Goal: Task Accomplishment & Management: Manage account settings

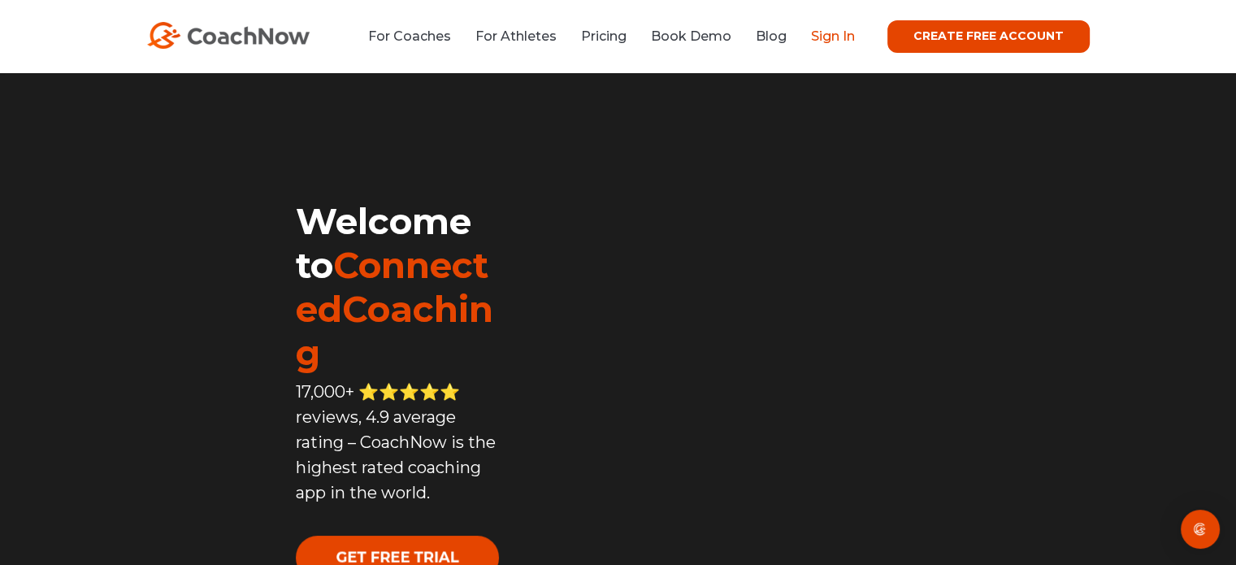
click at [845, 38] on link "Sign In" at bounding box center [833, 35] width 44 height 15
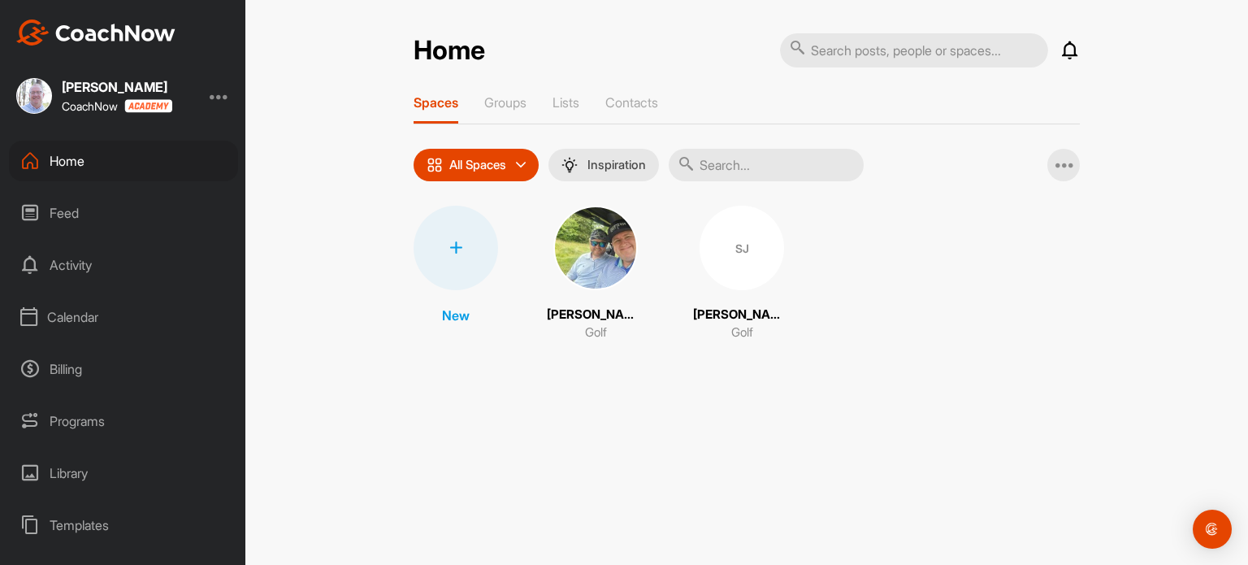
click at [65, 320] on div "Calendar" at bounding box center [123, 317] width 229 height 41
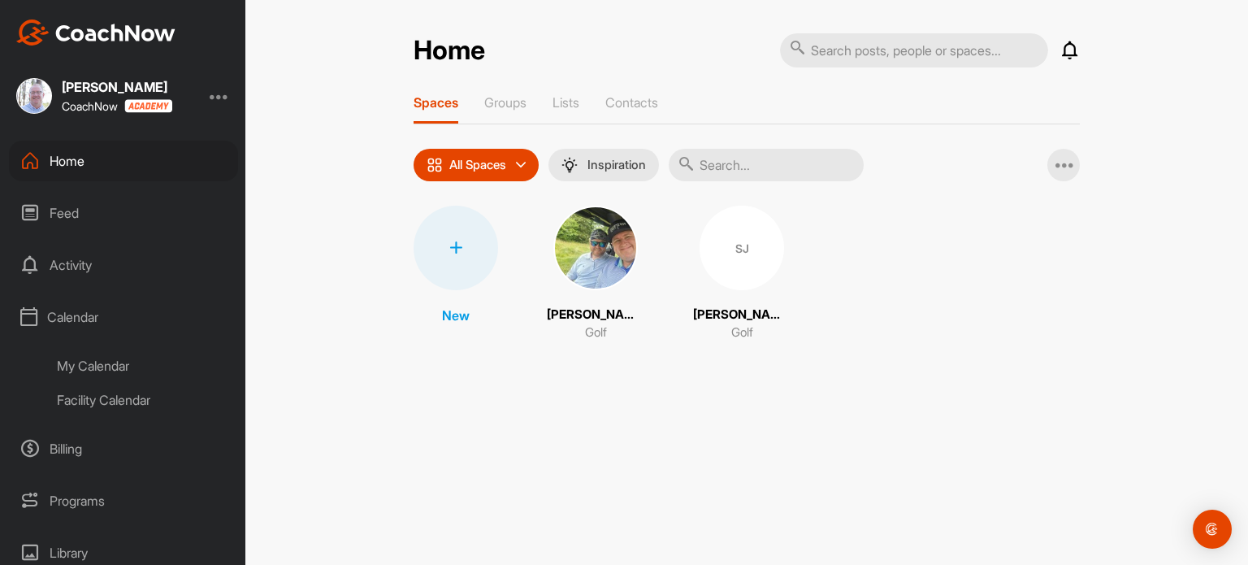
click at [101, 364] on div "My Calendar" at bounding box center [142, 366] width 193 height 34
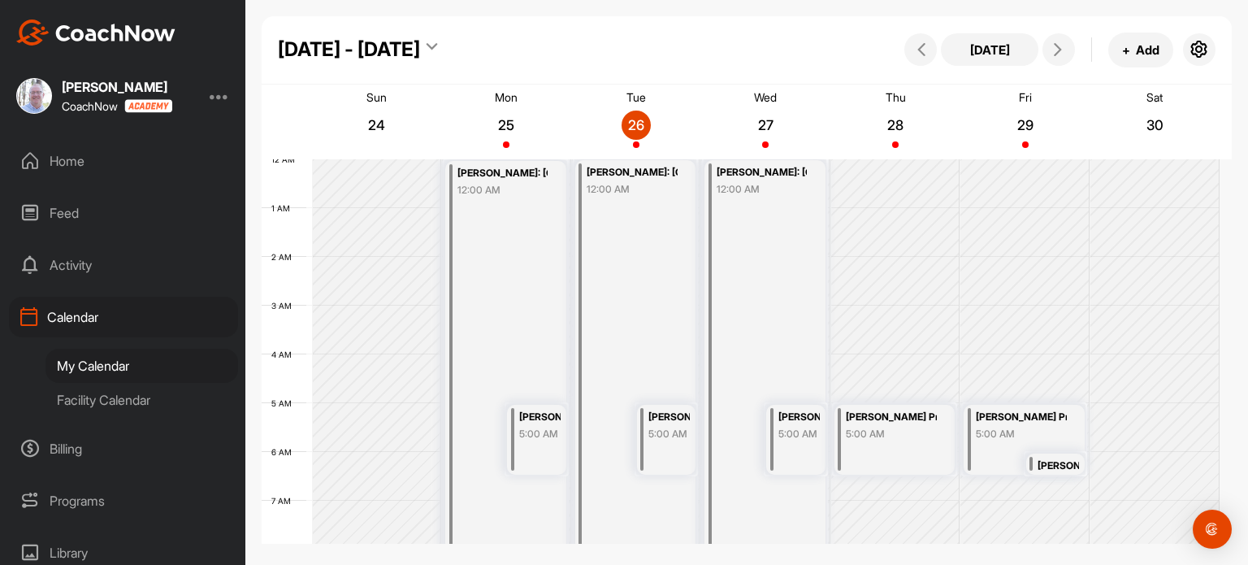
scroll to position [282, 0]
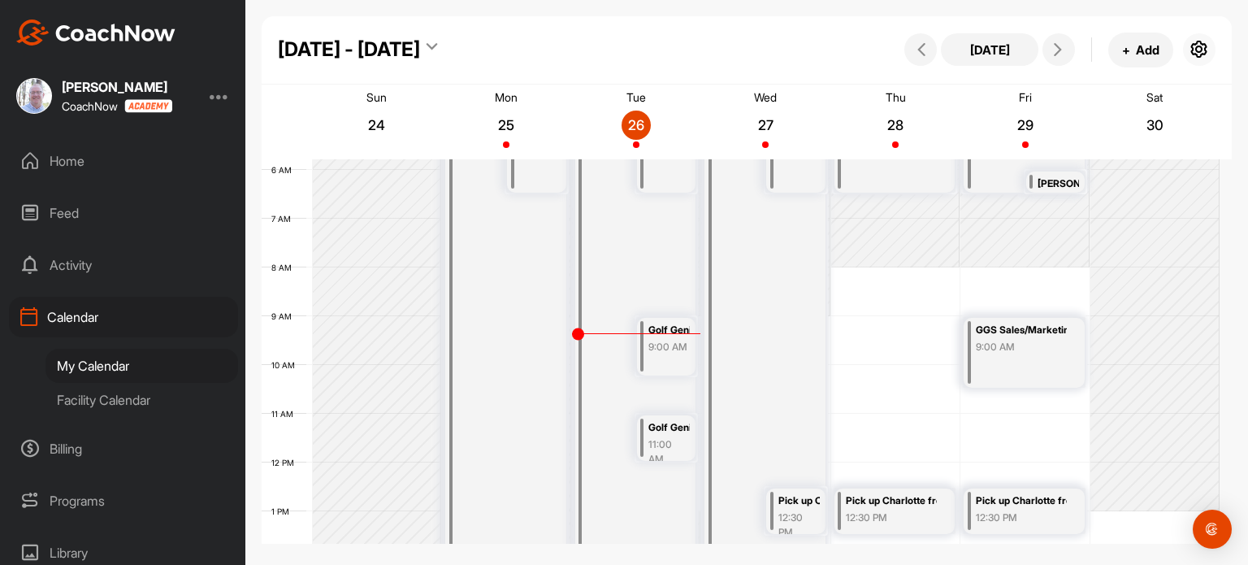
click at [1198, 50] on icon "button" at bounding box center [1200, 50] width 20 height 20
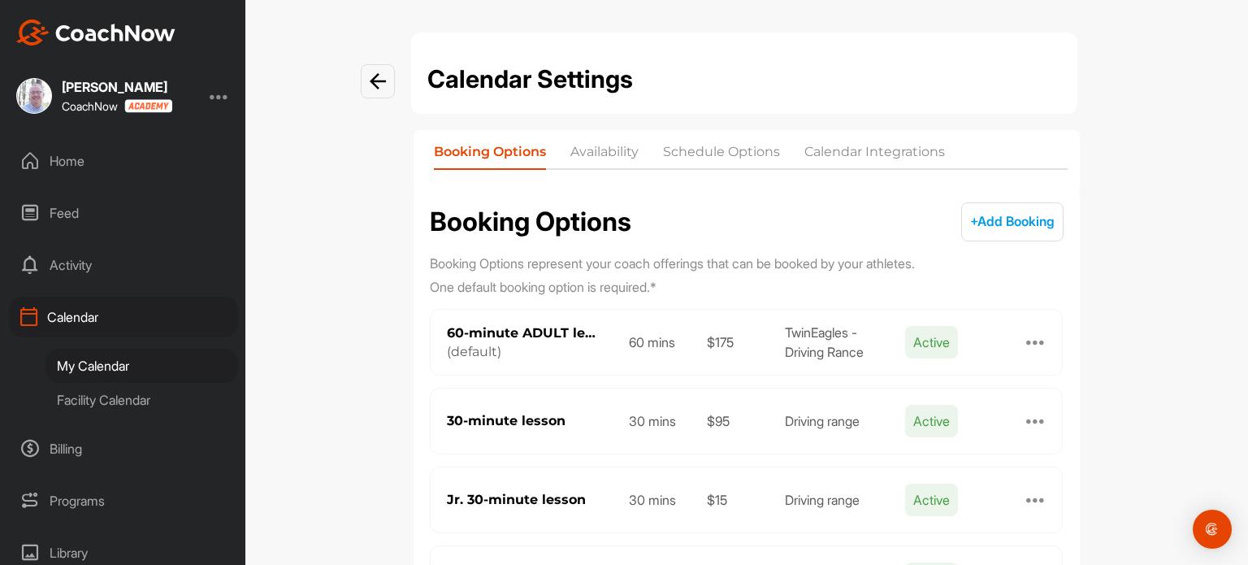
click at [592, 153] on li "Availability" at bounding box center [604, 155] width 68 height 26
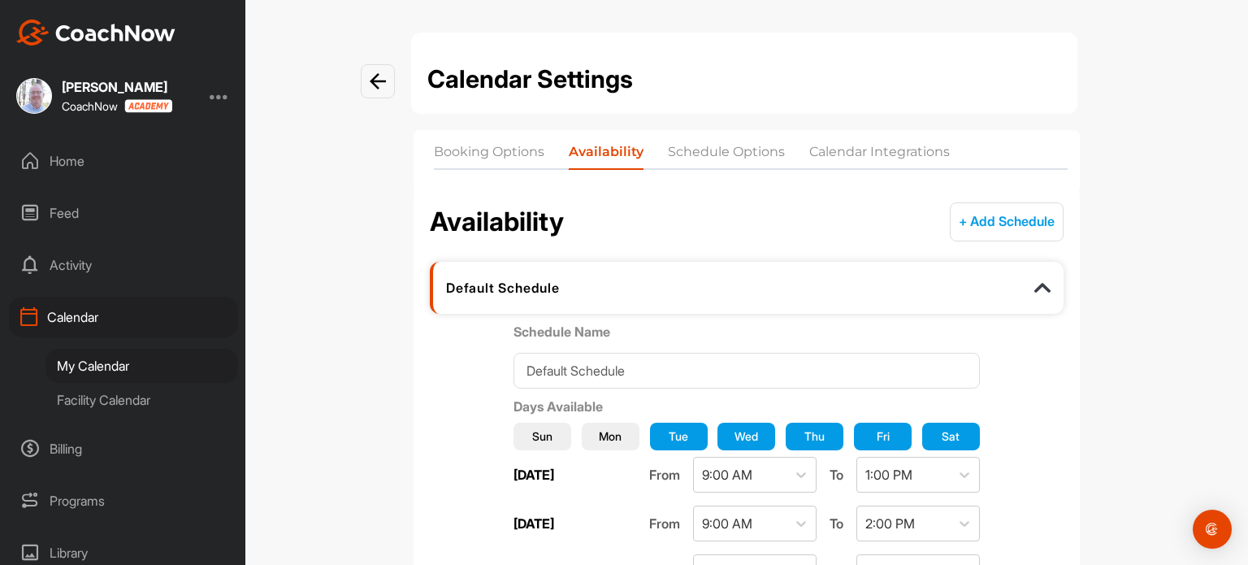
scroll to position [20, 0]
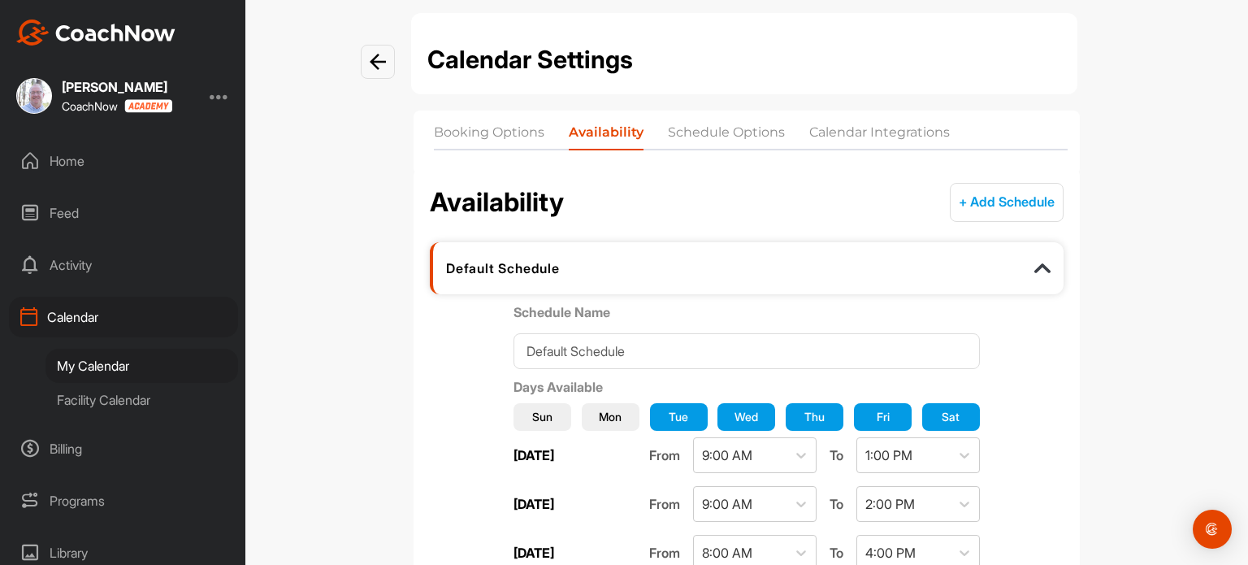
click at [693, 127] on li "Schedule Options" at bounding box center [726, 136] width 117 height 26
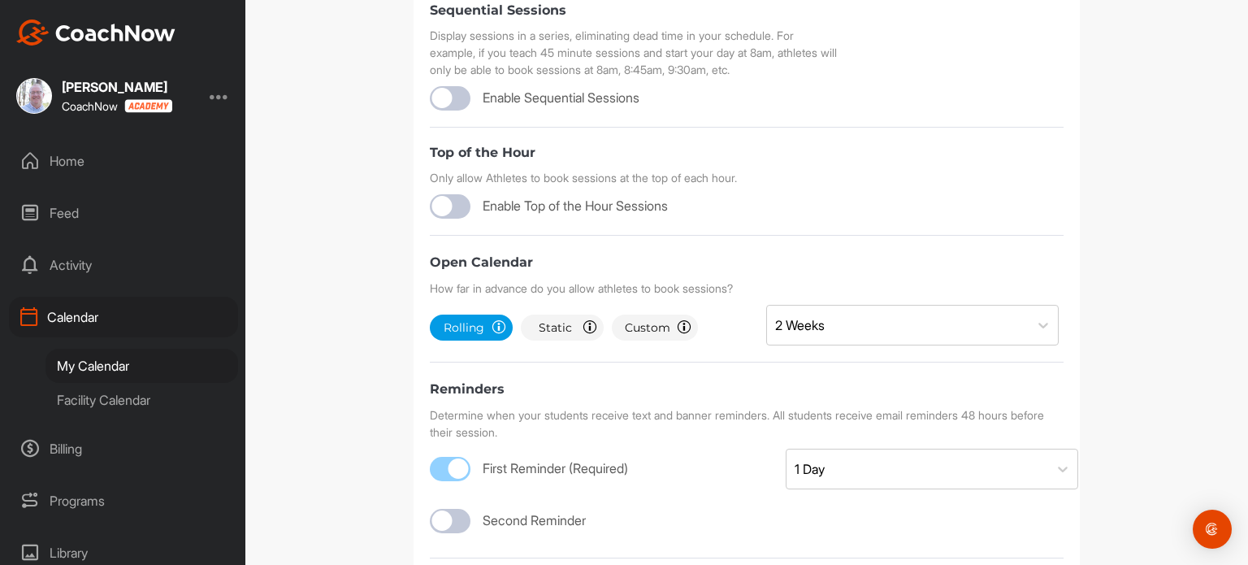
scroll to position [419, 0]
click at [652, 336] on span "Custom" at bounding box center [648, 328] width 46 height 16
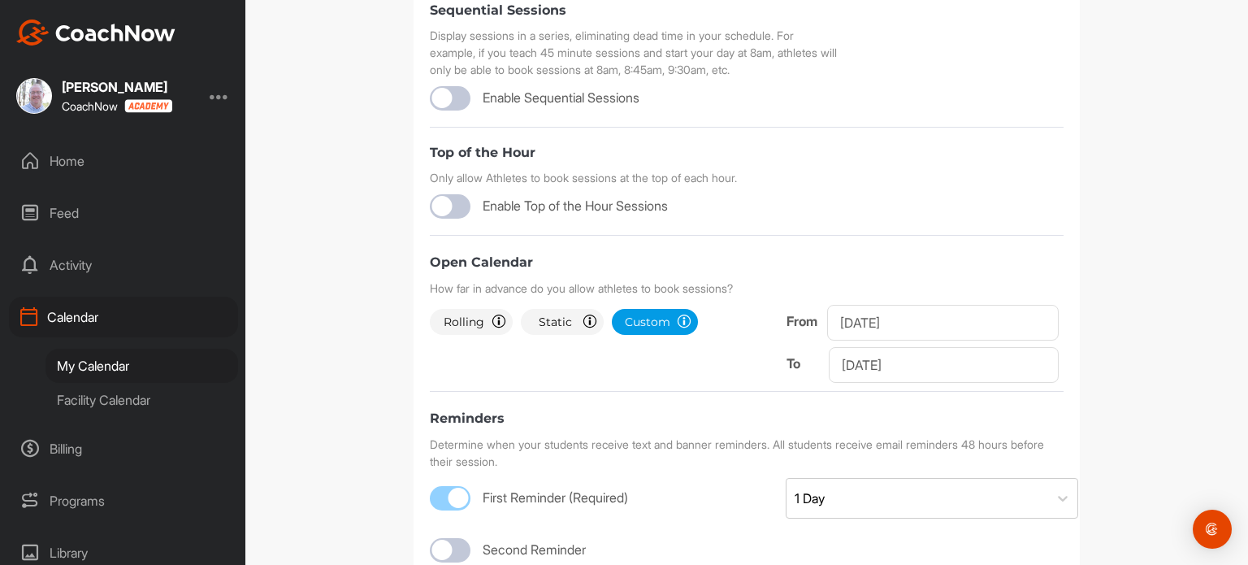
click at [461, 331] on span "Rolling" at bounding box center [464, 322] width 42 height 16
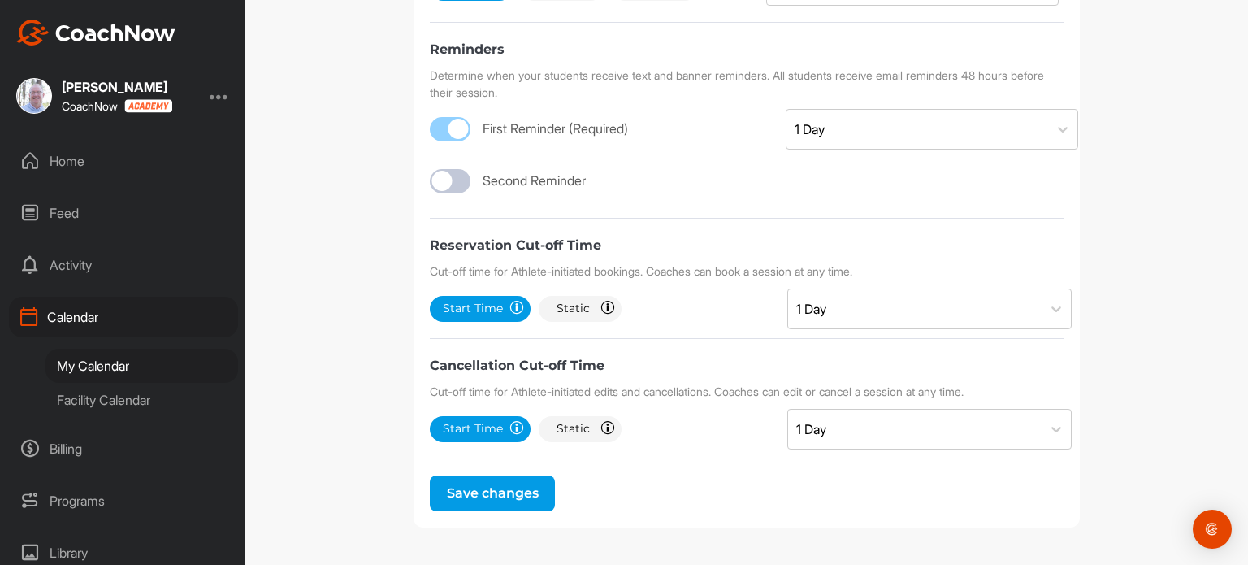
scroll to position [796, 0]
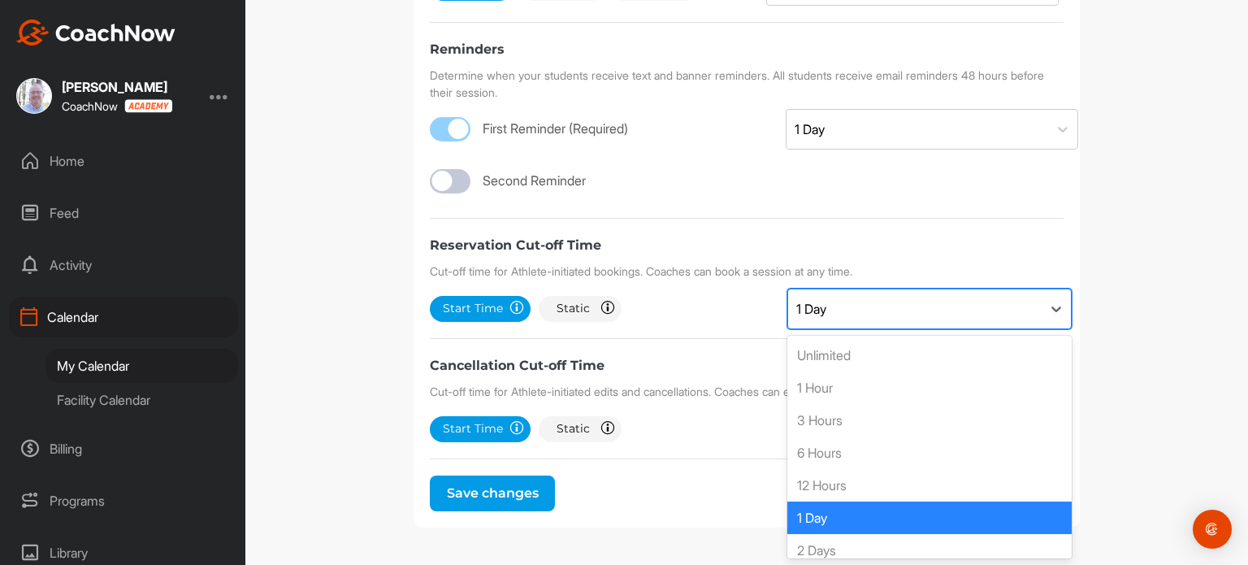
click at [878, 308] on div "1 Day" at bounding box center [915, 308] width 254 height 39
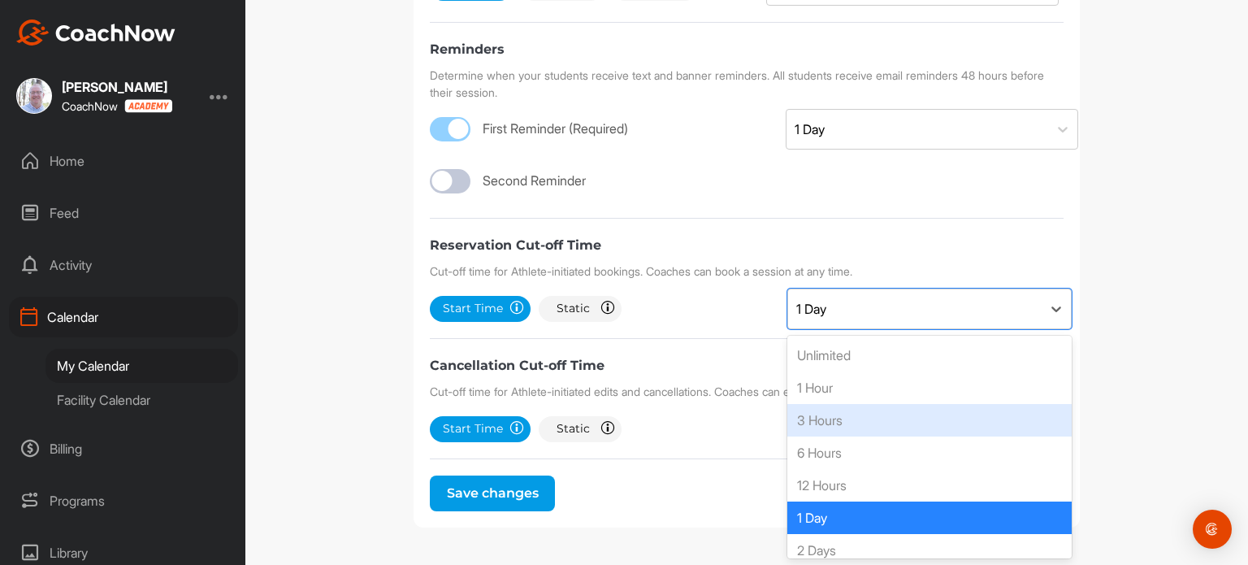
scroll to position [0, 0]
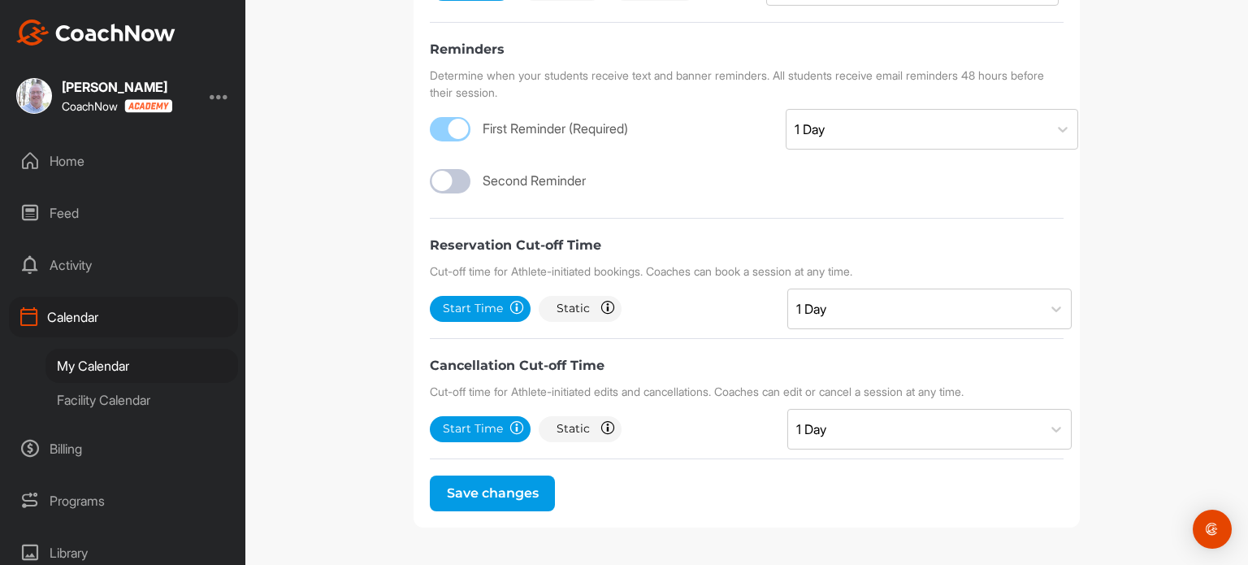
click at [692, 327] on form "Timezone (GMT-06:00) Central America Currency US Dollar (USD, $) Sequential Ses…" at bounding box center [747, 3] width 634 height 1016
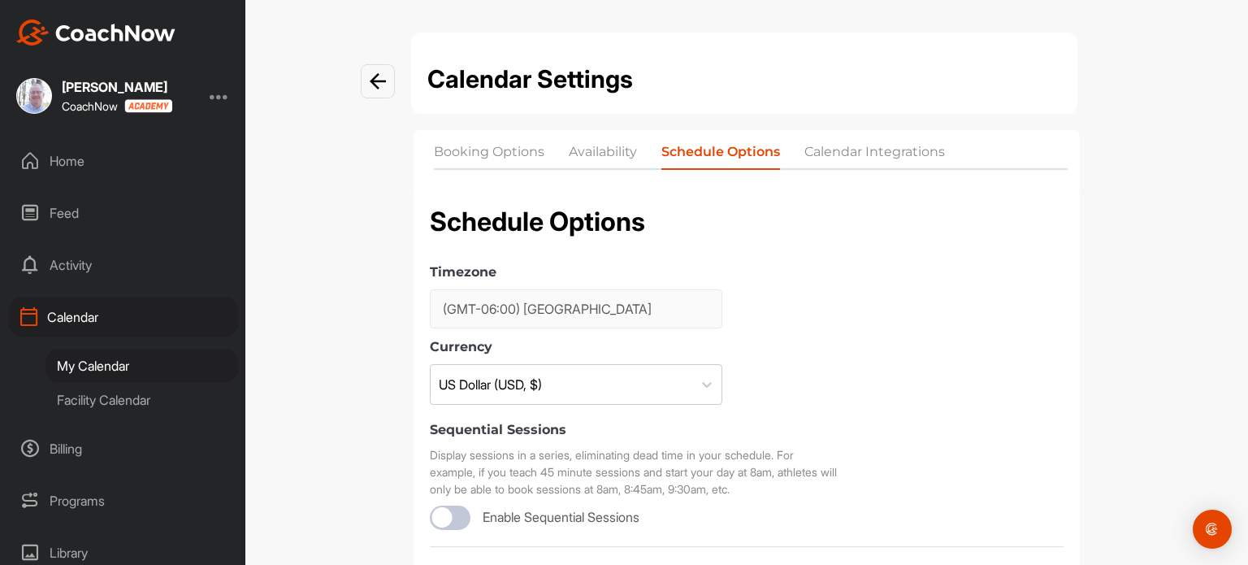
click at [880, 143] on li "Calendar Integrations" at bounding box center [874, 155] width 141 height 26
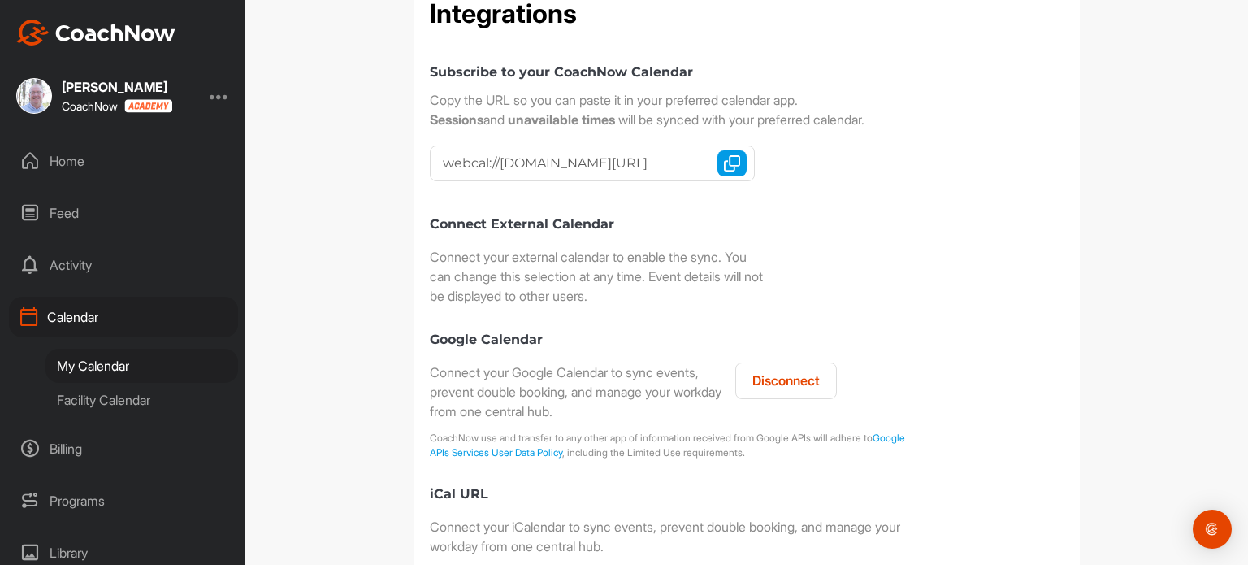
scroll to position [247, 0]
click at [103, 358] on div "My Calendar" at bounding box center [142, 366] width 193 height 34
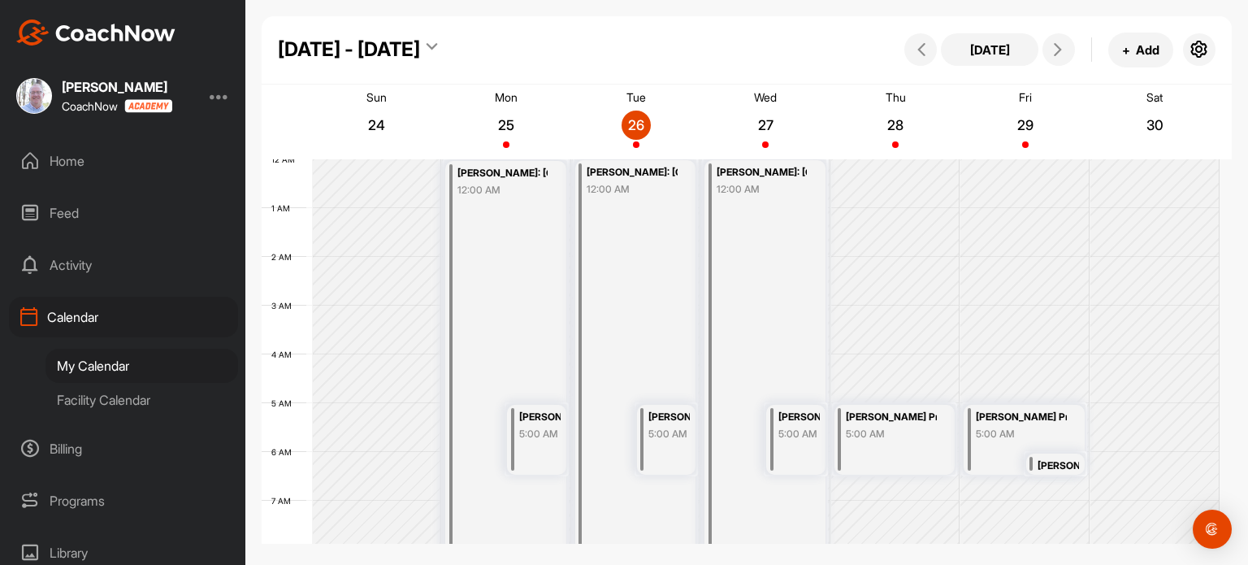
scroll to position [282, 0]
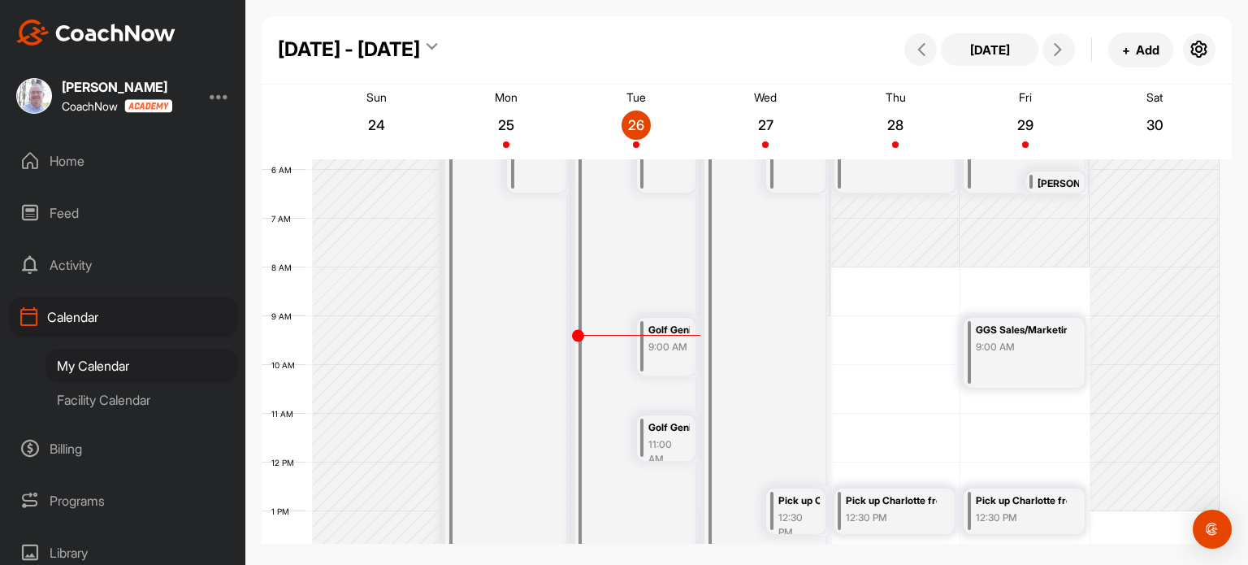
click at [137, 400] on div "Facility Calendar" at bounding box center [142, 400] width 193 height 34
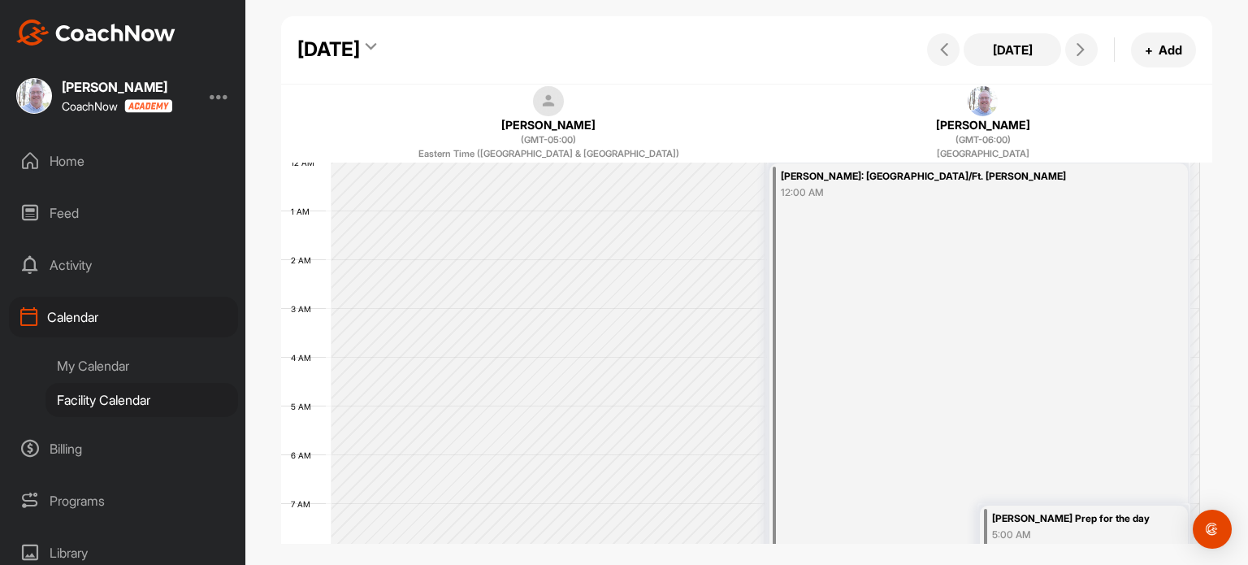
scroll to position [282, 0]
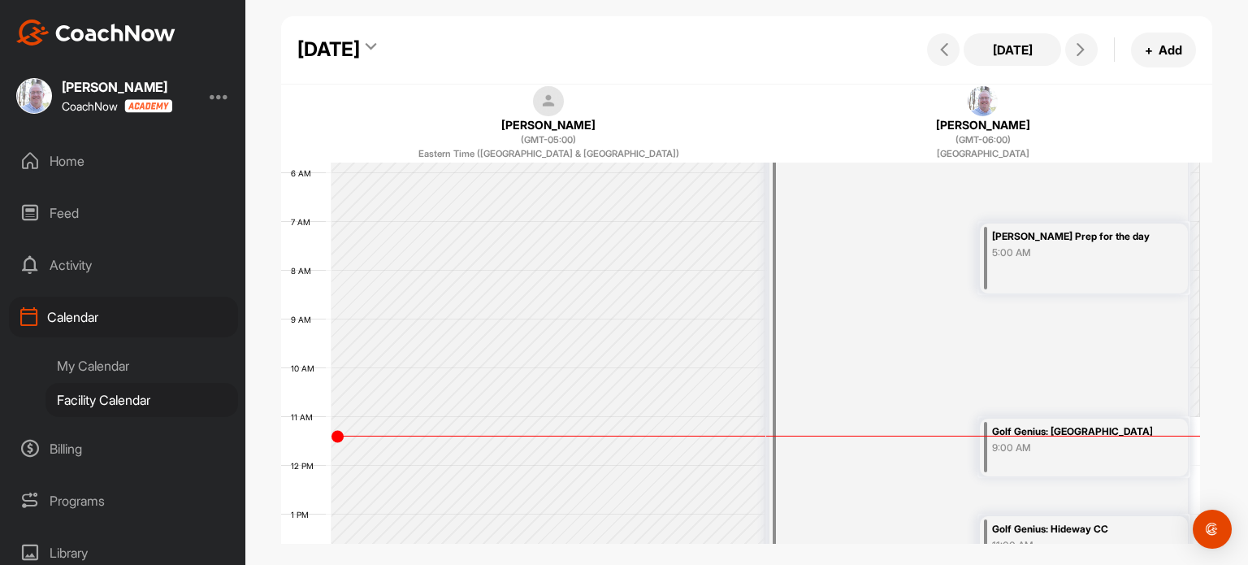
click at [75, 164] on div "Home" at bounding box center [123, 161] width 229 height 41
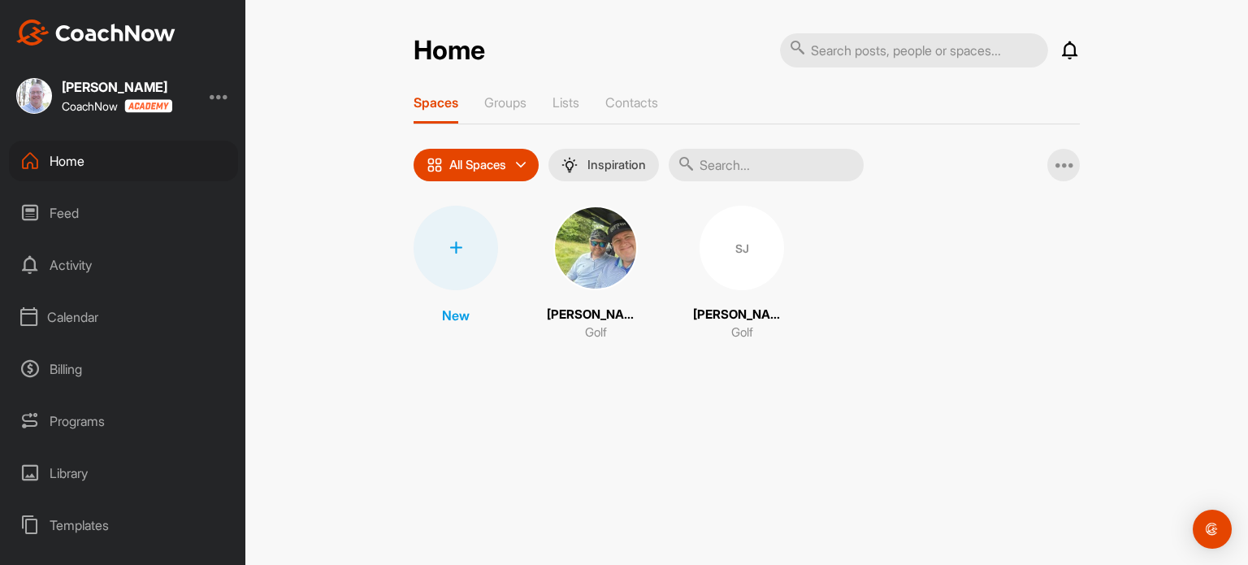
click at [458, 253] on icon at bounding box center [455, 247] width 13 height 13
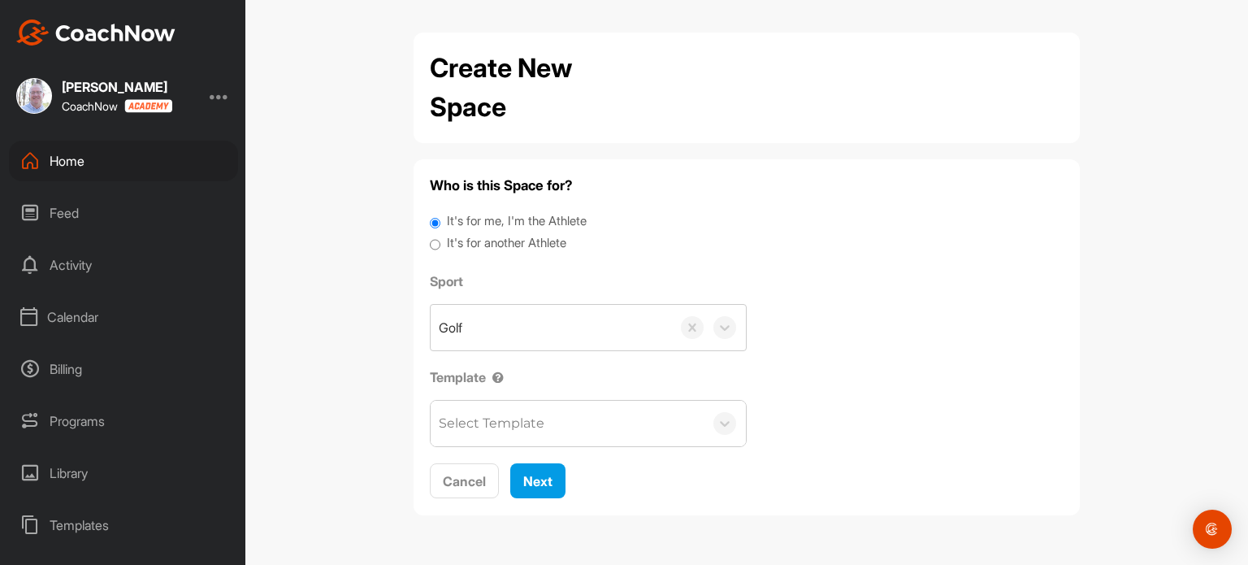
click at [494, 247] on label "It's for another Athlete" at bounding box center [506, 243] width 119 height 19
click at [440, 247] on input "It's for another Athlete" at bounding box center [435, 245] width 11 height 22
radio input "true"
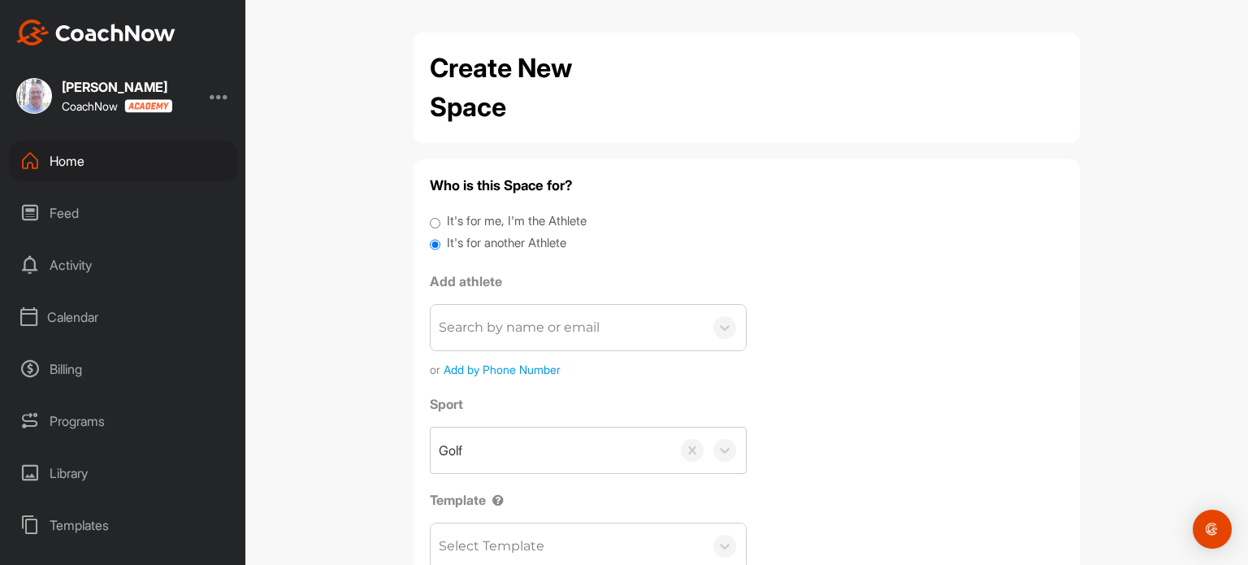
click at [61, 155] on div "Home" at bounding box center [123, 161] width 229 height 41
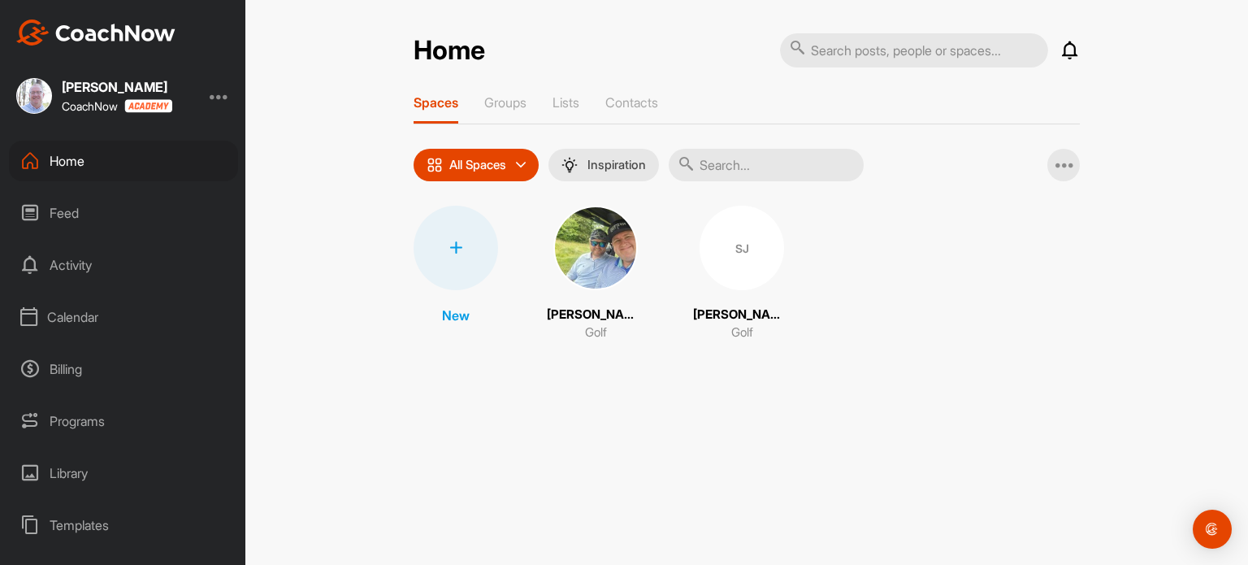
click at [726, 251] on div "SJ" at bounding box center [742, 248] width 85 height 85
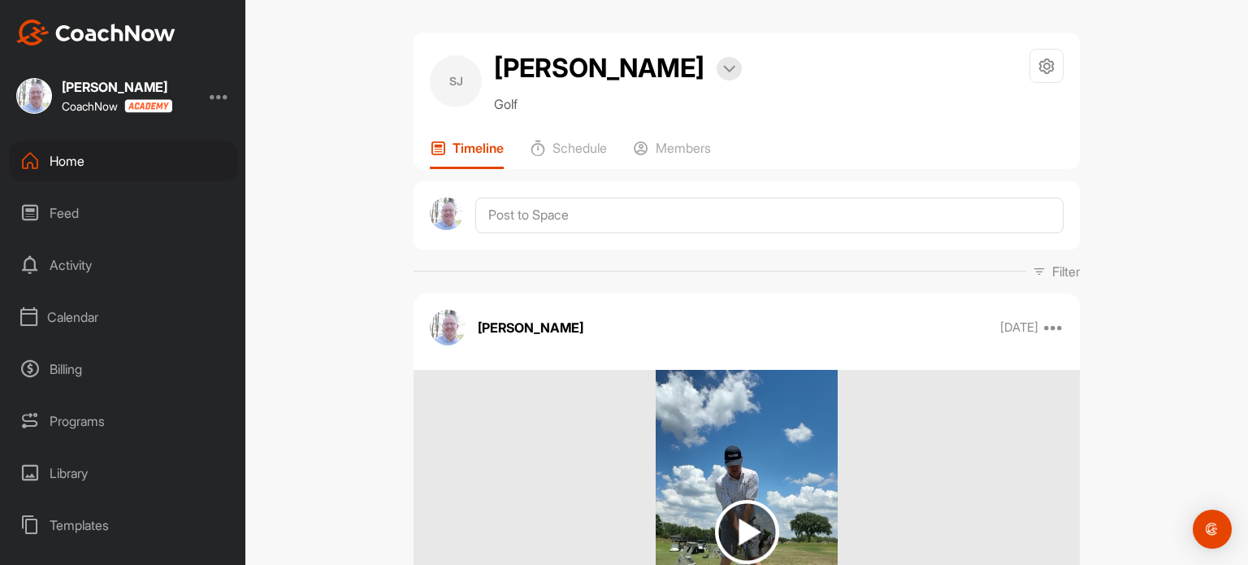
click at [62, 176] on div "Home" at bounding box center [123, 161] width 229 height 41
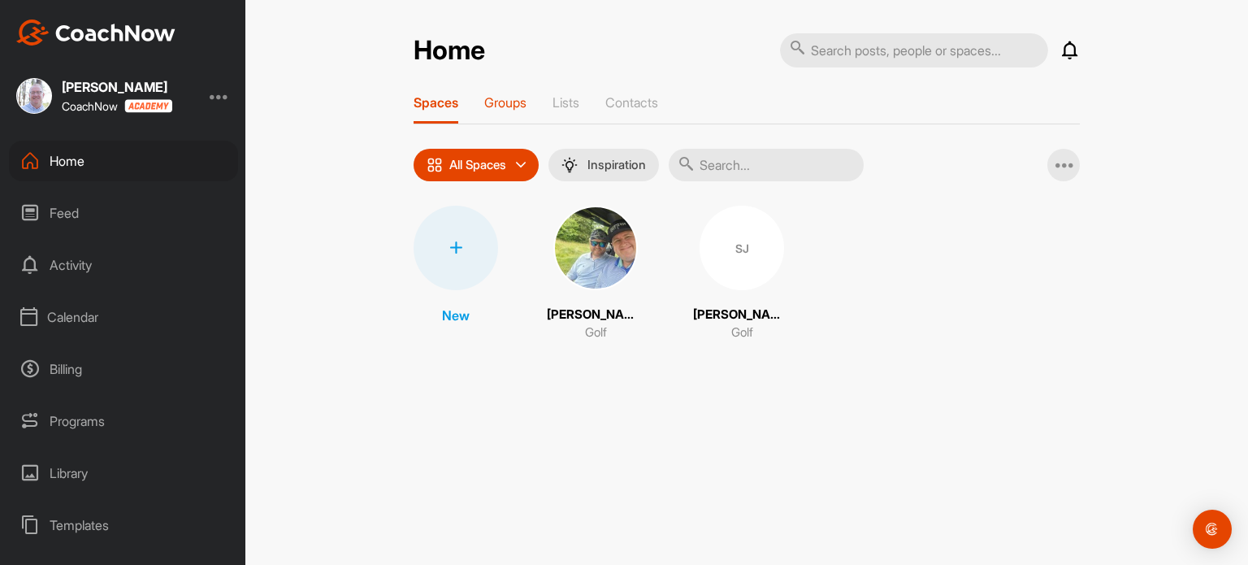
click at [514, 102] on p "Groups" at bounding box center [505, 102] width 42 height 16
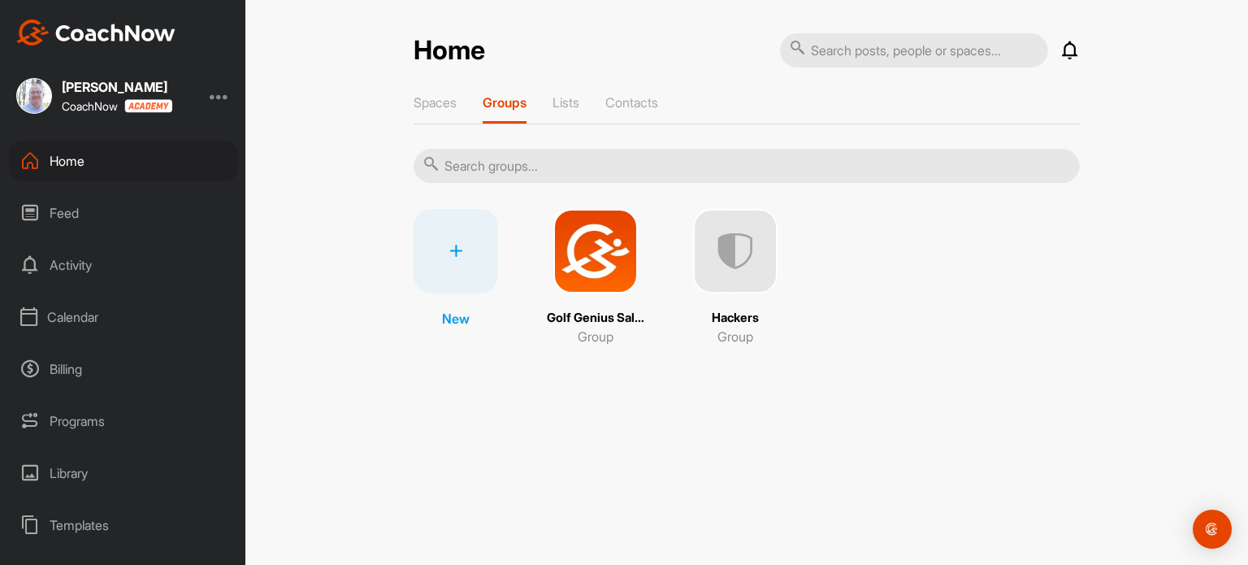
click at [614, 239] on img at bounding box center [595, 251] width 85 height 85
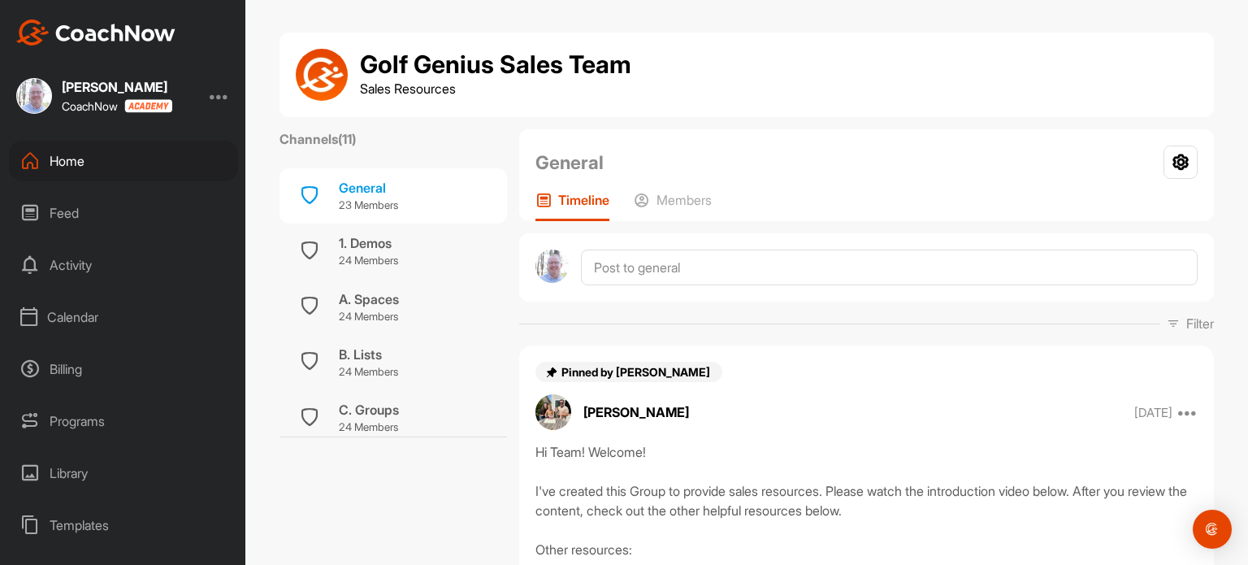
click at [59, 149] on div "Home" at bounding box center [123, 161] width 229 height 41
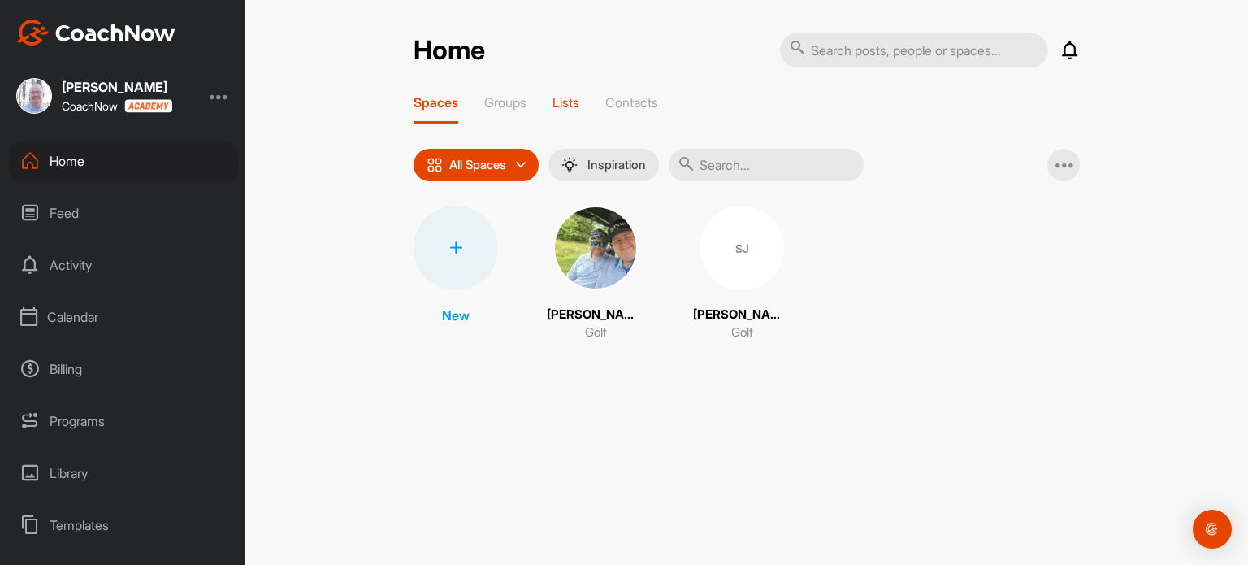
click at [562, 97] on p "Lists" at bounding box center [566, 102] width 27 height 16
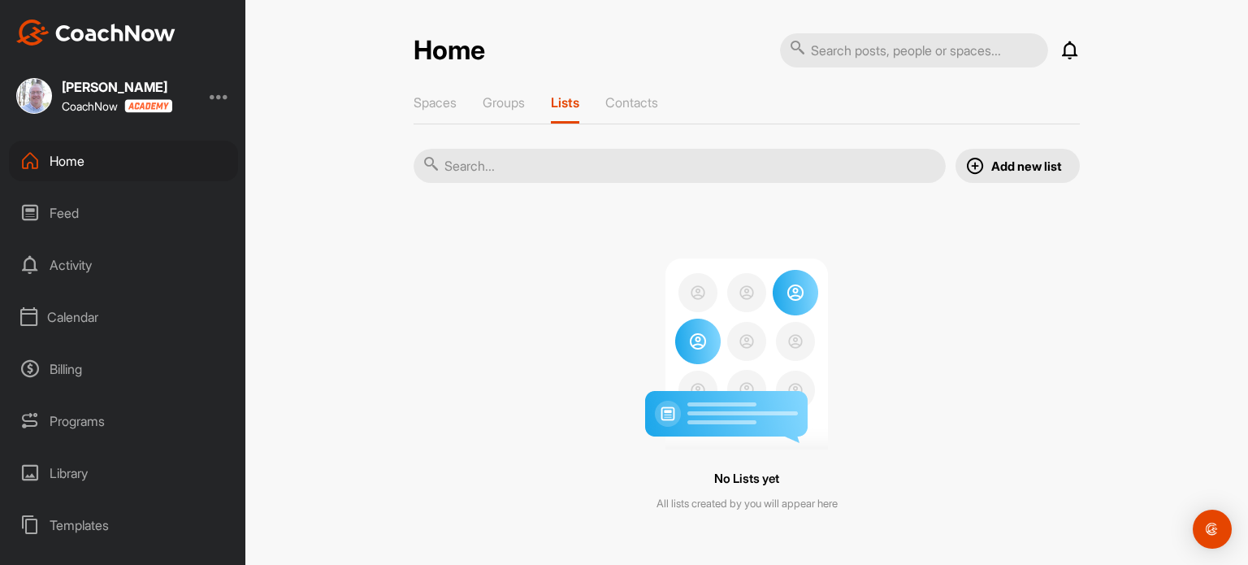
click at [59, 206] on div "Feed" at bounding box center [123, 213] width 229 height 41
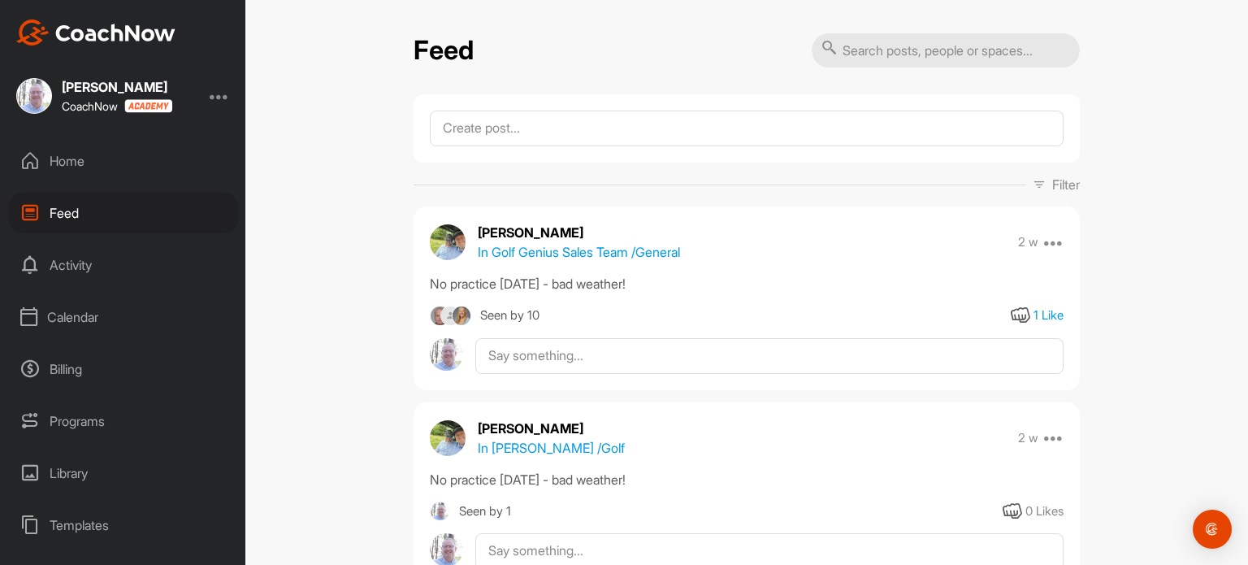
click at [63, 422] on div "Programs" at bounding box center [123, 421] width 229 height 41
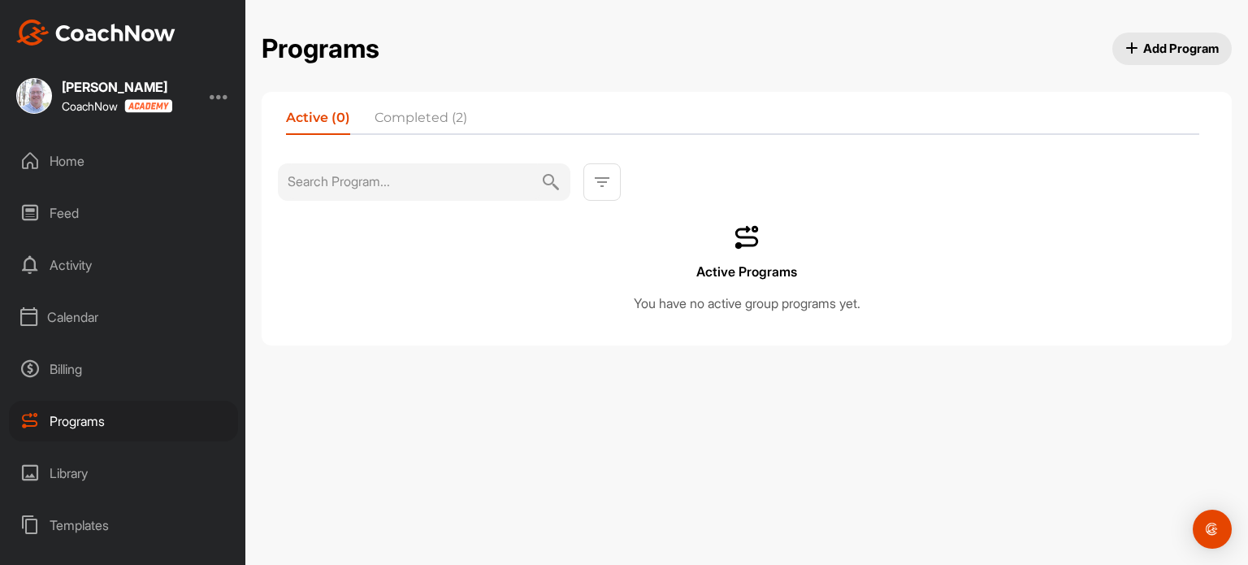
click at [1183, 38] on button "Add Program" at bounding box center [1172, 49] width 120 height 33
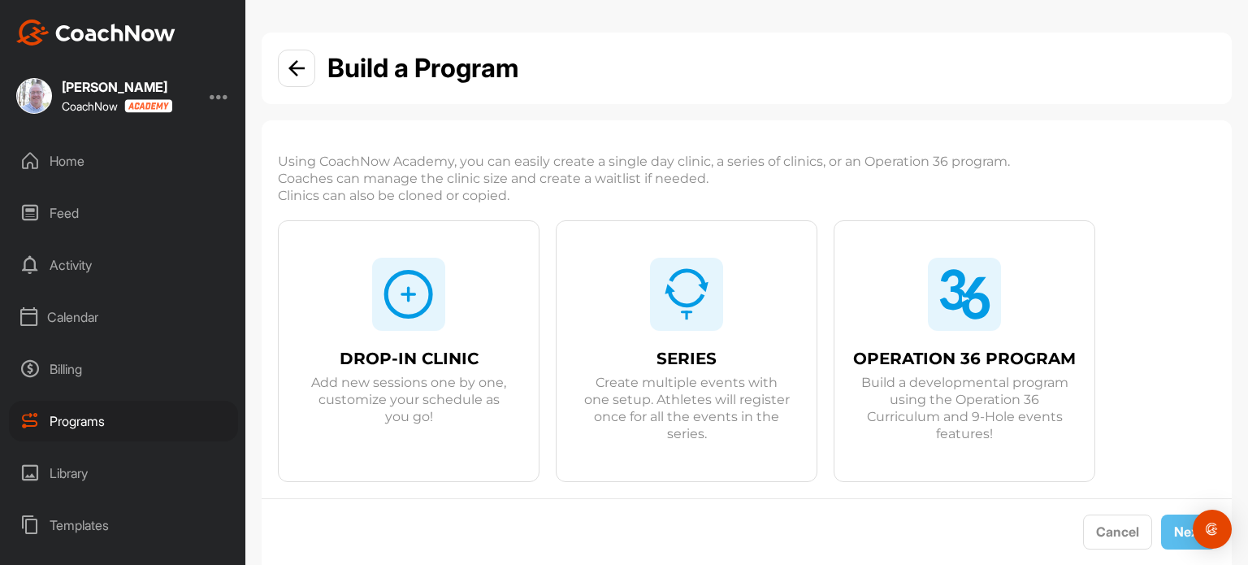
click at [379, 322] on div at bounding box center [408, 294] width 73 height 73
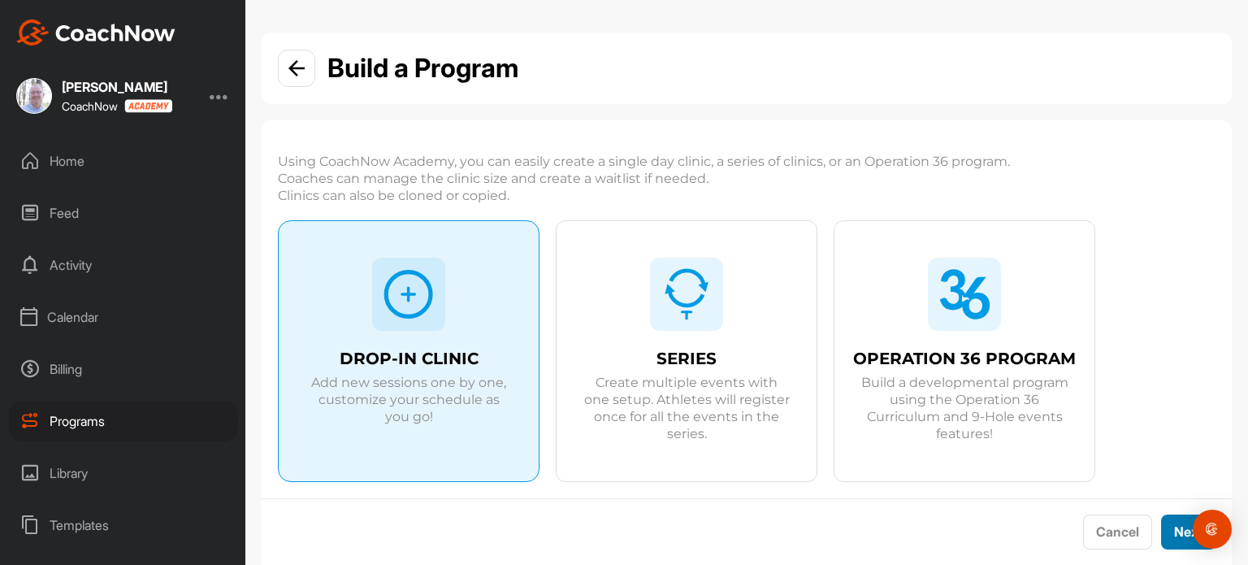
click at [1161, 527] on button "Next" at bounding box center [1188, 531] width 55 height 35
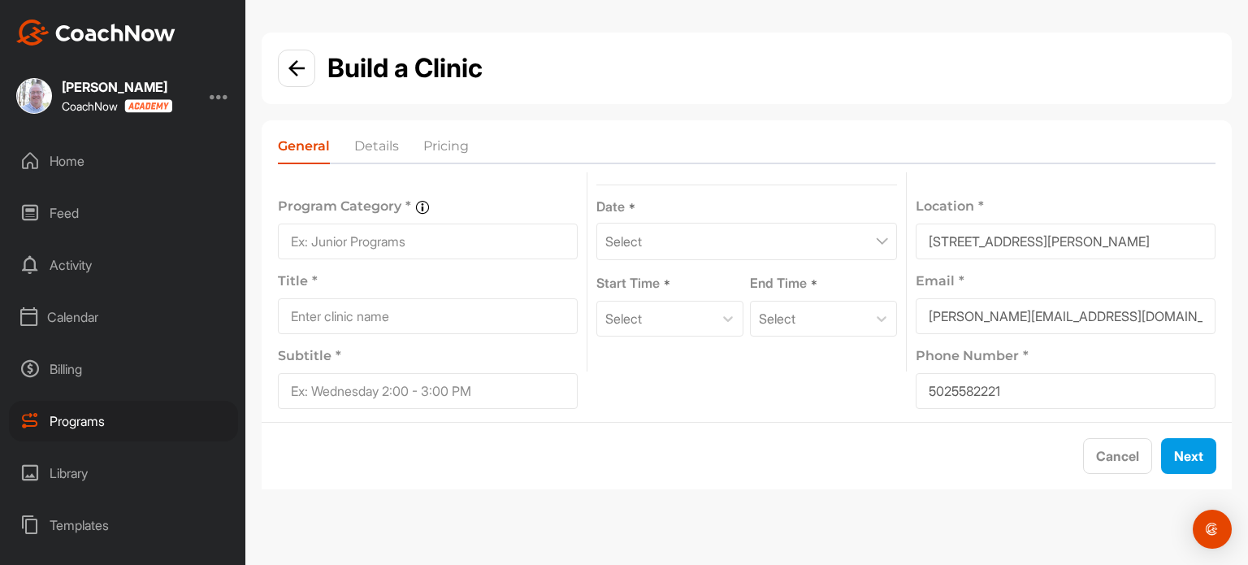
scroll to position [93, 0]
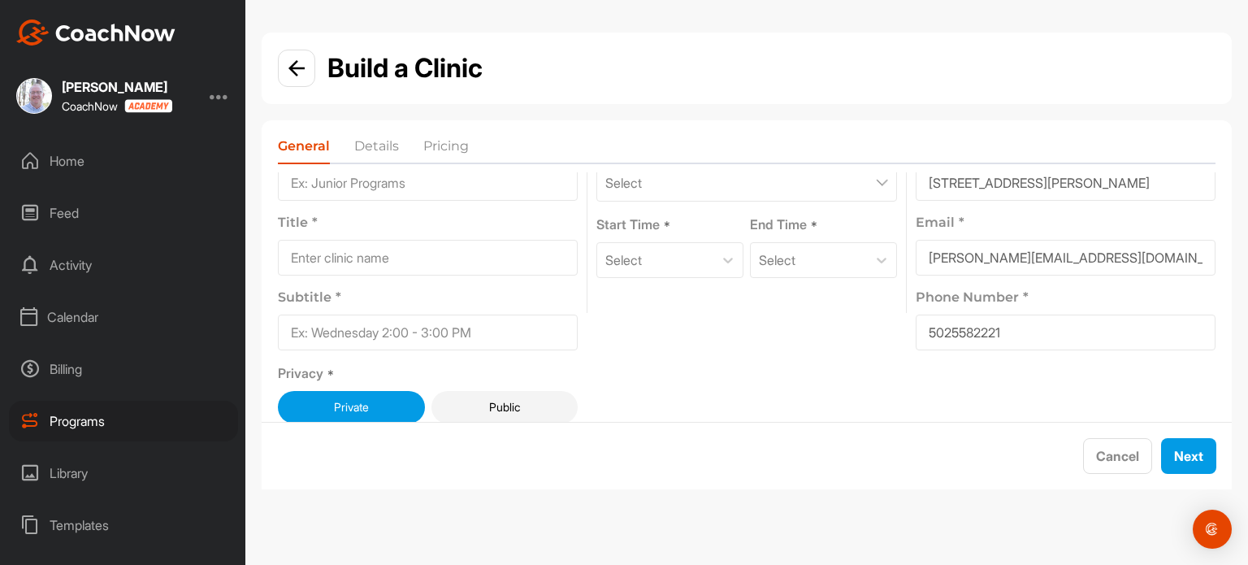
click at [498, 408] on button "Public" at bounding box center [504, 407] width 147 height 33
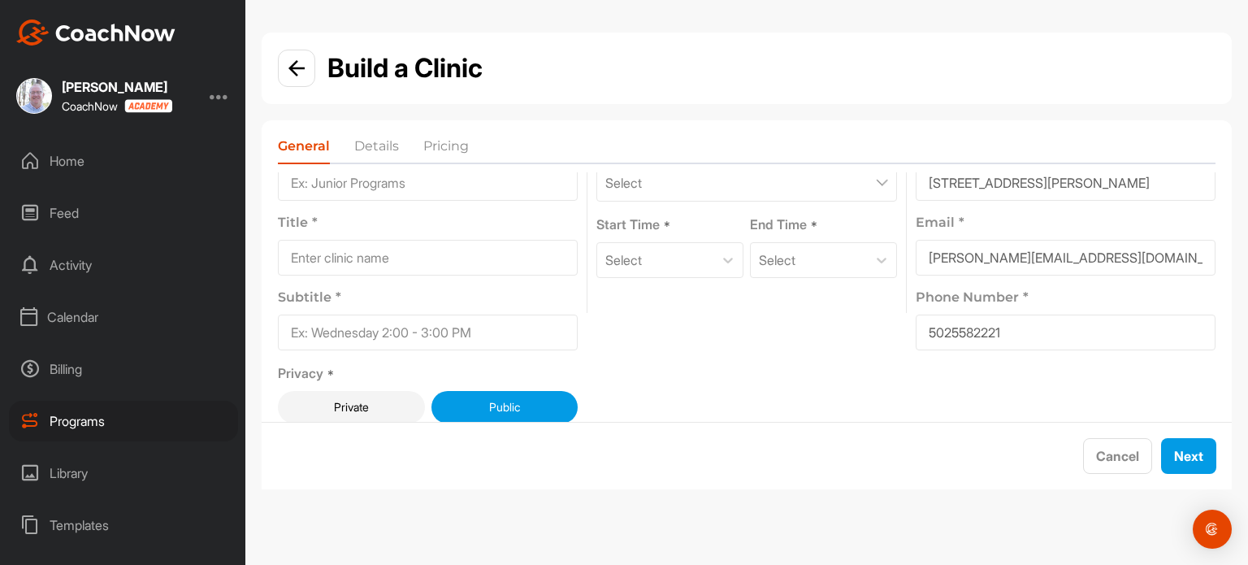
click at [335, 400] on button "Private" at bounding box center [351, 407] width 147 height 33
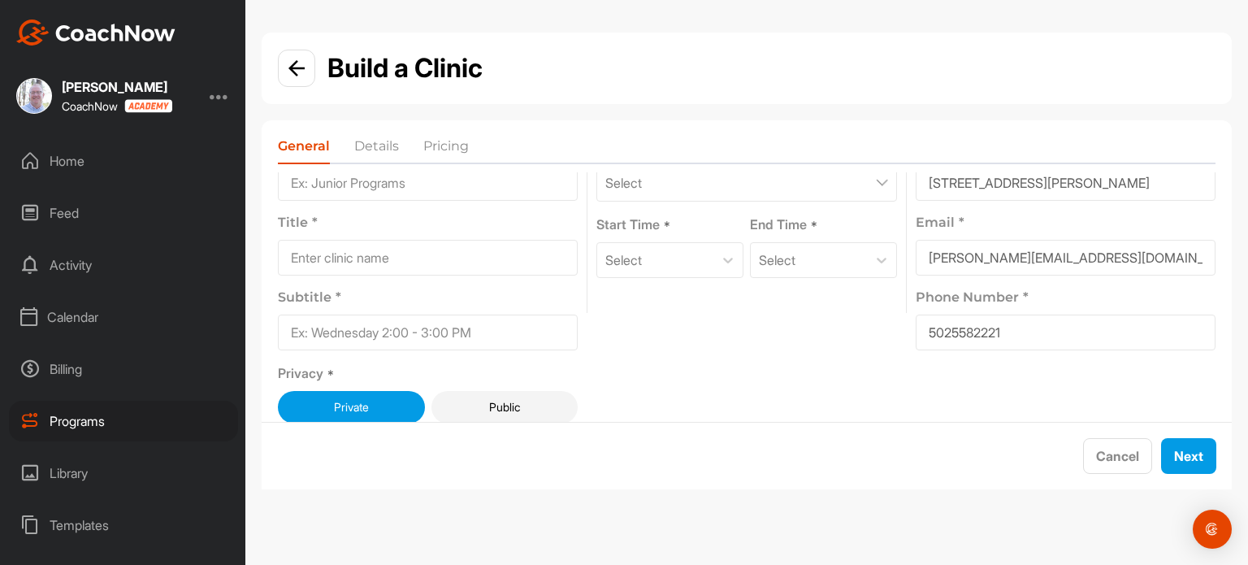
click at [62, 415] on div "Programs" at bounding box center [123, 421] width 229 height 41
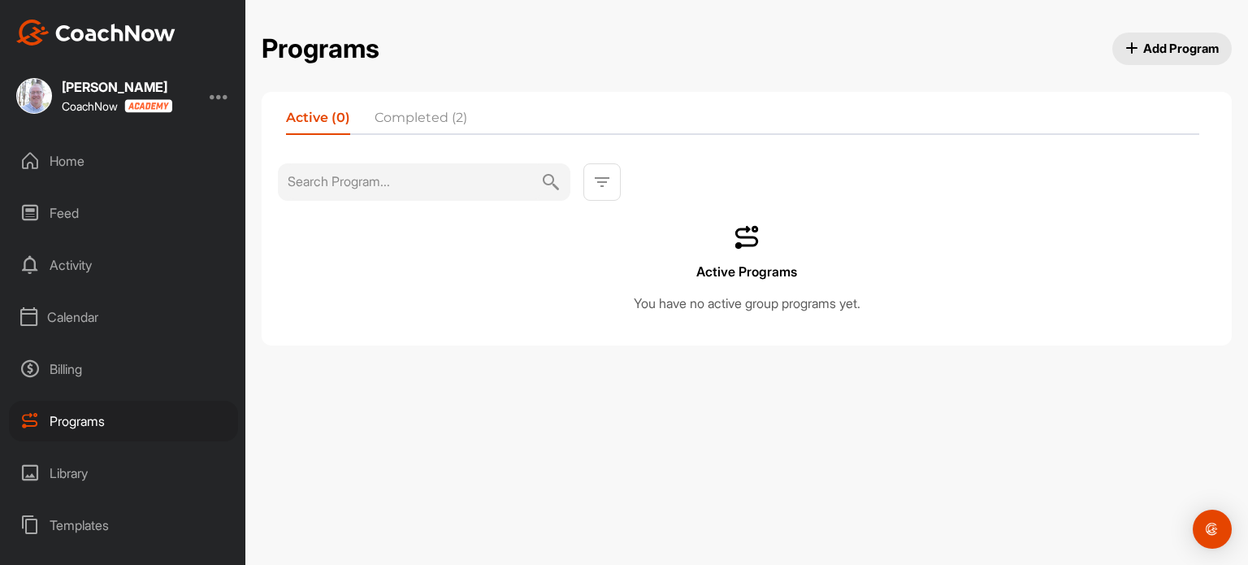
click at [1196, 44] on span "Add Program" at bounding box center [1172, 48] width 94 height 17
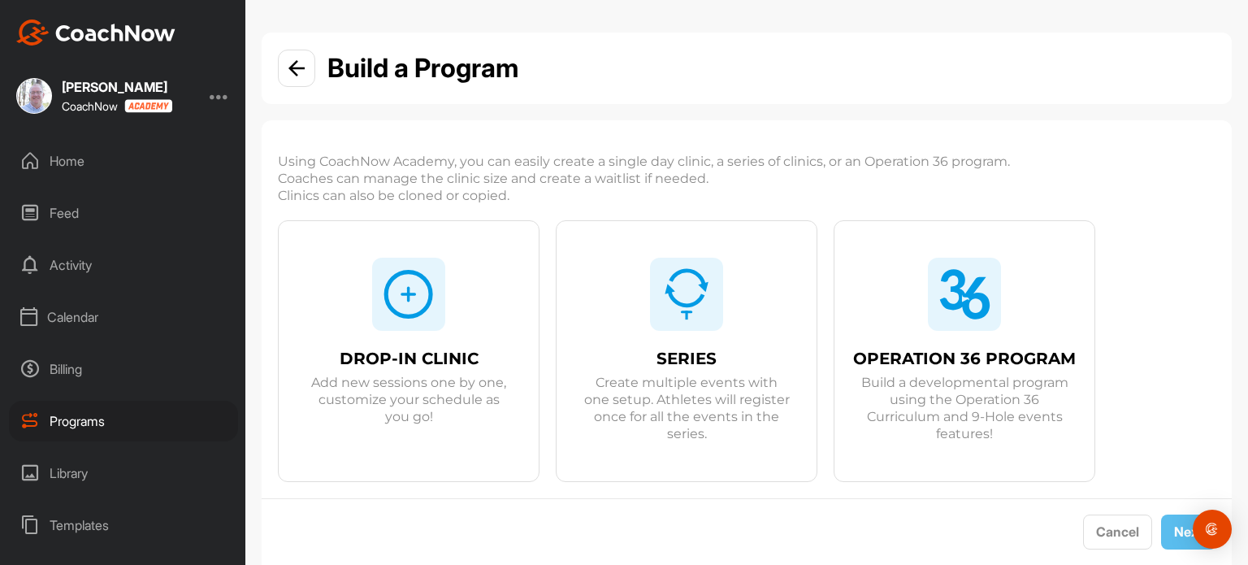
click at [709, 280] on img at bounding box center [687, 294] width 52 height 52
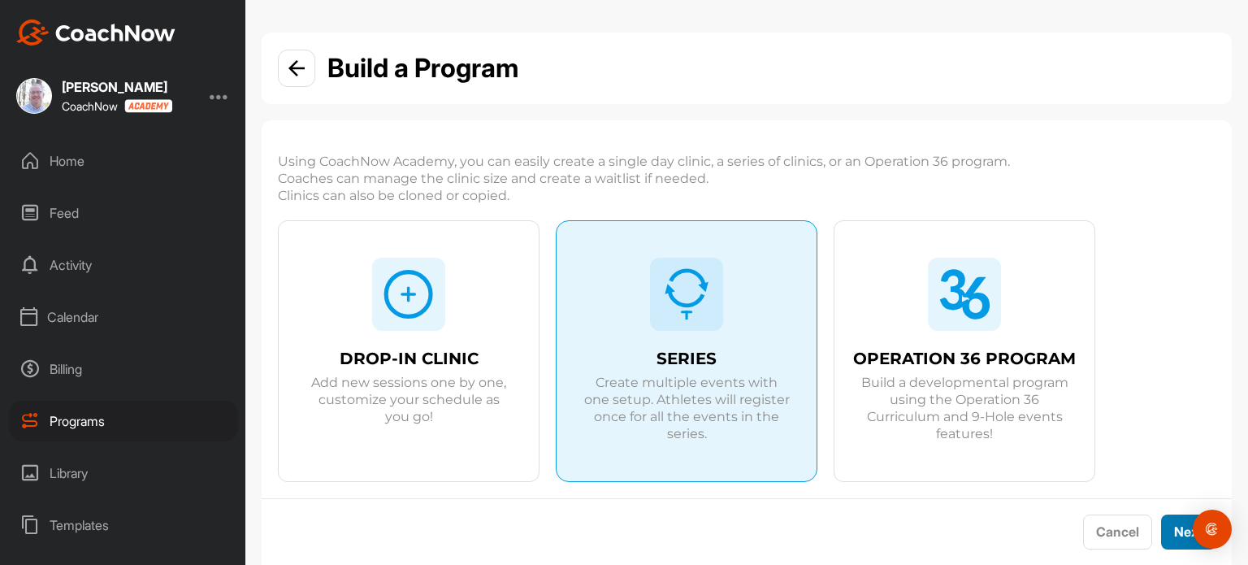
click at [1161, 527] on button "Next" at bounding box center [1188, 531] width 55 height 35
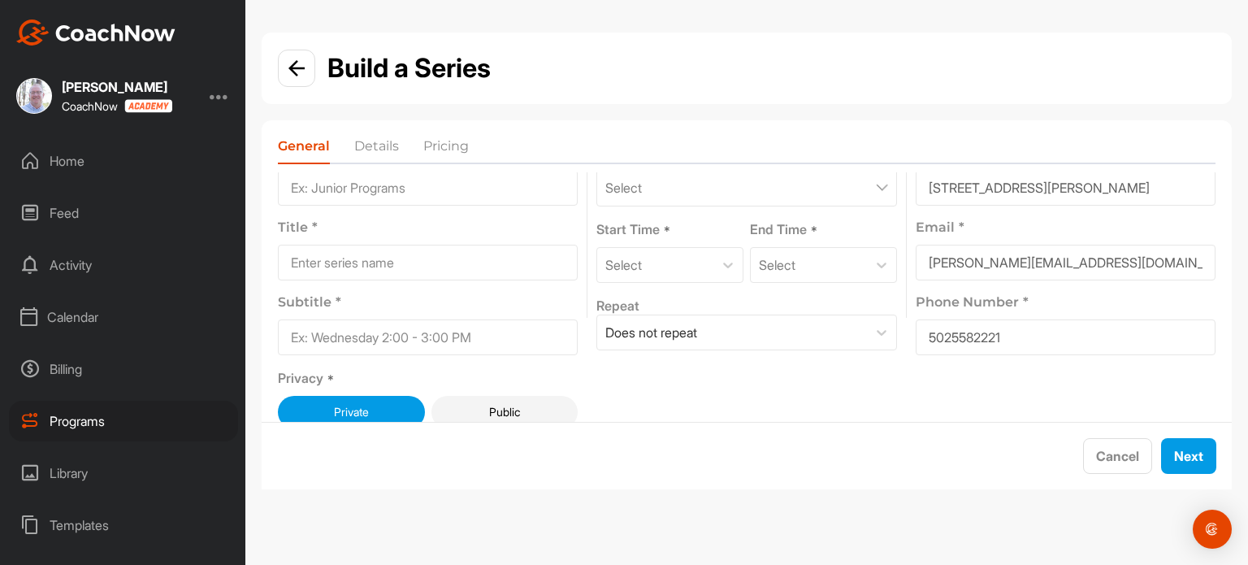
scroll to position [93, 0]
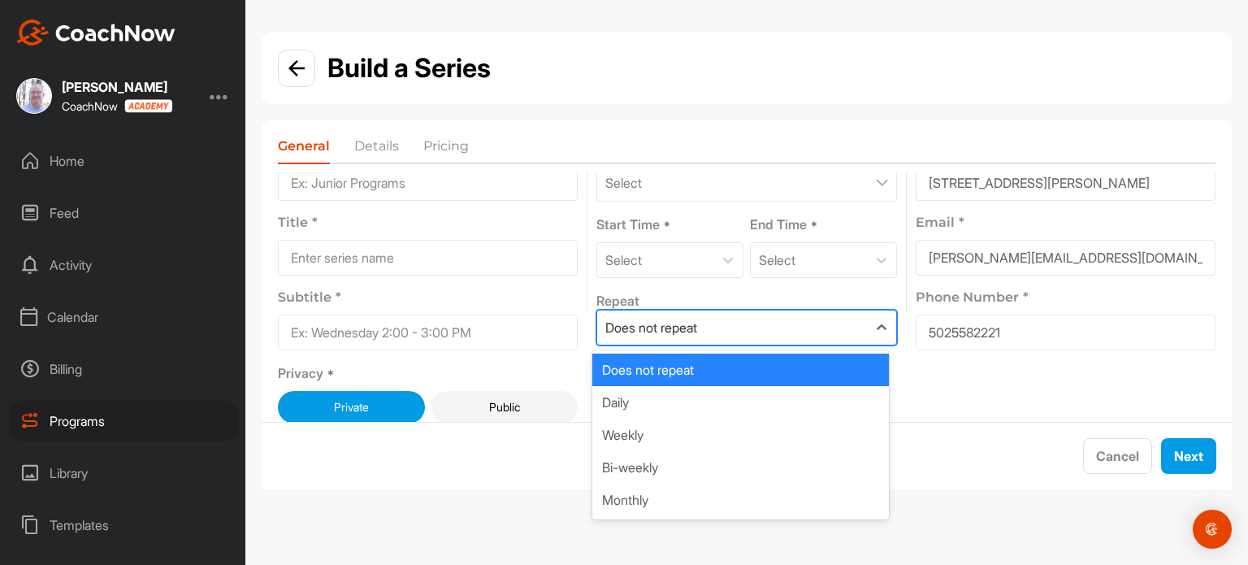
click at [678, 323] on div "Does not repeat" at bounding box center [651, 328] width 92 height 20
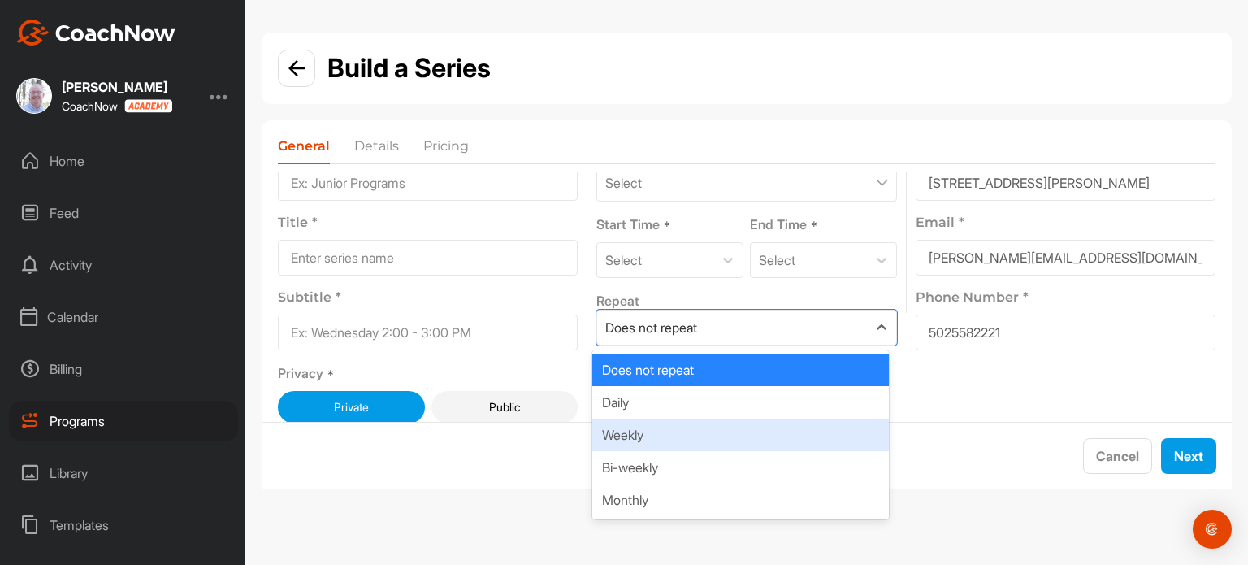
click at [640, 446] on div "Weekly" at bounding box center [740, 434] width 296 height 33
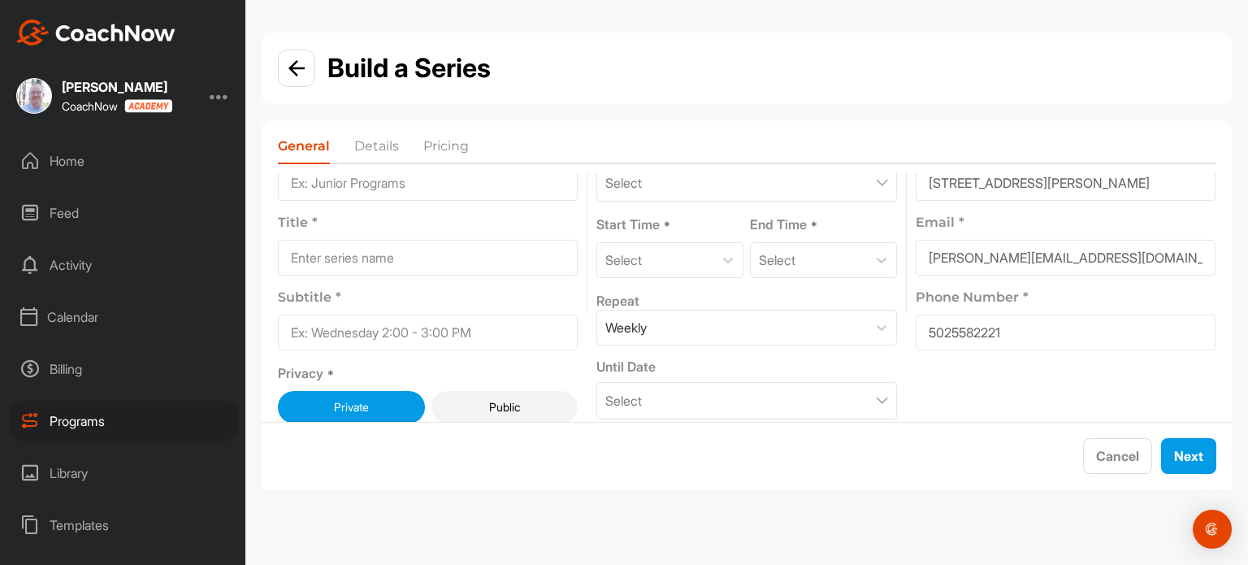
click at [689, 408] on div "Select" at bounding box center [746, 400] width 300 height 37
click at [367, 509] on div "Build a Series General Details Pricing General Program Category * Organize your…" at bounding box center [746, 282] width 1003 height 565
click at [293, 75] on img at bounding box center [296, 68] width 16 height 16
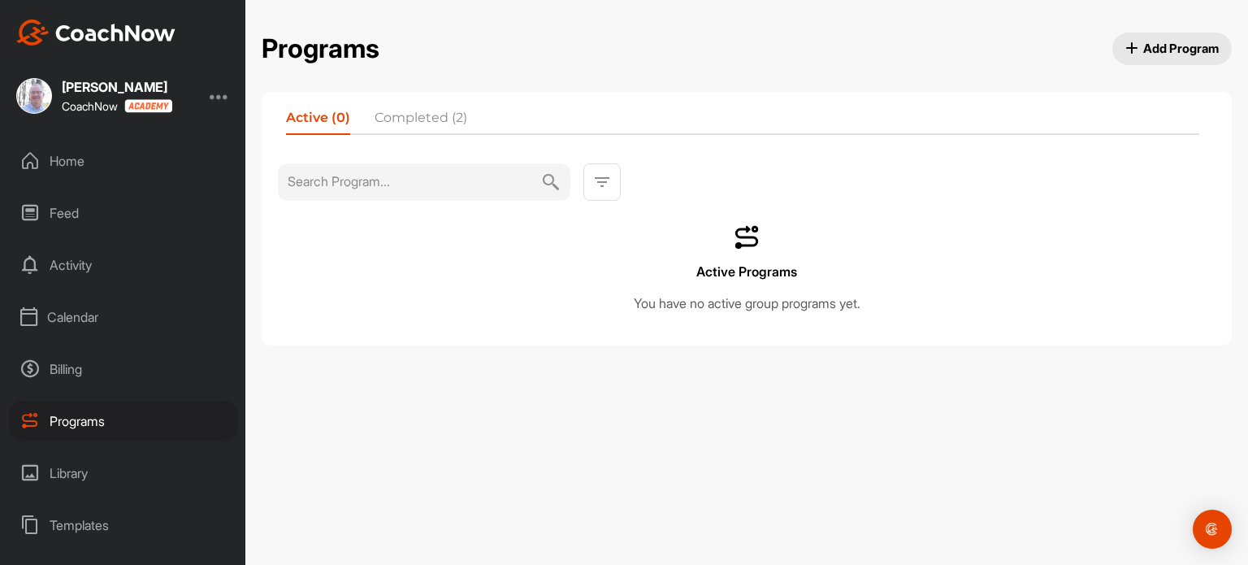
click at [427, 111] on li "Completed (2)" at bounding box center [421, 121] width 93 height 26
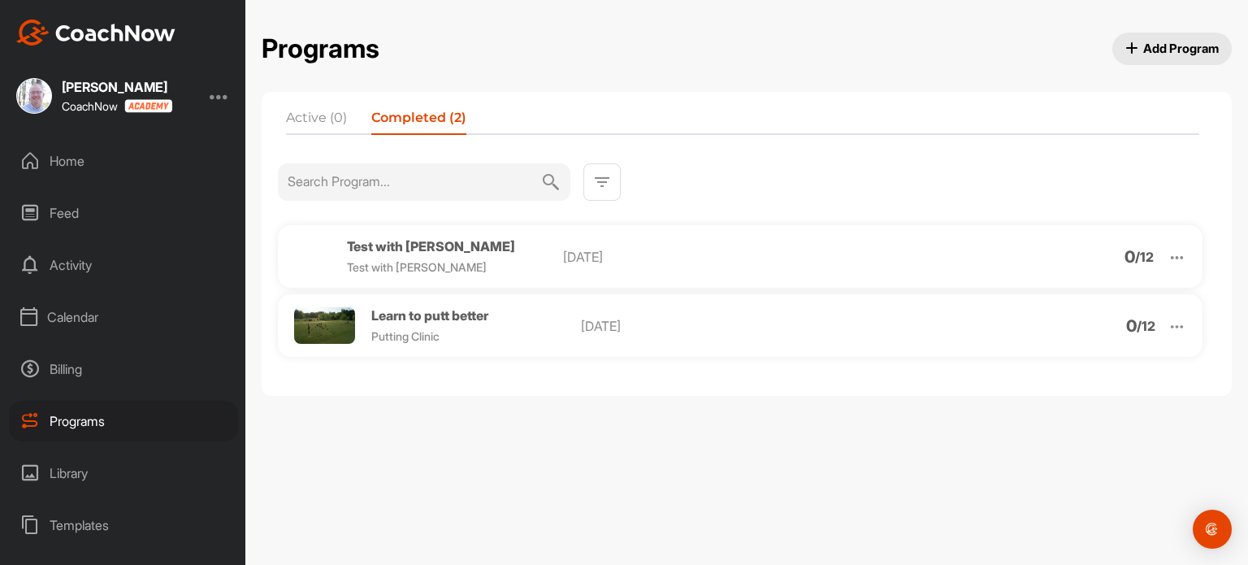
click at [309, 122] on li "Active (0)" at bounding box center [316, 121] width 61 height 26
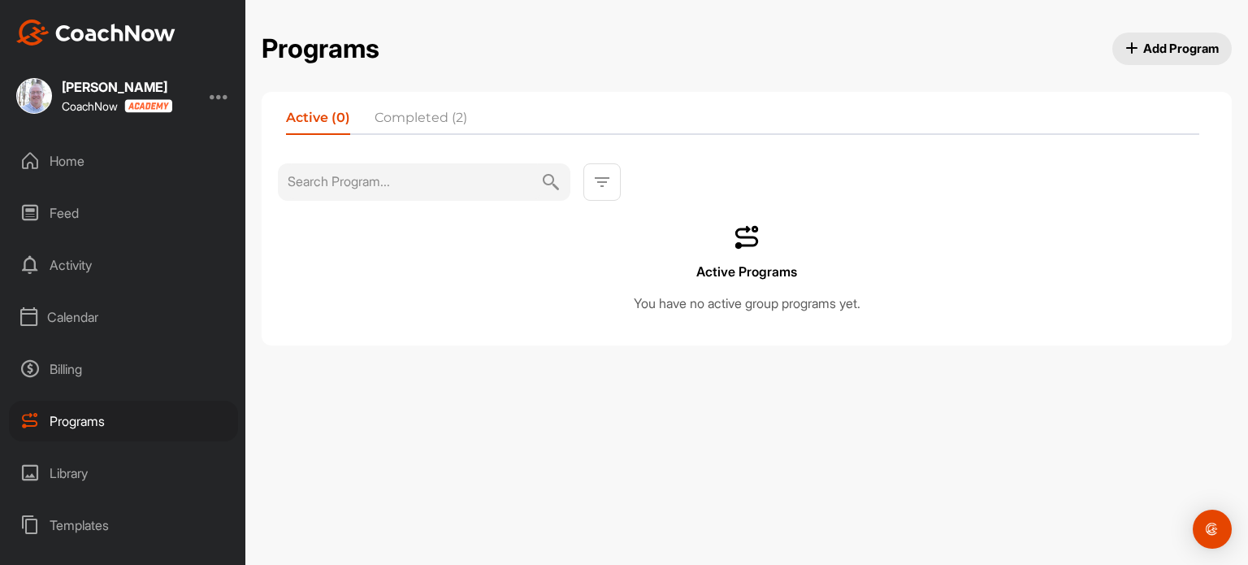
click at [1170, 43] on span "Add Program" at bounding box center [1172, 48] width 94 height 17
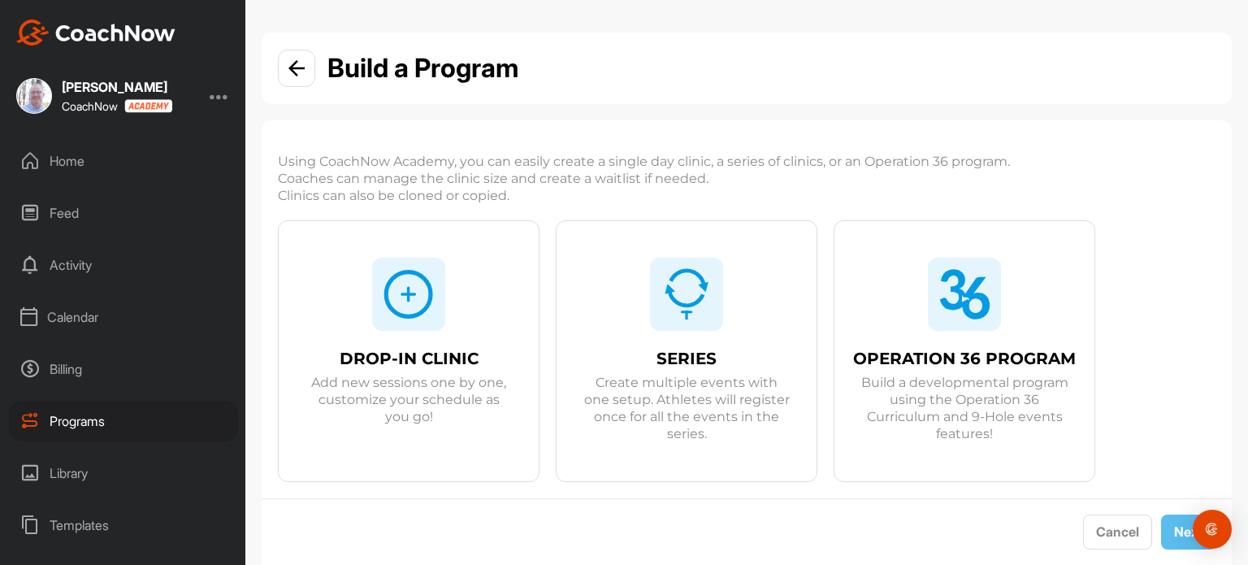
click at [384, 305] on img at bounding box center [409, 294] width 52 height 52
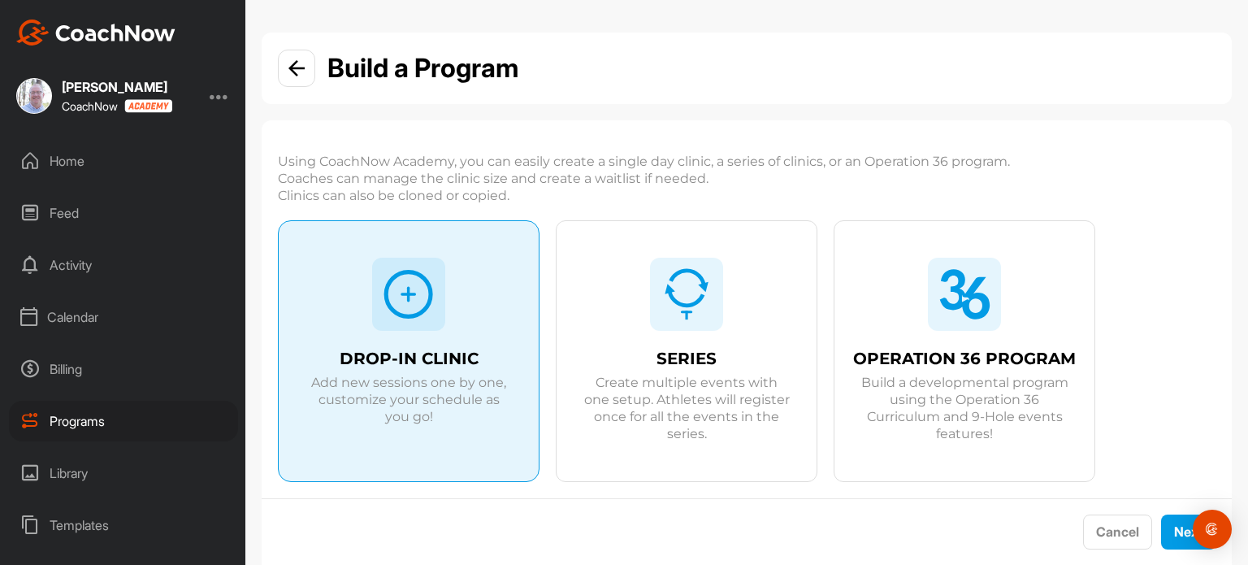
click at [693, 312] on img at bounding box center [687, 294] width 52 height 52
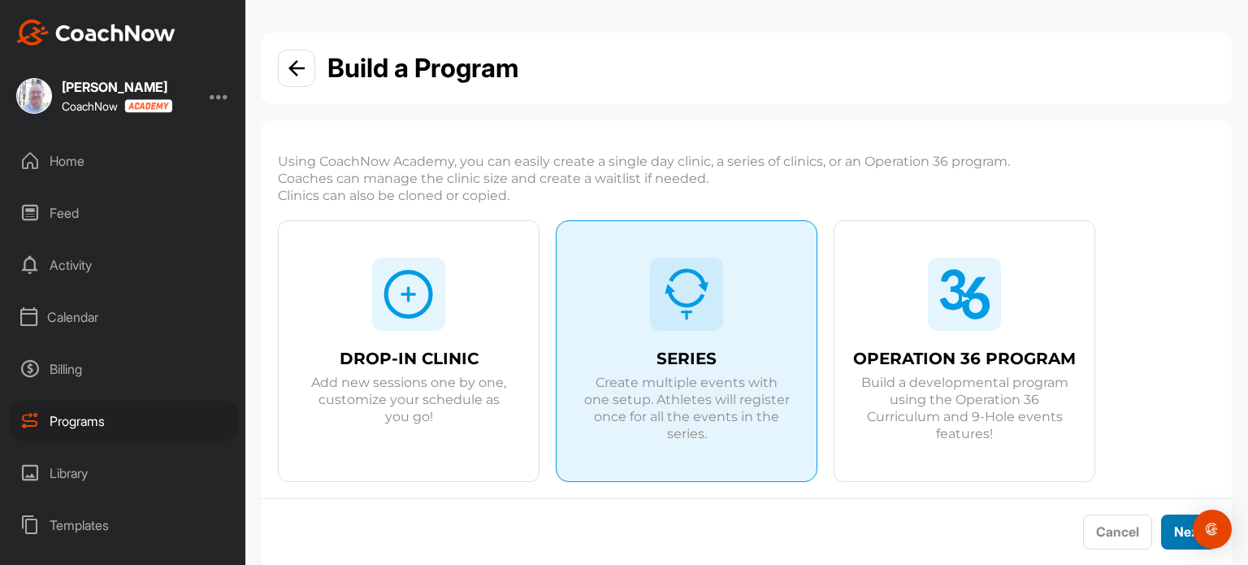
click at [1164, 531] on button "Next" at bounding box center [1188, 531] width 55 height 35
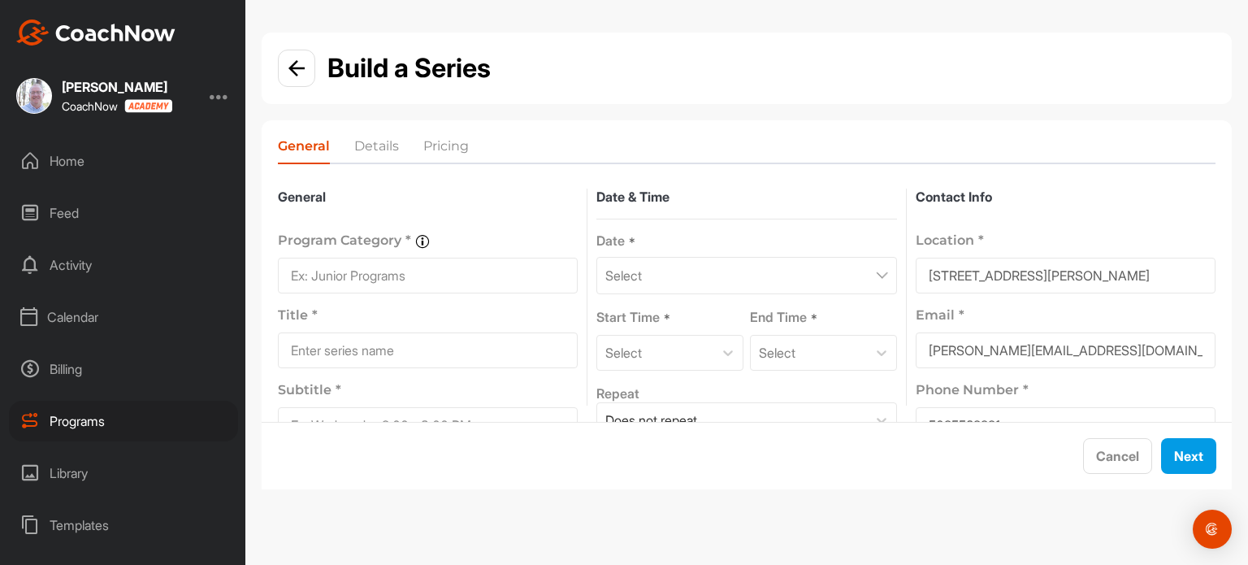
click at [395, 259] on input at bounding box center [428, 276] width 300 height 36
type input "J"
type input "Beginner Clinics"
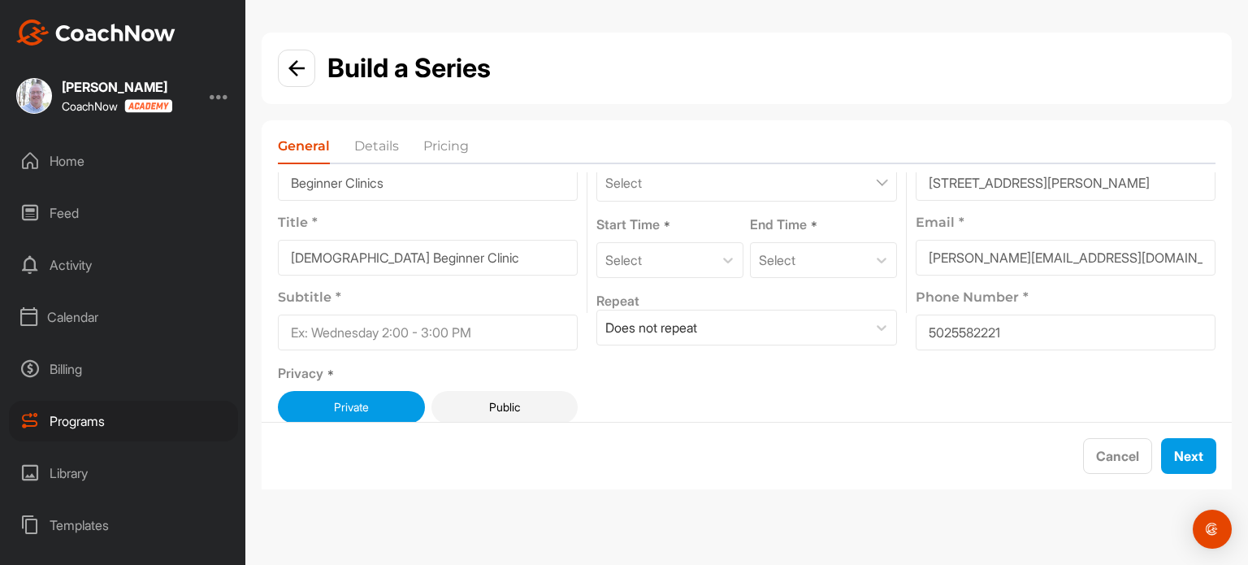
type input "Ladies Beginner Clinic"
click at [380, 336] on input at bounding box center [428, 332] width 300 height 36
type input "t"
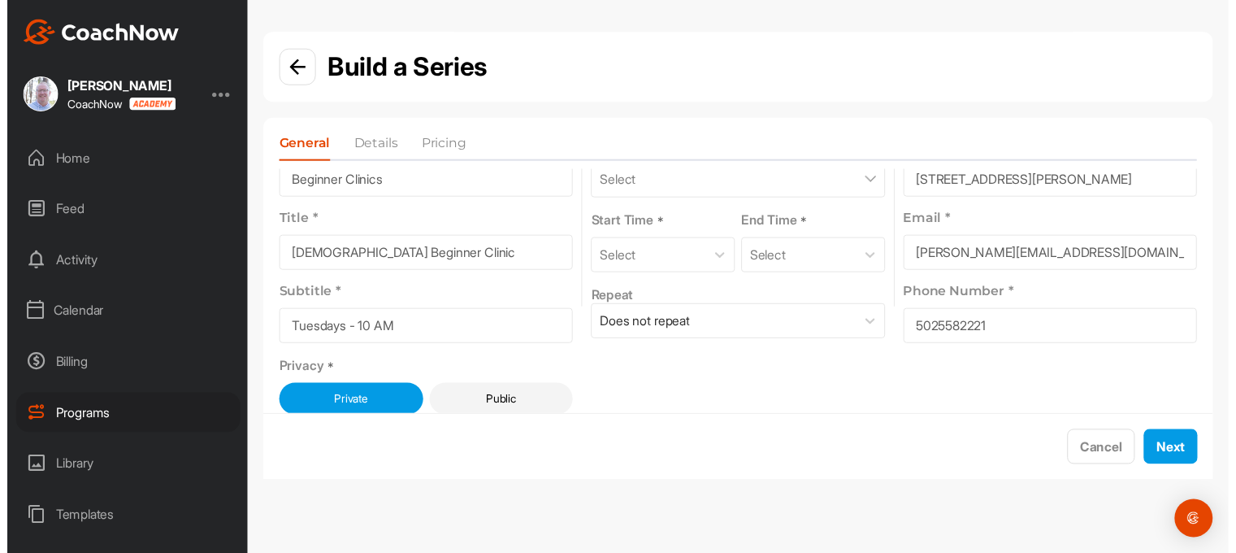
scroll to position [0, 0]
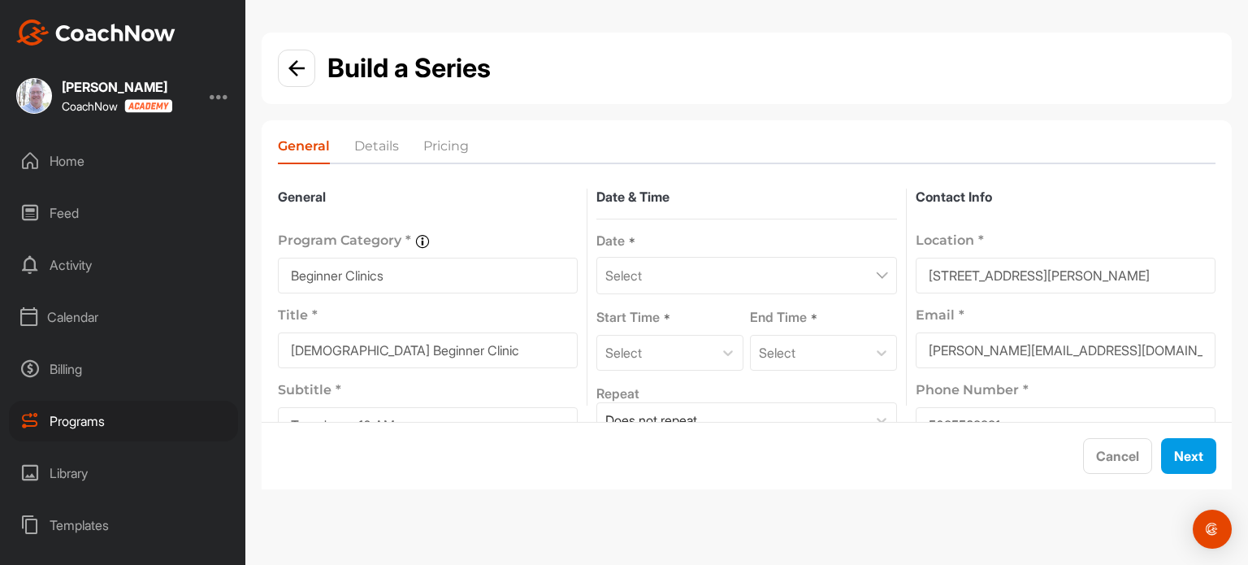
type input "Tuesdays - 10 AM"
click at [670, 273] on div "Select" at bounding box center [746, 275] width 300 height 37
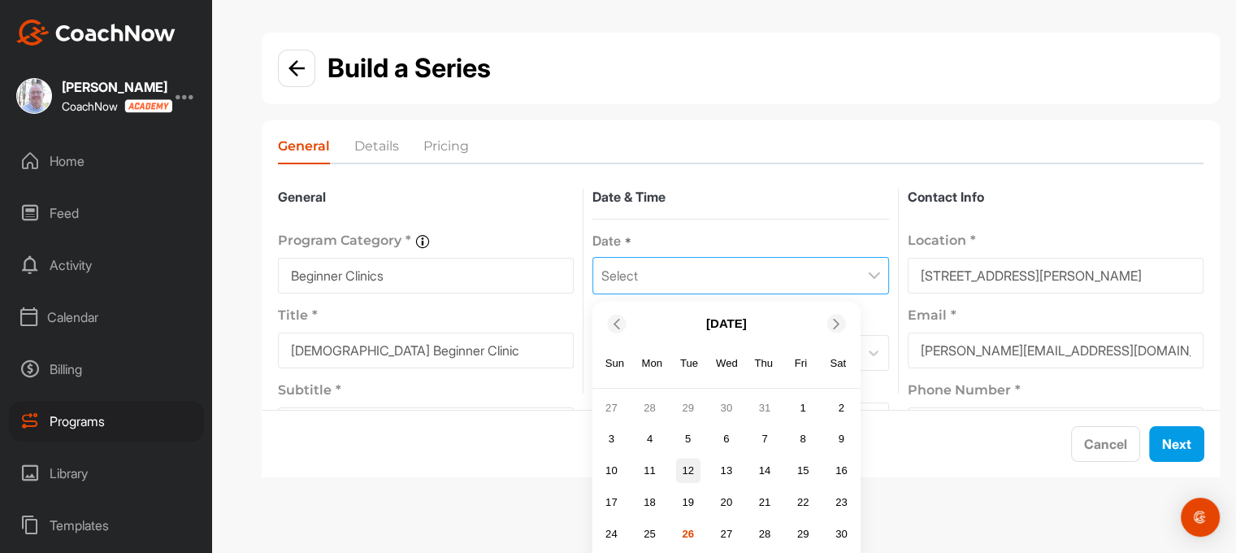
scroll to position [36, 0]
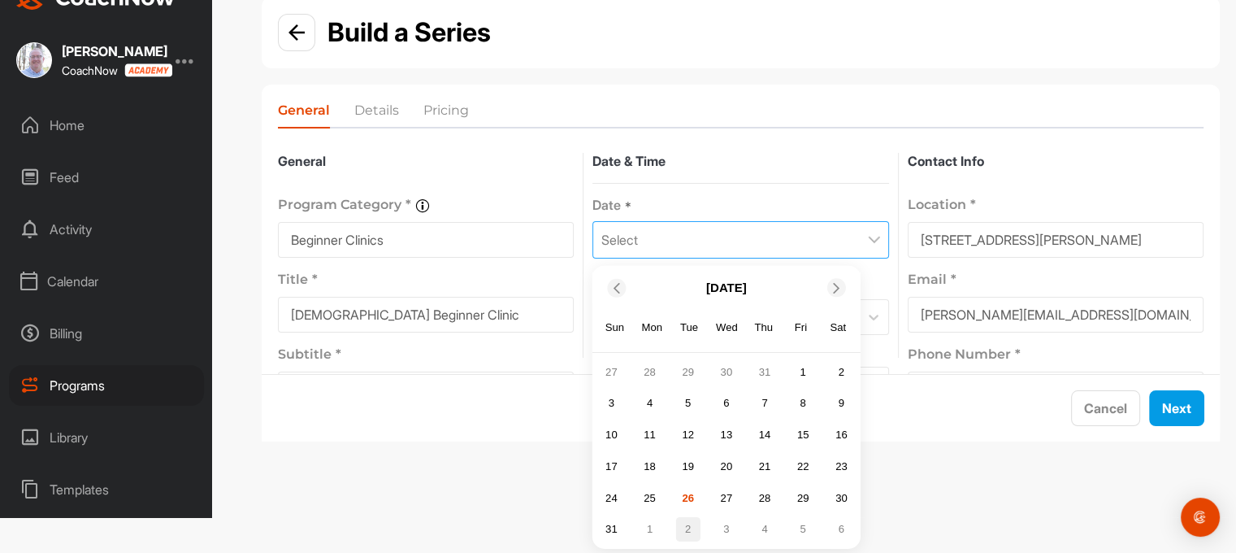
click at [686, 523] on div "2" at bounding box center [688, 529] width 24 height 24
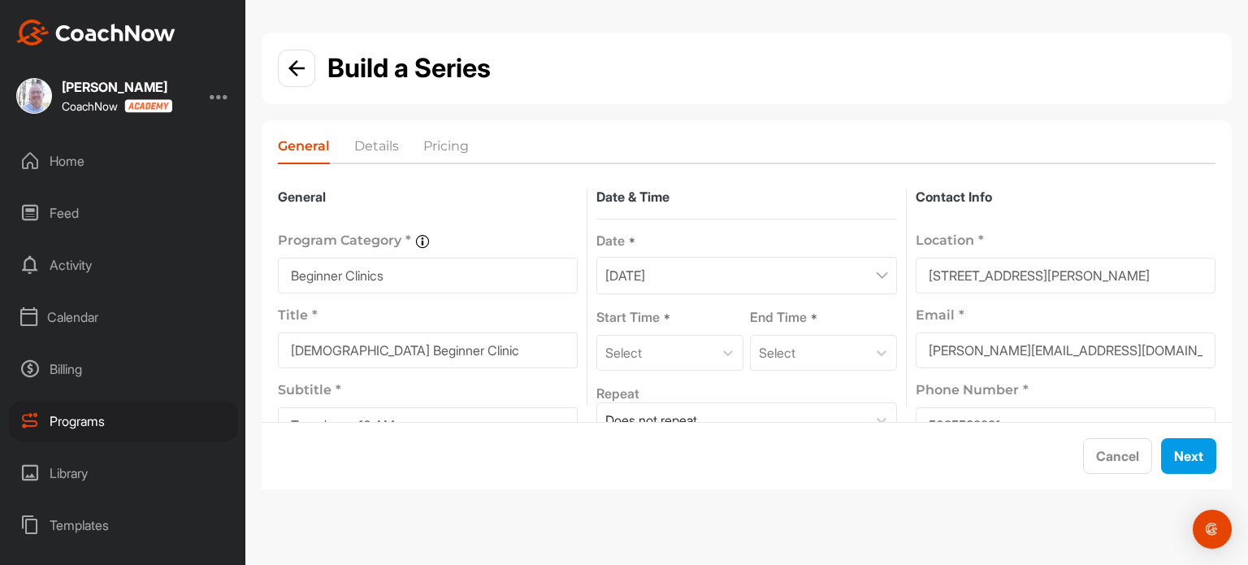
scroll to position [71, 0]
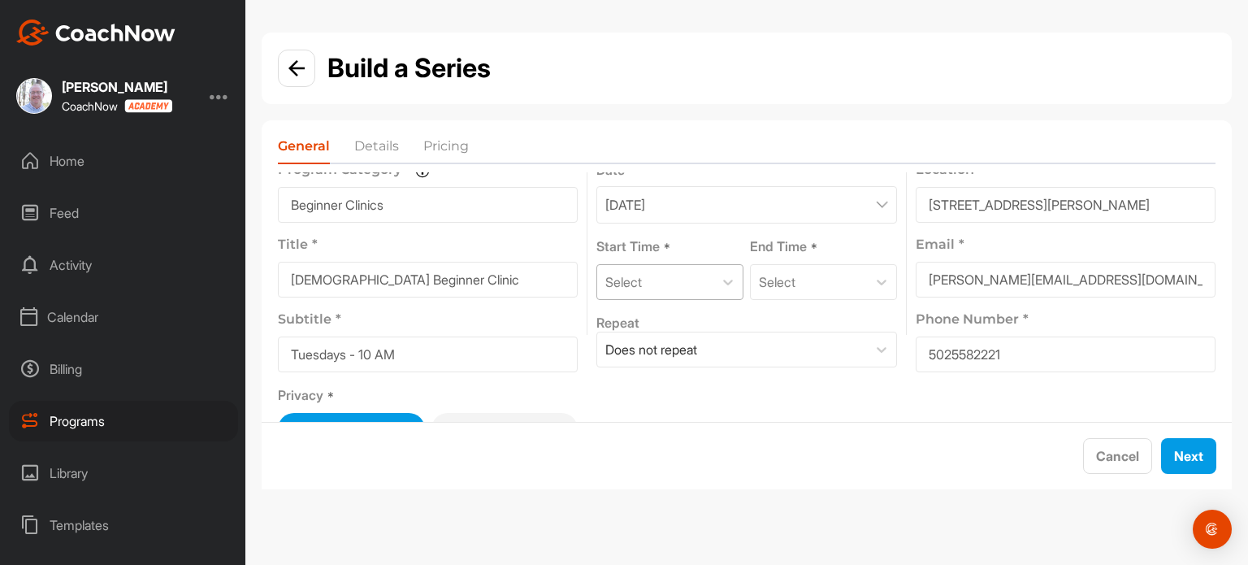
click at [659, 290] on div "Select" at bounding box center [655, 282] width 116 height 34
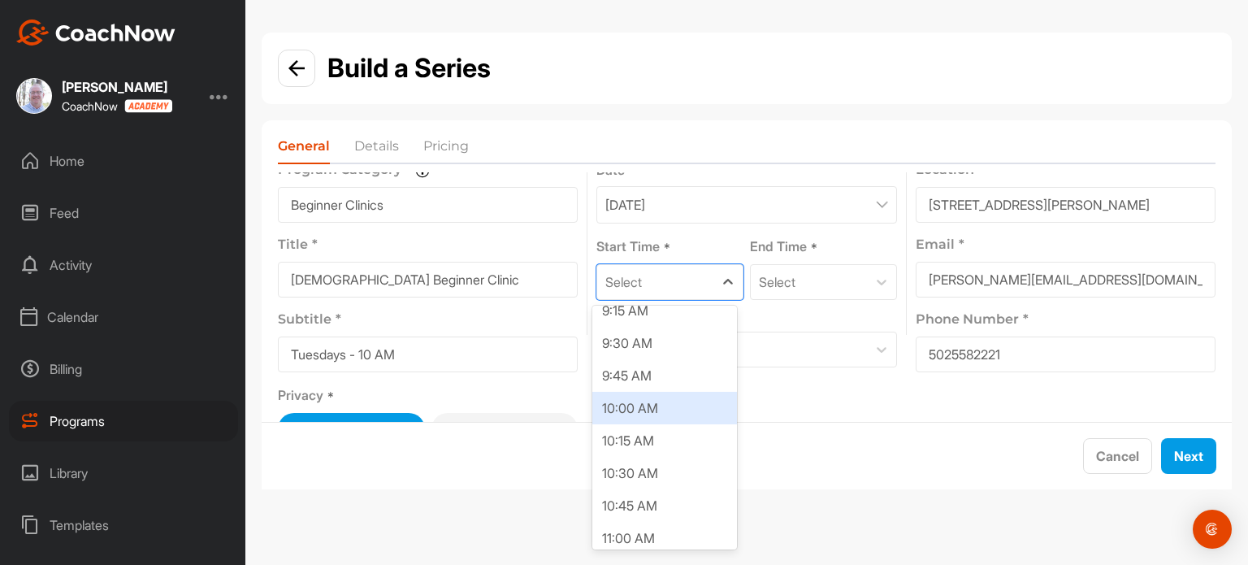
click at [655, 420] on div "10:00 AM" at bounding box center [664, 408] width 145 height 33
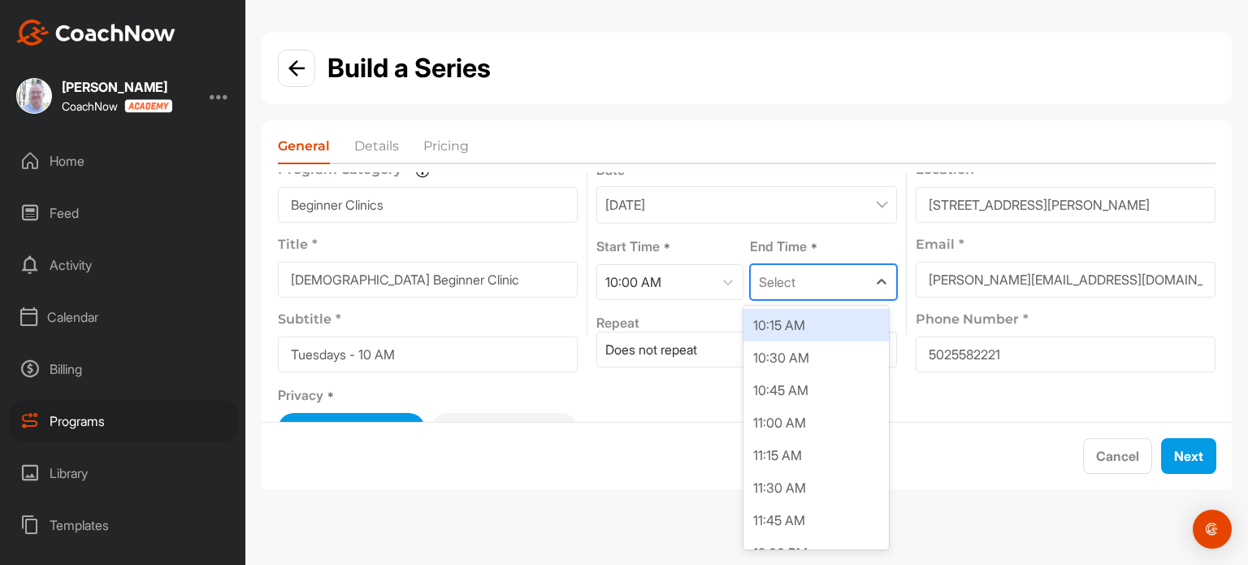
click at [801, 286] on div "Select" at bounding box center [809, 282] width 116 height 34
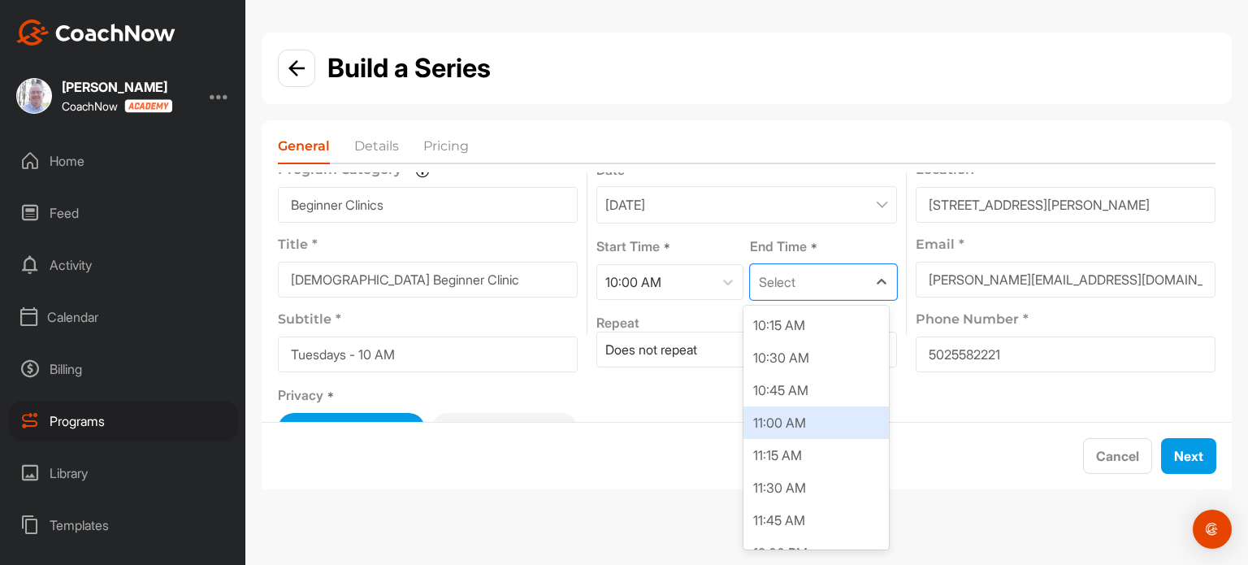
click at [770, 416] on div "11:00 AM" at bounding box center [815, 422] width 145 height 33
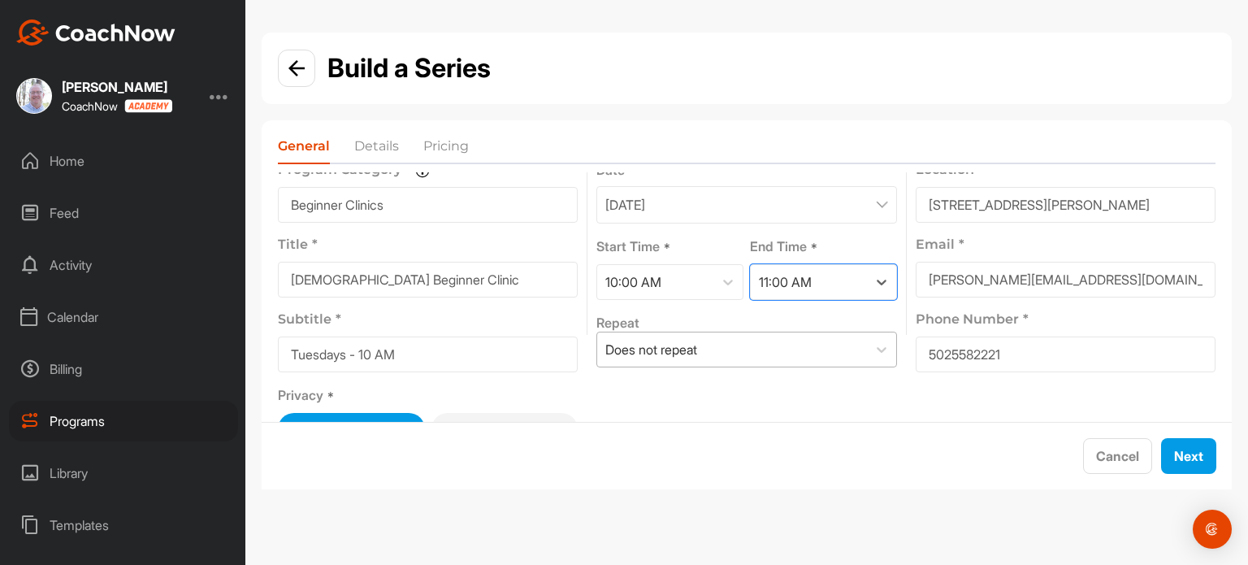
click at [678, 353] on div "Does not repeat" at bounding box center [651, 350] width 92 height 20
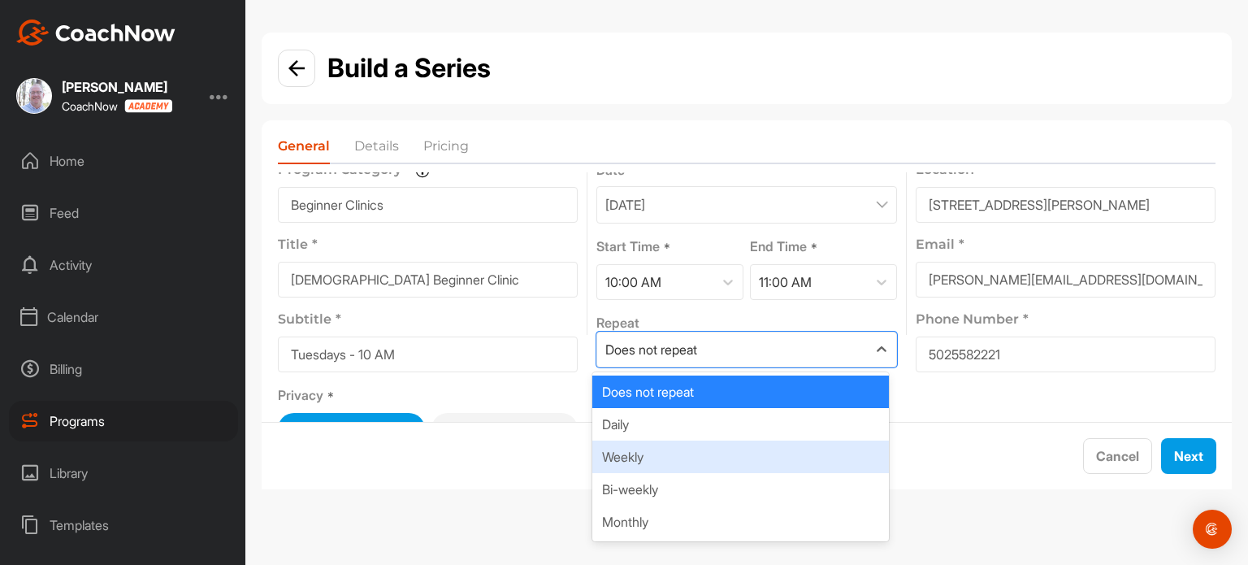
click at [646, 453] on div "Weekly" at bounding box center [740, 456] width 296 height 33
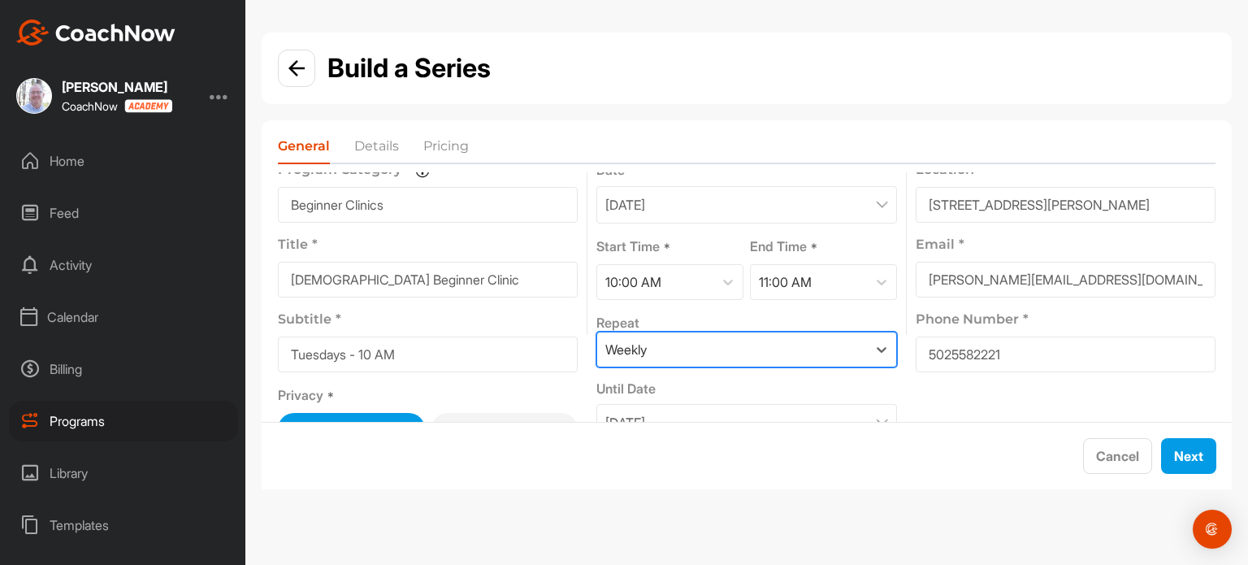
scroll to position [93, 0]
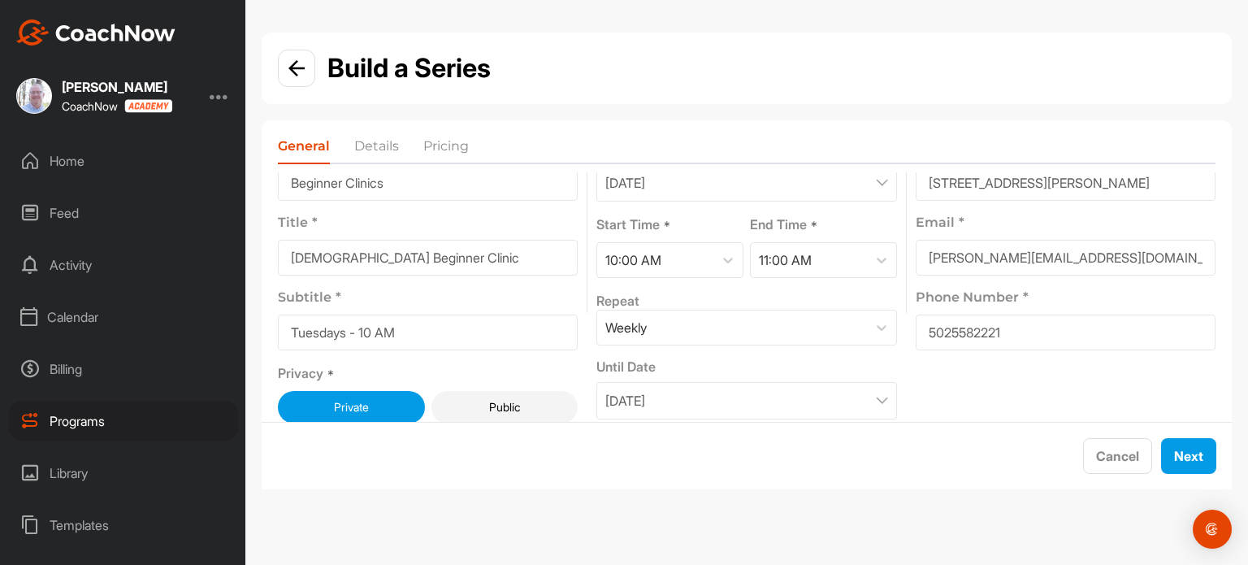
click at [645, 391] on p "October 2, 2025" at bounding box center [625, 401] width 40 height 20
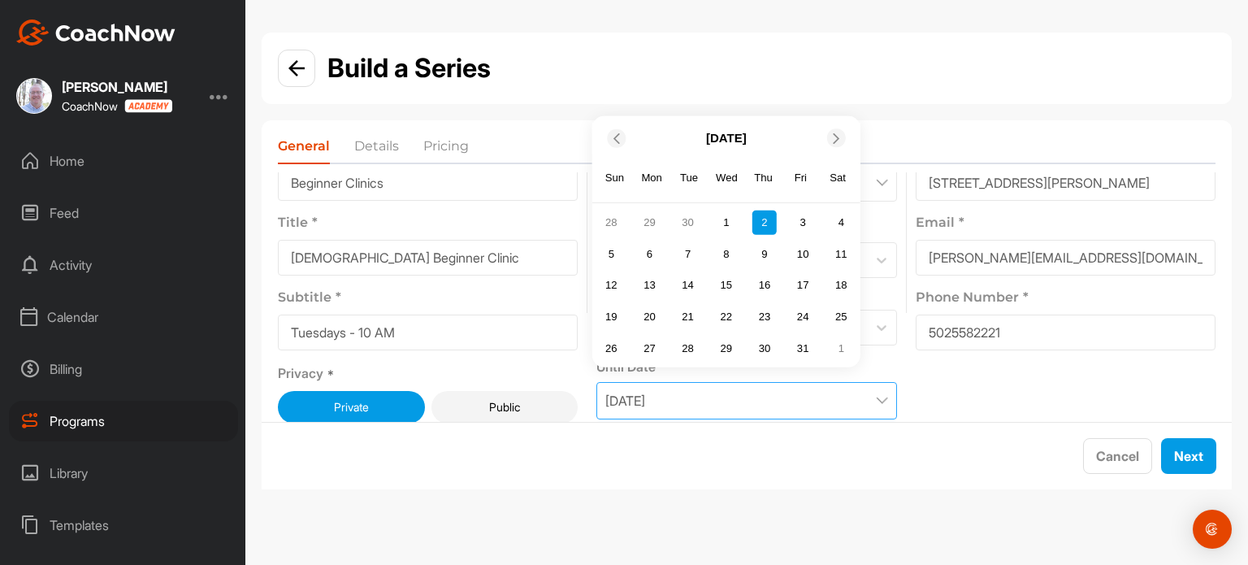
click at [833, 132] on icon at bounding box center [836, 137] width 11 height 11
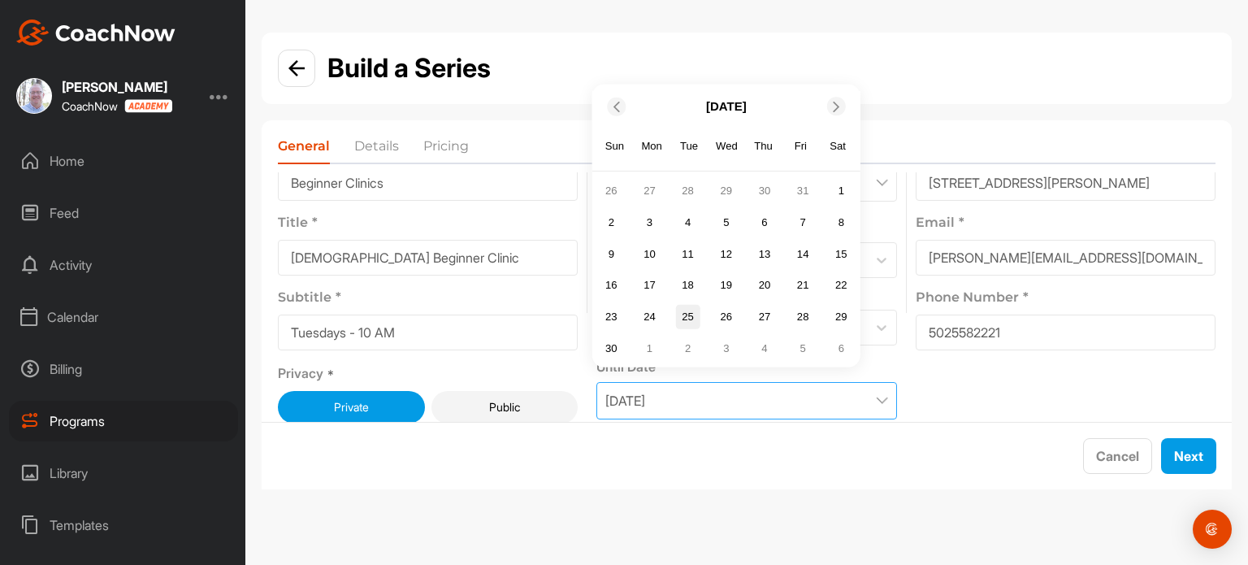
click at [683, 311] on div "25" at bounding box center [688, 317] width 24 height 24
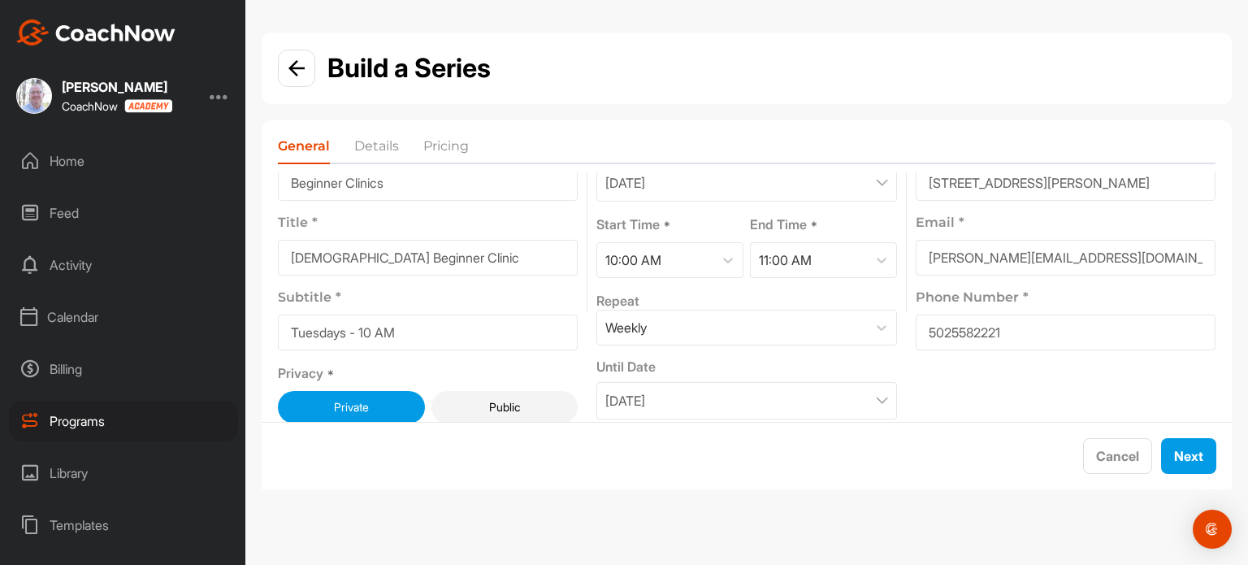
click at [517, 402] on button "Public" at bounding box center [504, 407] width 147 height 33
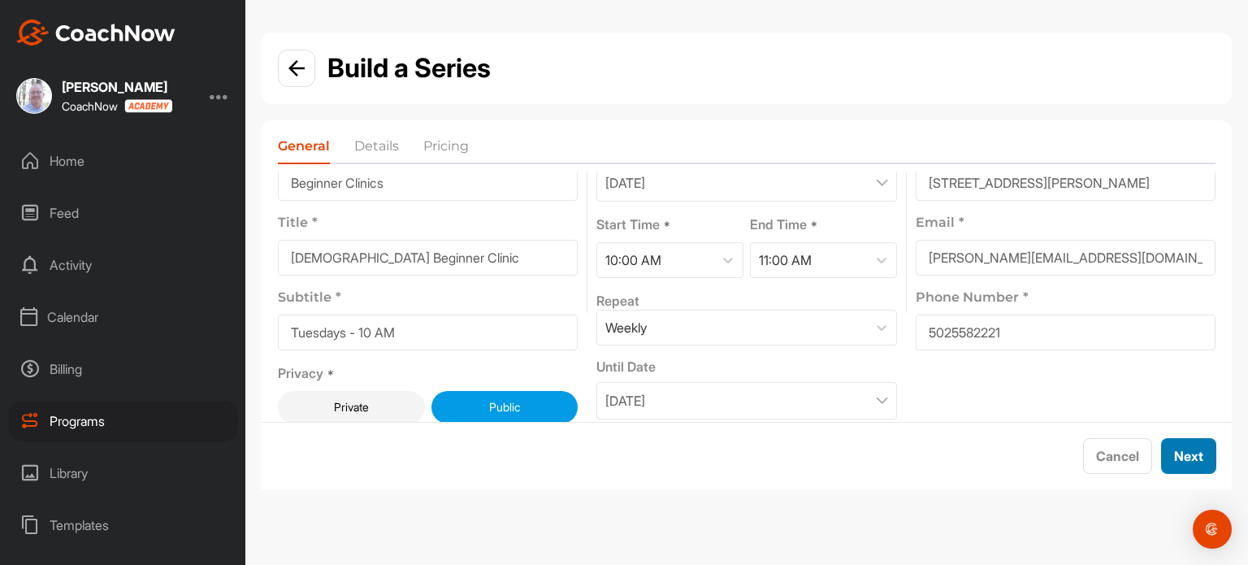
click at [1193, 452] on button "Next" at bounding box center [1188, 456] width 55 height 36
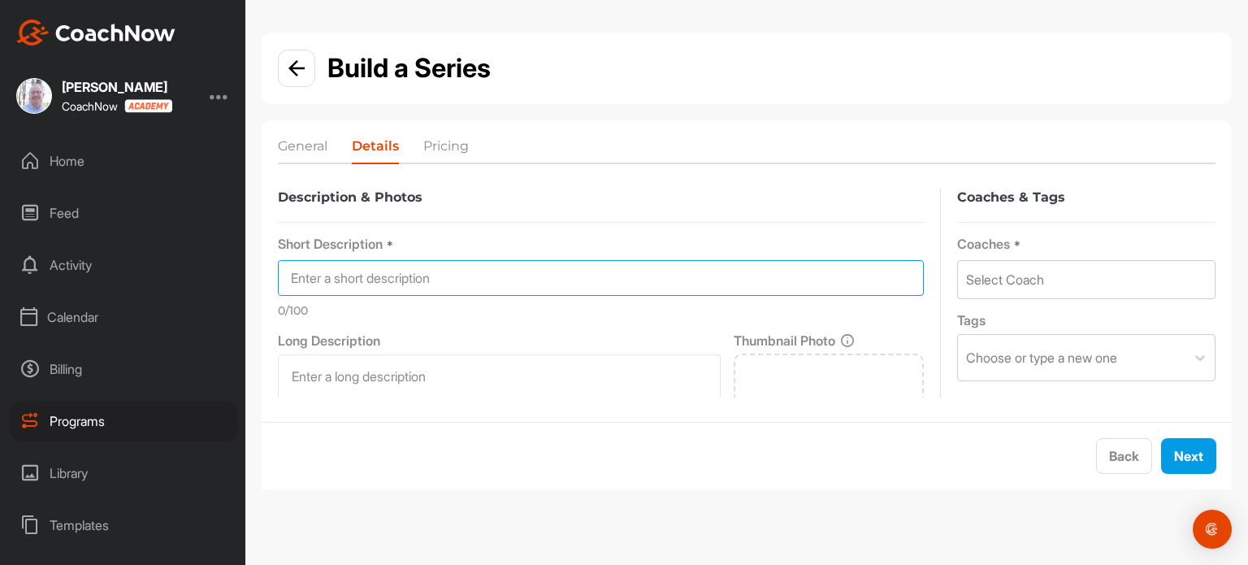
click at [430, 285] on input at bounding box center [601, 278] width 646 height 36
type input "Sign up For this clinic"
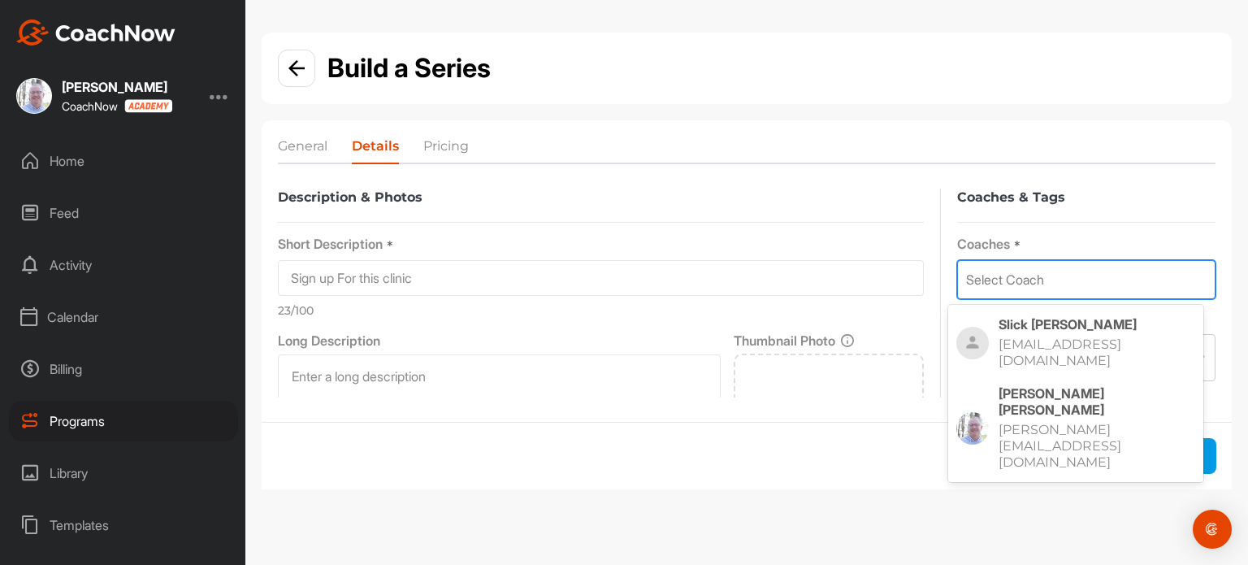
click at [1004, 280] on div "Select Coach" at bounding box center [1005, 280] width 78 height 20
click at [1012, 385] on p "Scott Johnson" at bounding box center [1097, 401] width 197 height 33
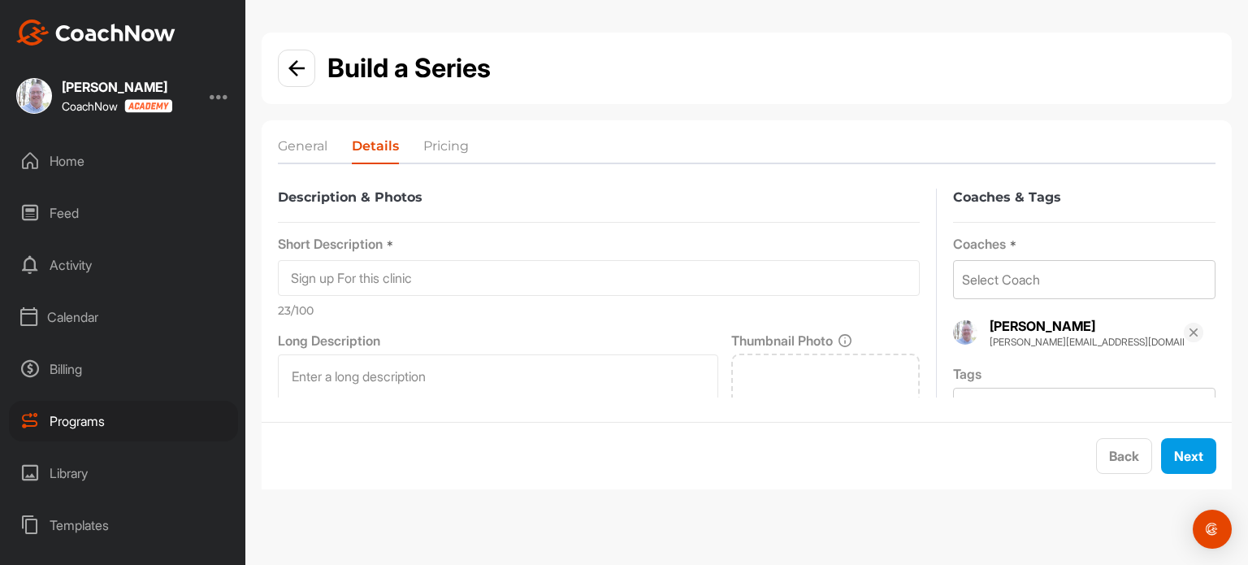
click at [855, 302] on p "23 /100" at bounding box center [599, 310] width 642 height 17
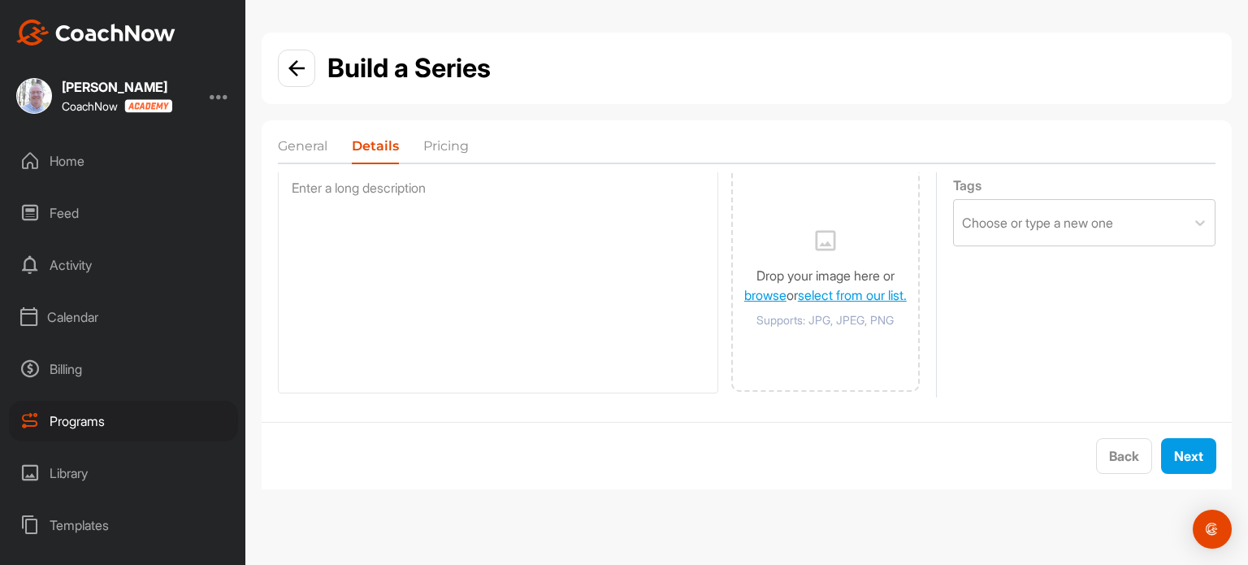
scroll to position [190, 0]
click at [1196, 460] on button "Next" at bounding box center [1188, 456] width 55 height 36
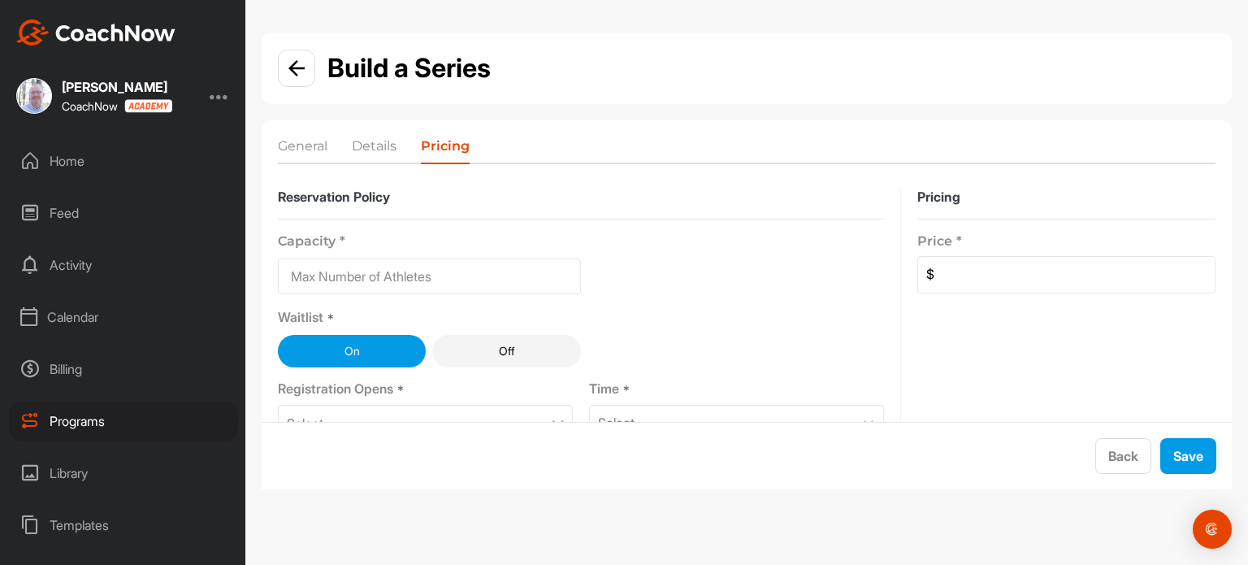
scroll to position [13, 0]
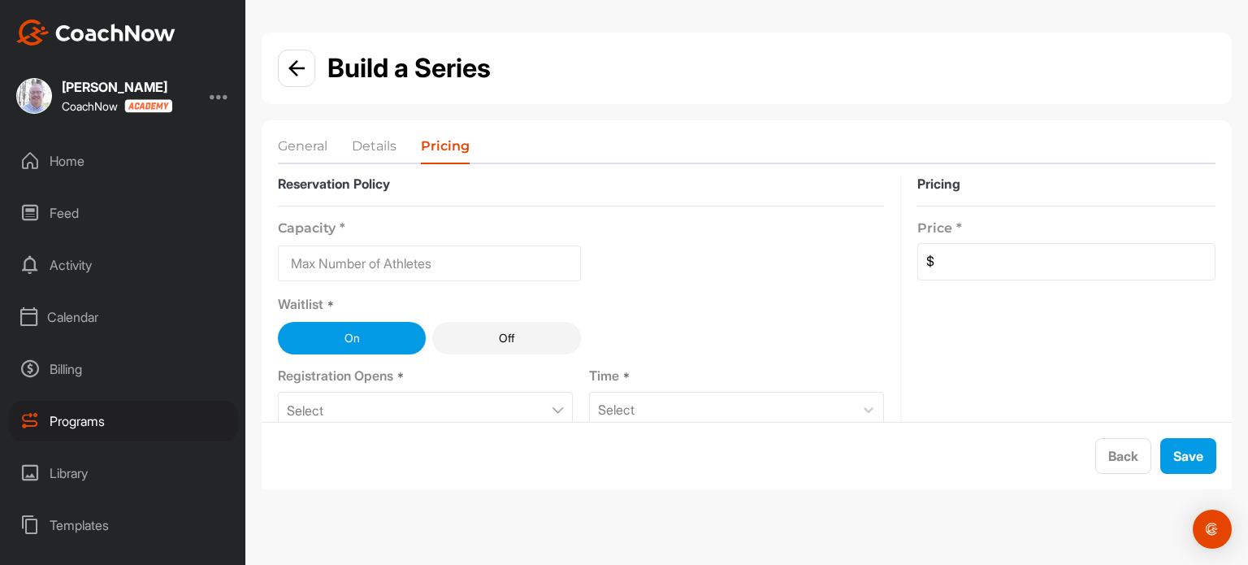
click at [479, 245] on input at bounding box center [429, 263] width 303 height 36
type input "10"
click at [655, 270] on div "Capacity * 10 Waitlist * On Off Registration Opens * Select Time * Select Regis…" at bounding box center [581, 392] width 606 height 372
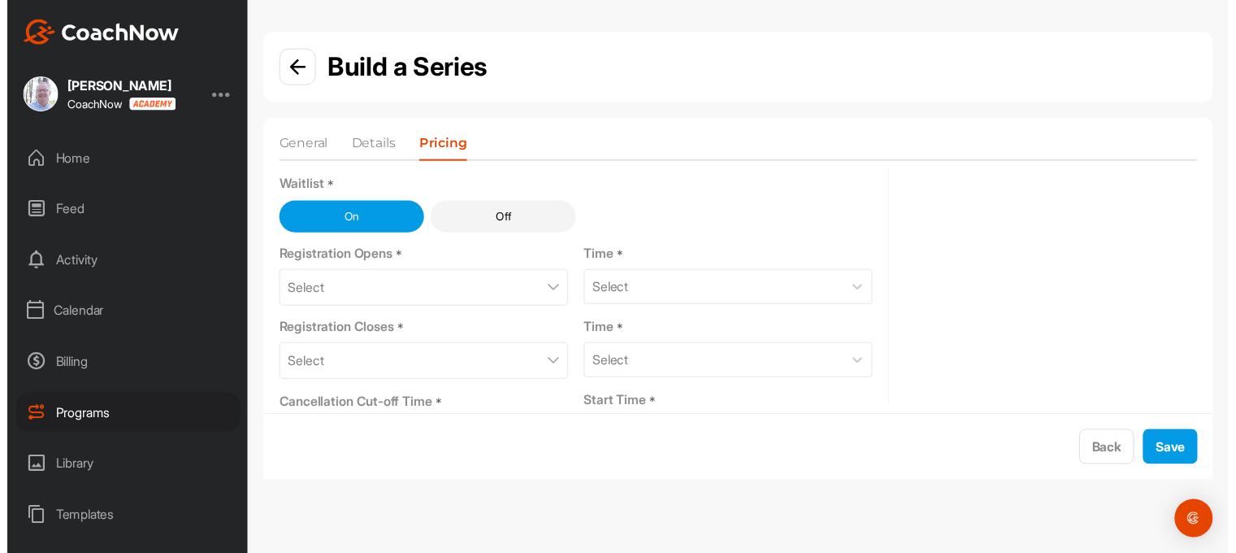
scroll to position [137, 0]
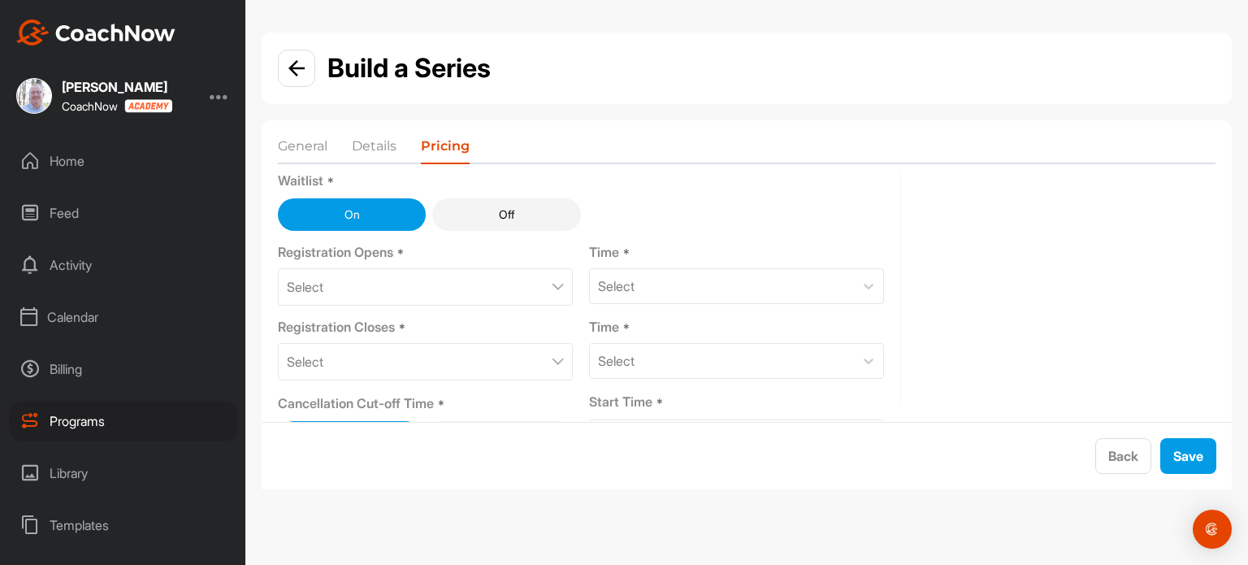
click at [415, 280] on div "Select" at bounding box center [425, 286] width 295 height 37
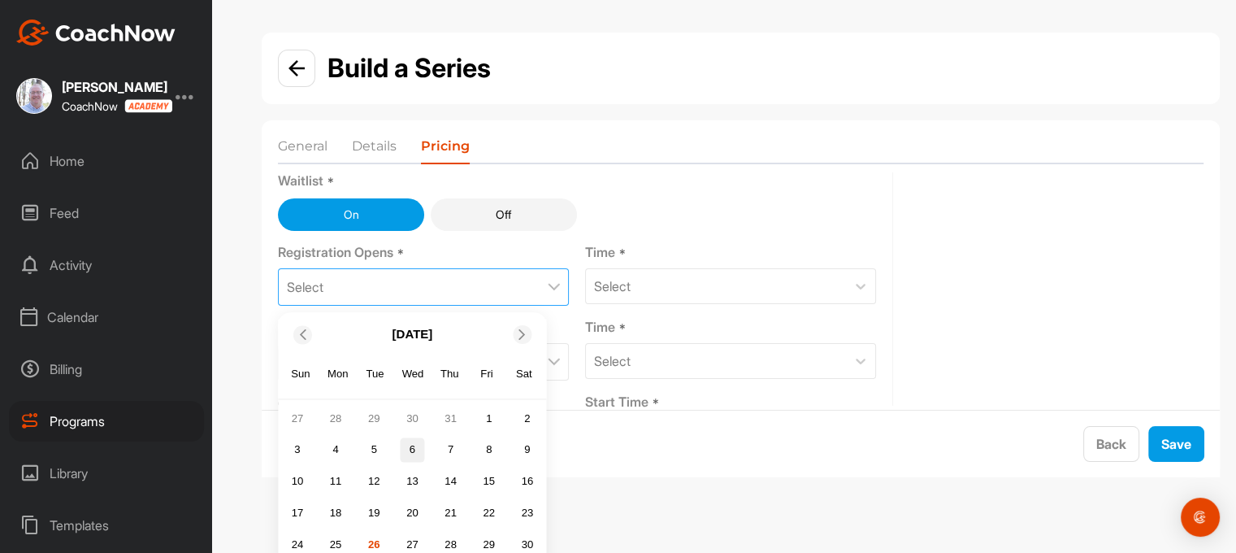
scroll to position [47, 0]
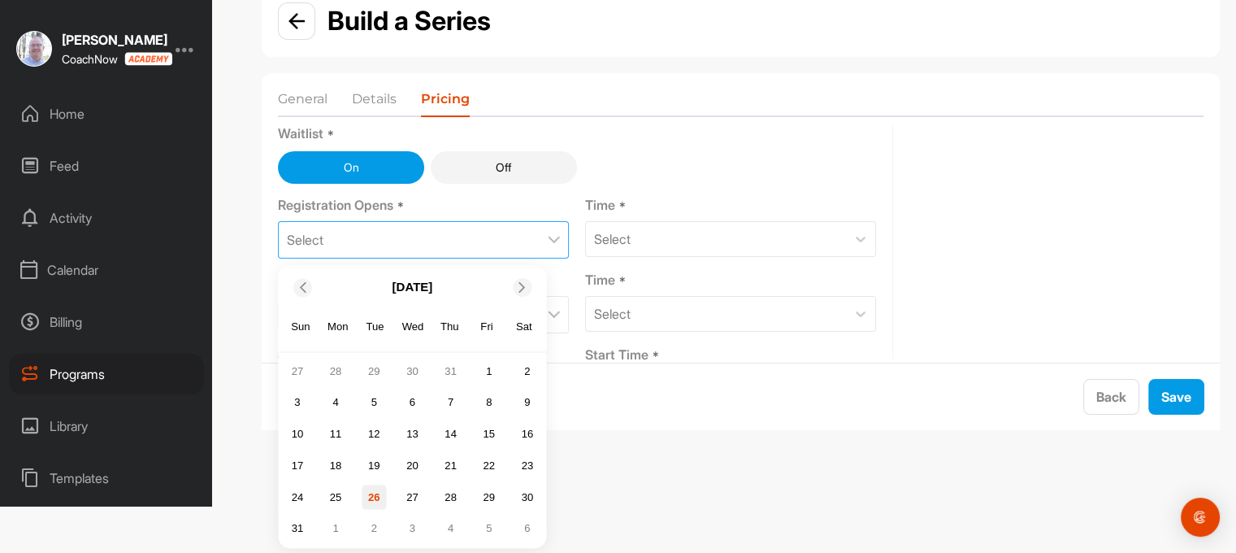
click at [372, 493] on div "26" at bounding box center [374, 497] width 24 height 24
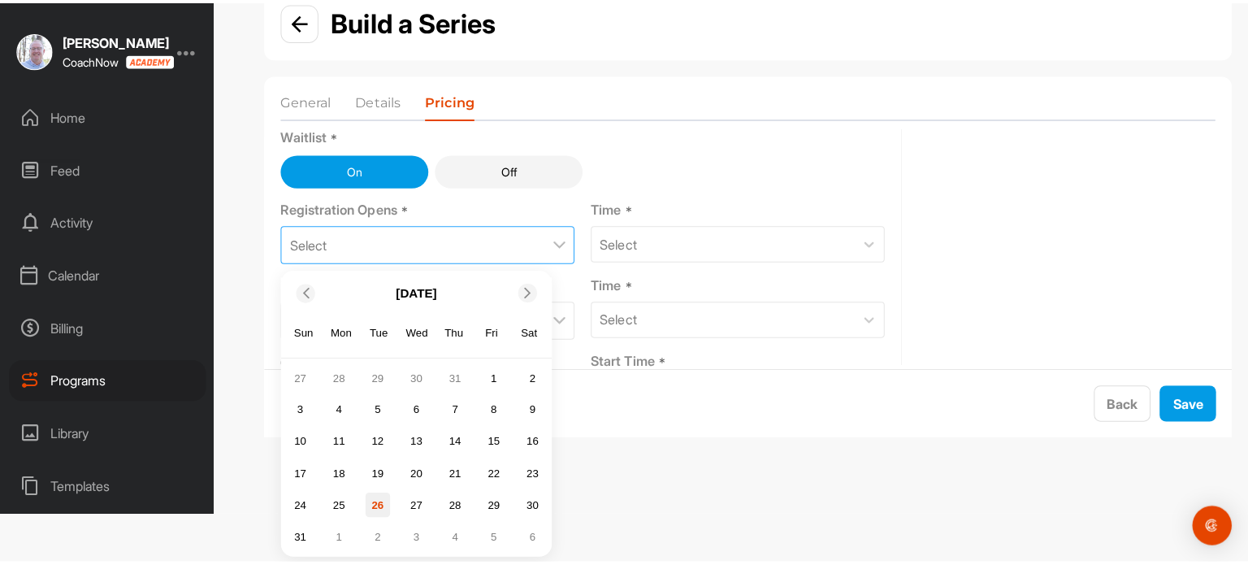
scroll to position [0, 0]
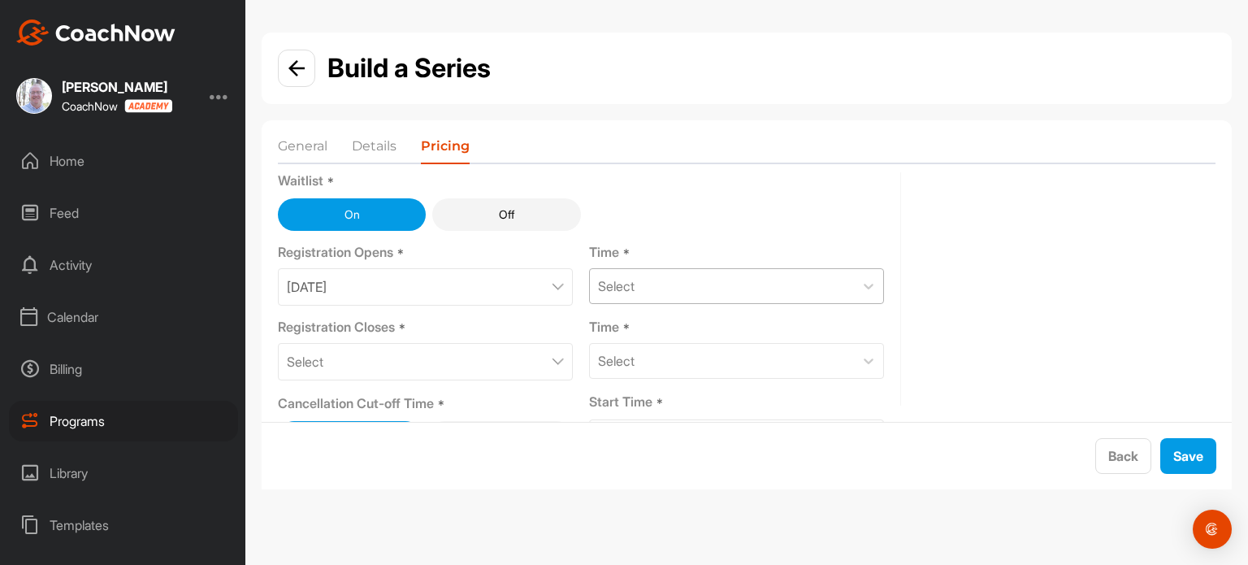
click at [646, 283] on div "Select" at bounding box center [722, 286] width 264 height 34
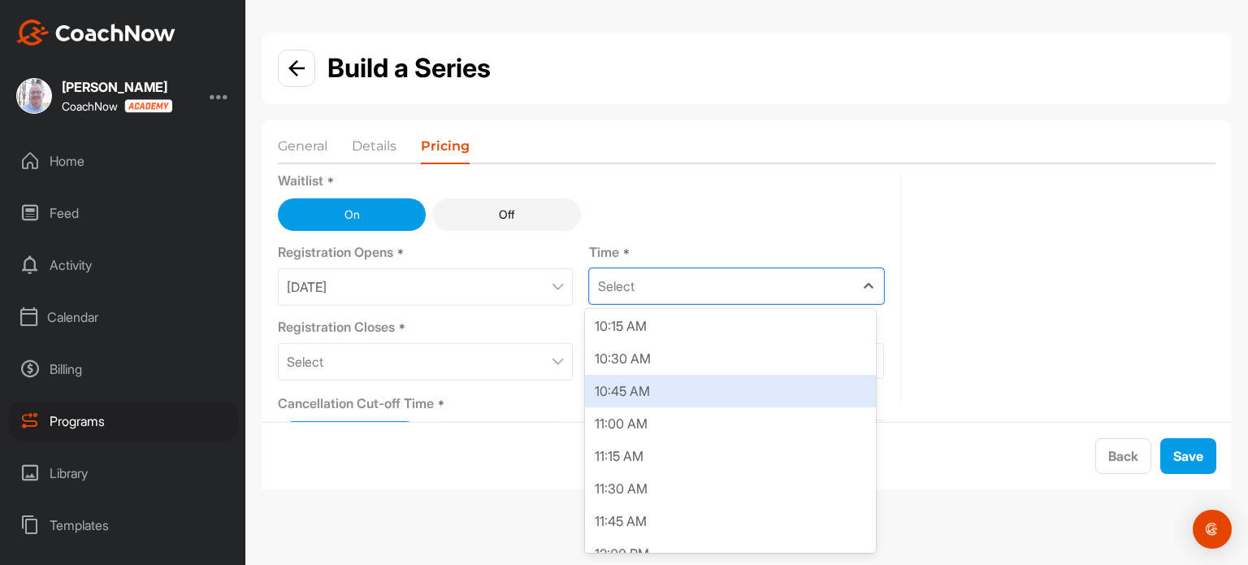
scroll to position [1336, 0]
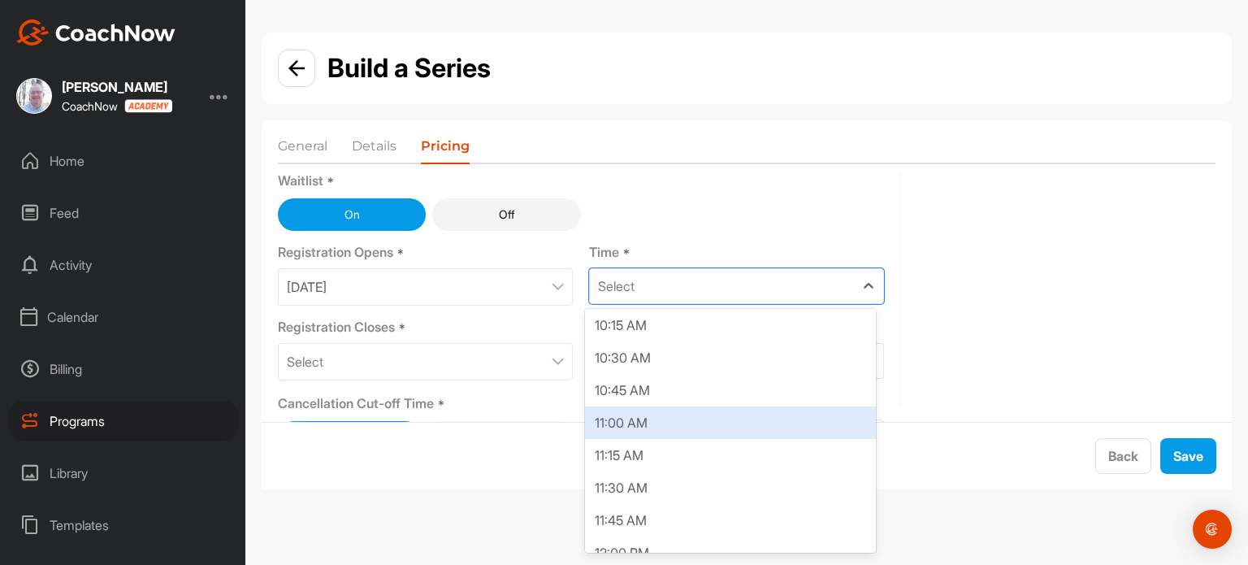
click at [648, 437] on div "11:00 AM" at bounding box center [730, 422] width 291 height 33
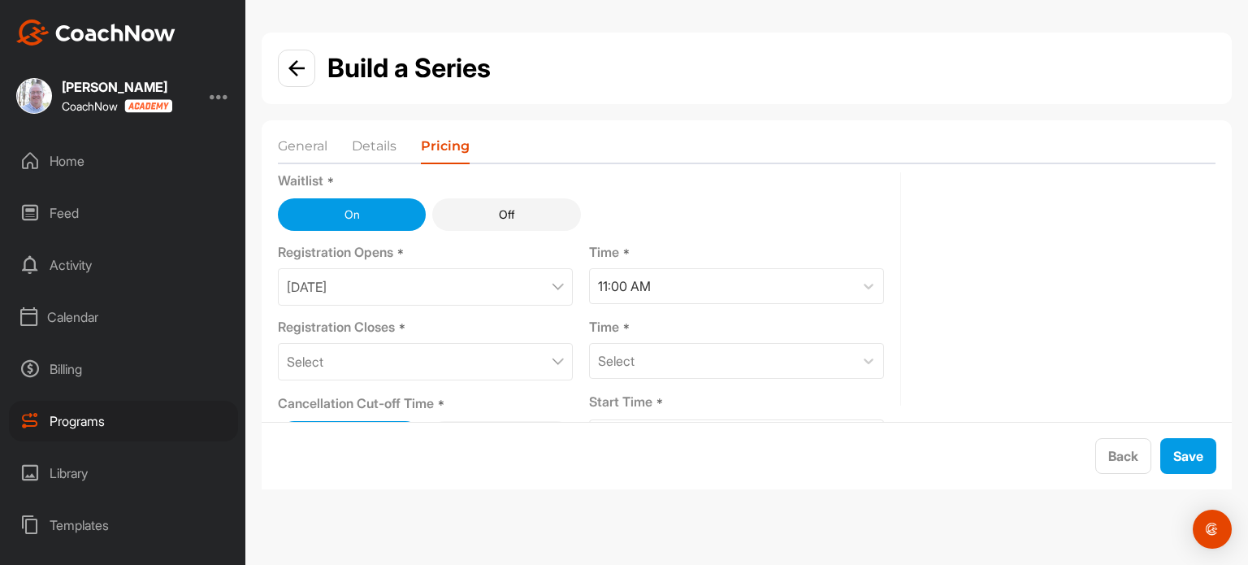
click at [432, 367] on div "Select" at bounding box center [425, 361] width 295 height 37
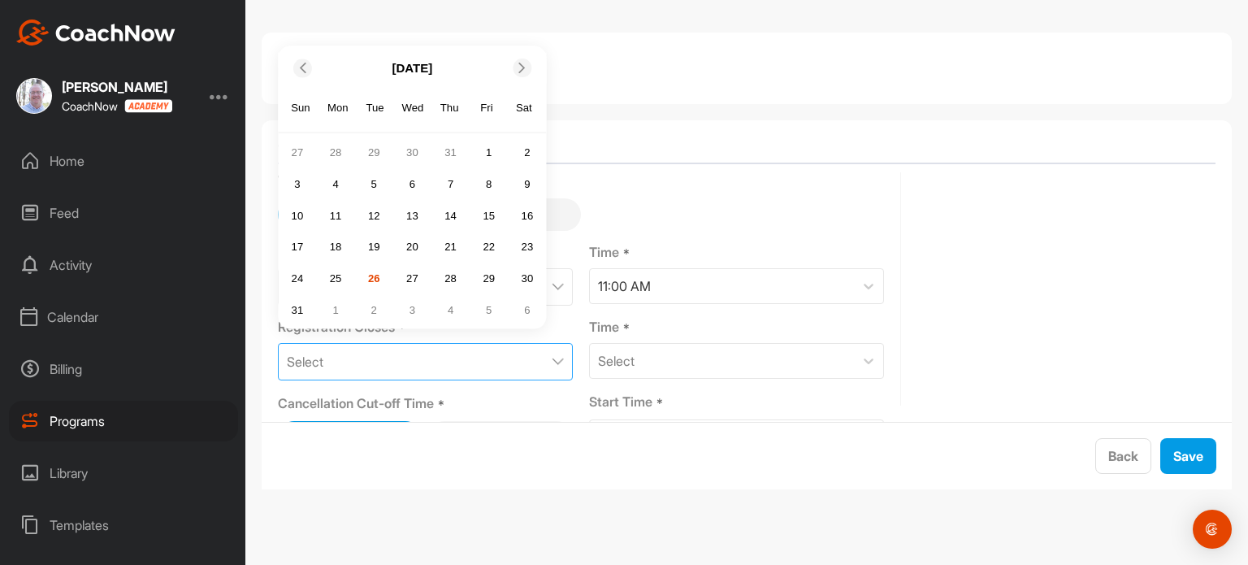
click at [520, 67] on icon at bounding box center [523, 68] width 11 height 11
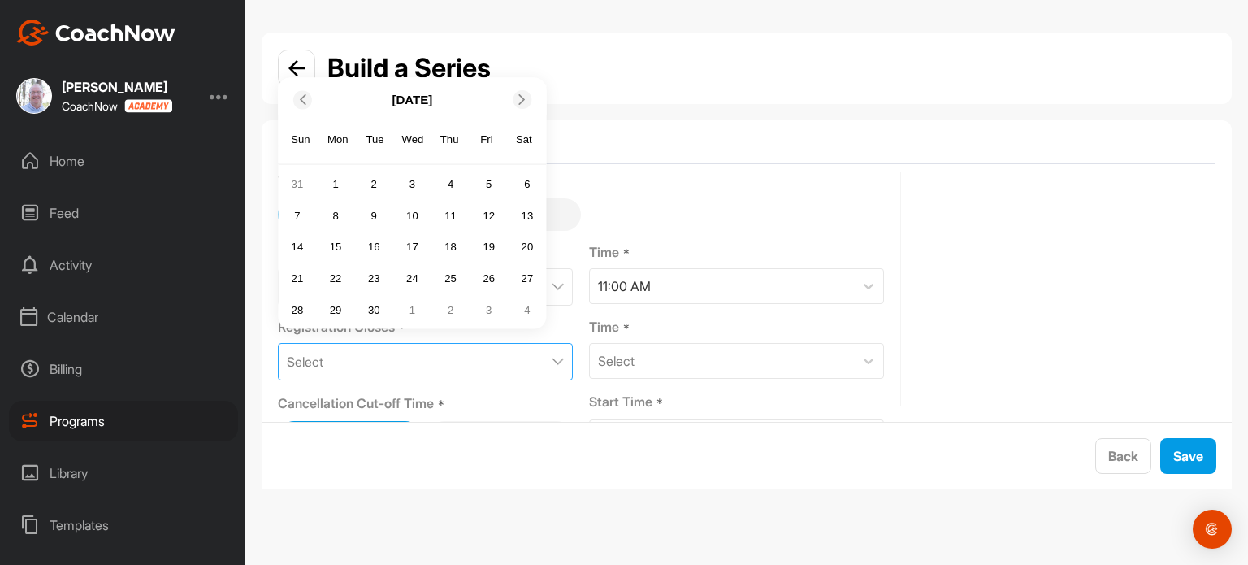
click at [520, 67] on div "Build a Series" at bounding box center [747, 68] width 938 height 39
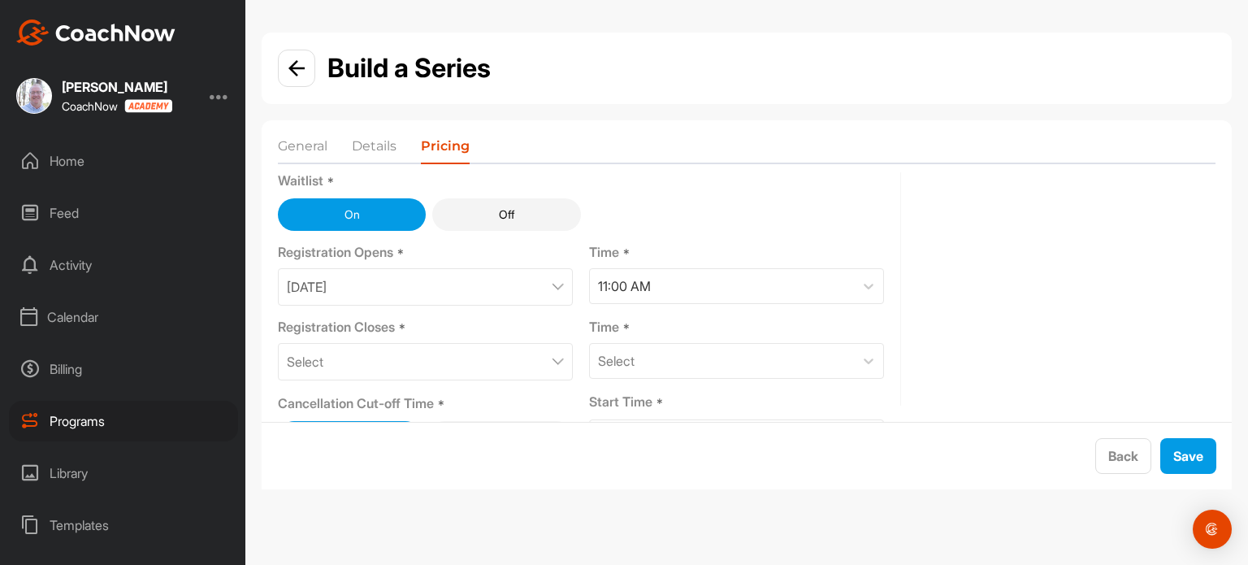
scroll to position [184, 0]
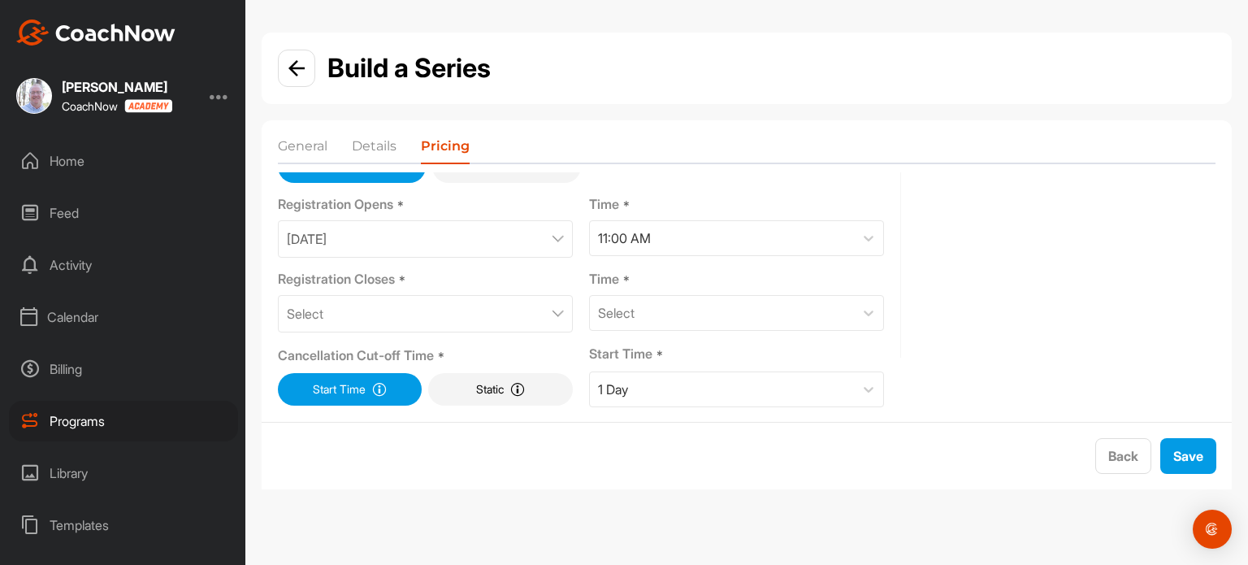
click at [440, 303] on div "Select" at bounding box center [425, 313] width 295 height 37
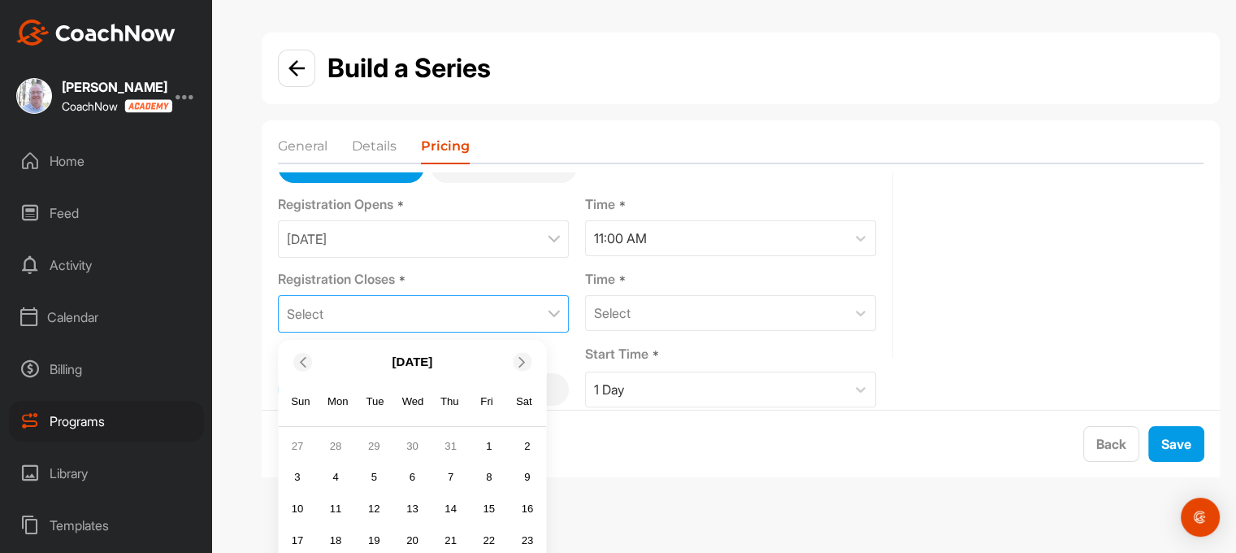
click at [520, 362] on icon at bounding box center [523, 361] width 11 height 11
click at [367, 532] on div "21" at bounding box center [374, 540] width 24 height 24
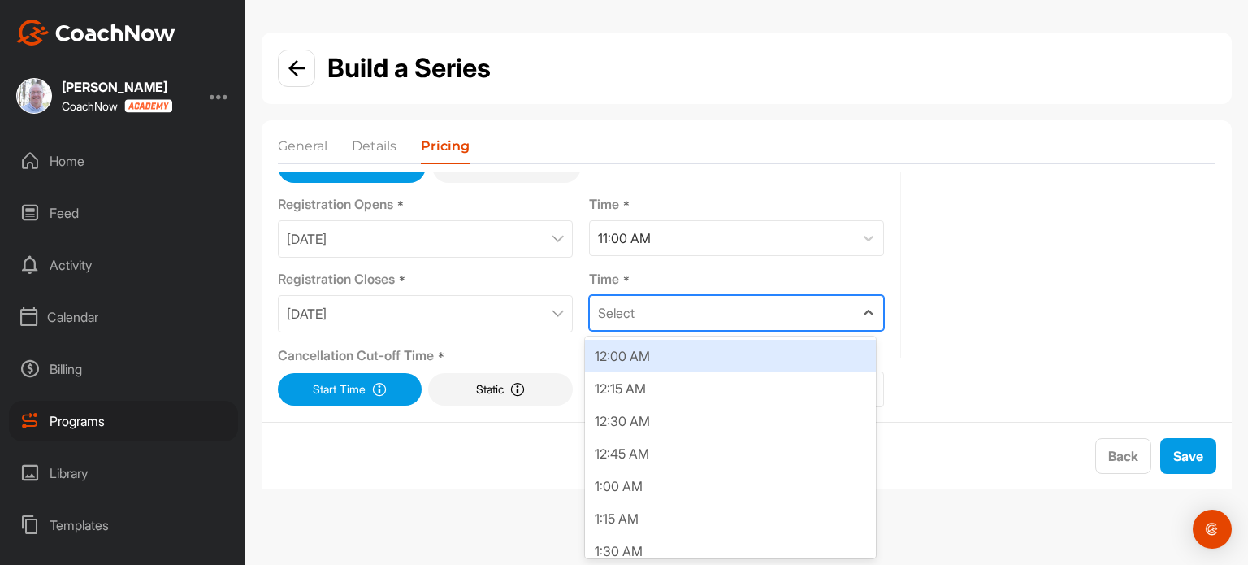
click at [673, 319] on div "Select" at bounding box center [722, 313] width 264 height 34
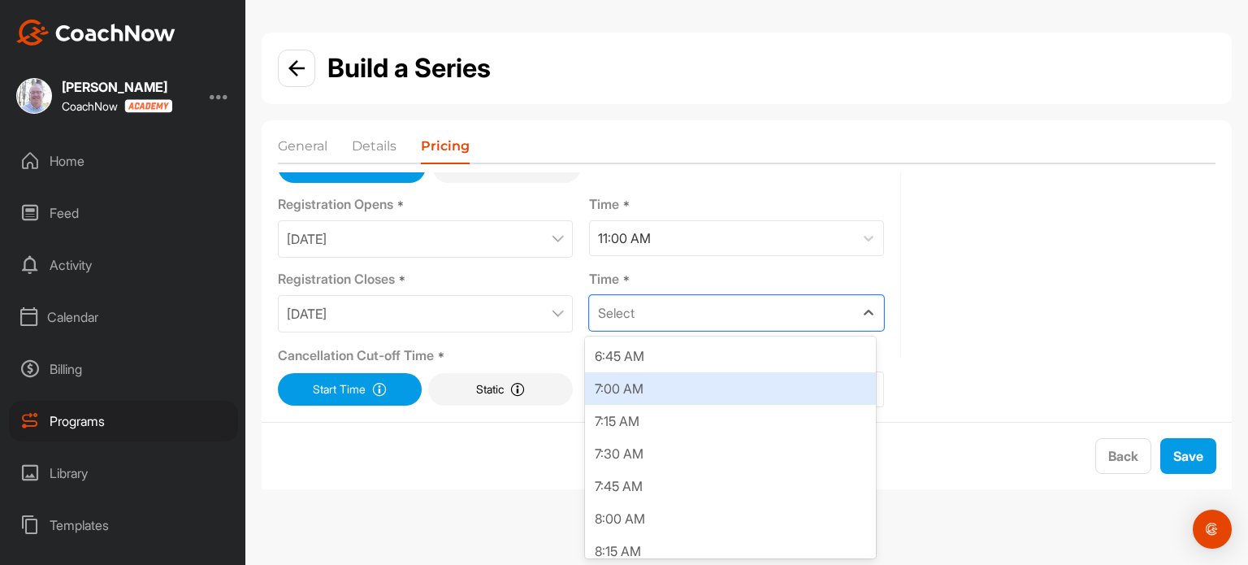
scroll to position [878, 0]
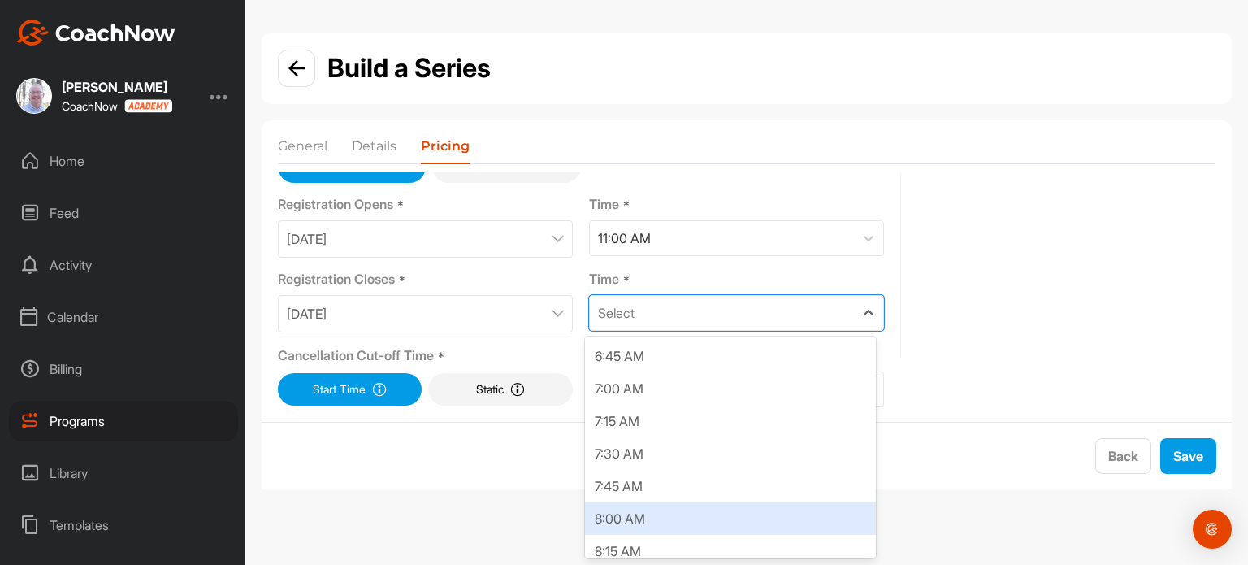
click at [652, 509] on div "8:00 AM" at bounding box center [730, 518] width 291 height 33
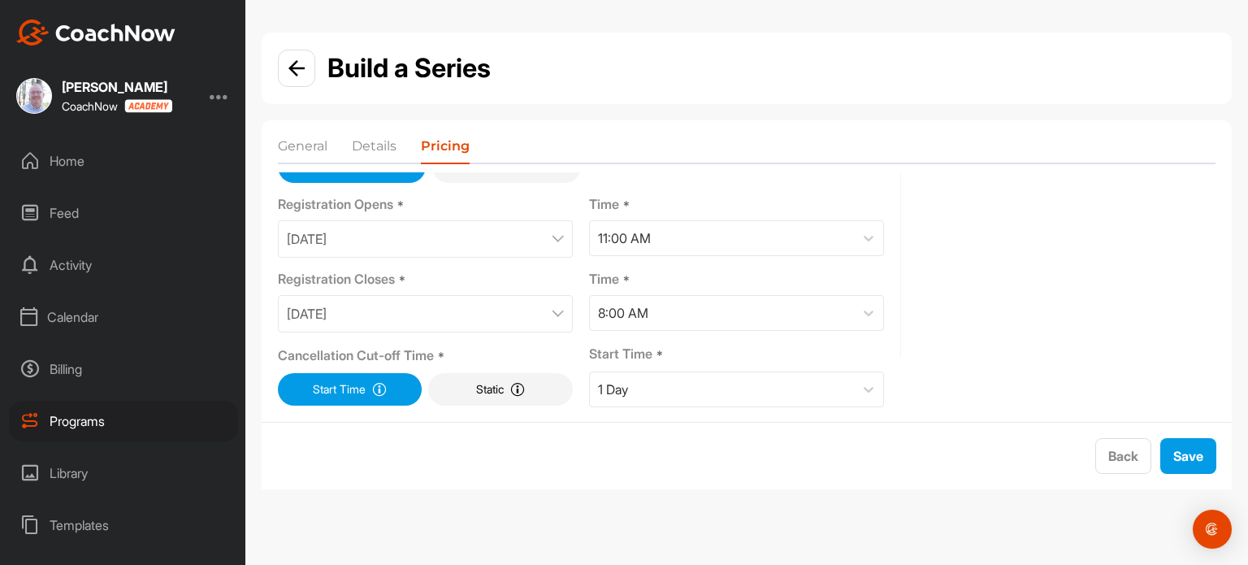
click at [952, 296] on div "Pricing Price * $" at bounding box center [1066, 205] width 298 height 403
click at [1180, 454] on button "Save" at bounding box center [1188, 456] width 56 height 36
type input "25"
click at [604, 392] on div "1 Day" at bounding box center [613, 389] width 30 height 20
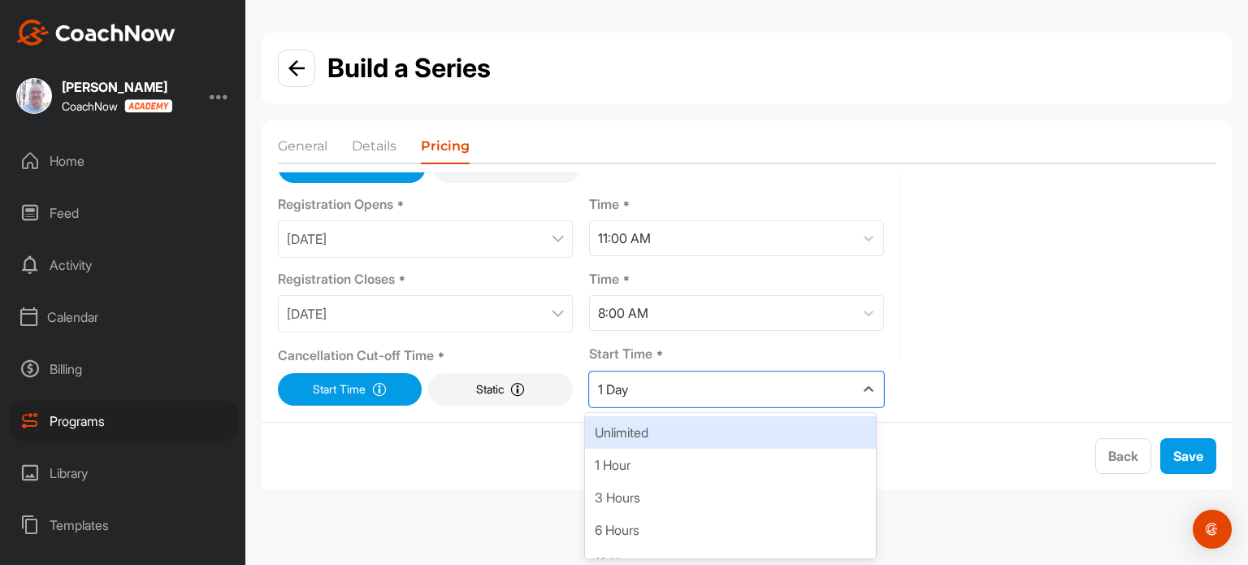
click at [791, 365] on div "option Unlimited focused, 1 of 34. 34 results available. Use Up and Down to cho…" at bounding box center [736, 386] width 295 height 42
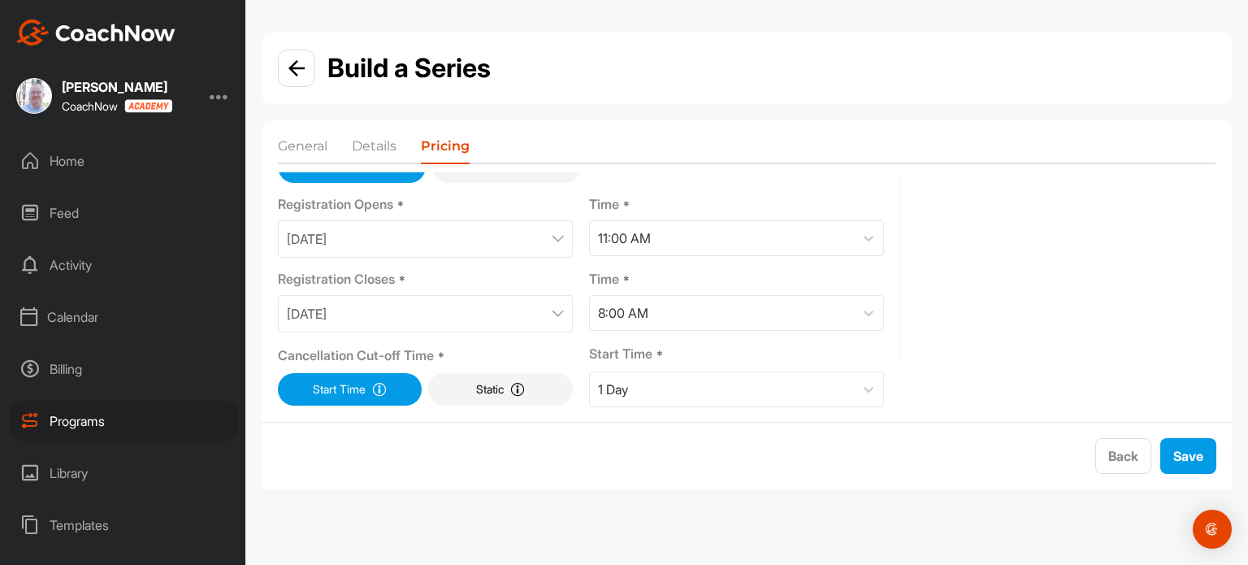
click at [705, 410] on form "Reservation Policy Capacity * 10 Waitlist * On Off Registration Opens * August …" at bounding box center [747, 297] width 970 height 250
click at [1193, 459] on button "Save" at bounding box center [1188, 456] width 56 height 36
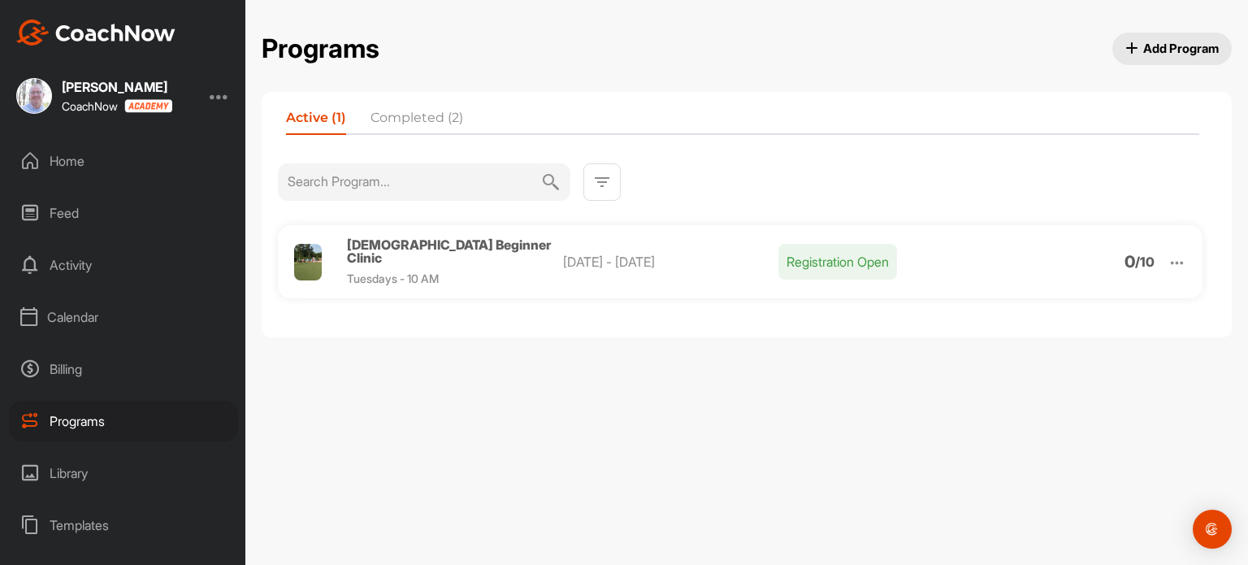
click at [1178, 256] on img at bounding box center [1177, 263] width 19 height 19
click at [821, 342] on div "Programs Add Program Active (1) Completed (2) Ladies Beginner Clinic Tuesdays -…" at bounding box center [746, 282] width 1003 height 565
click at [479, 245] on span "Ladies Beginner Clinic" at bounding box center [449, 250] width 204 height 29
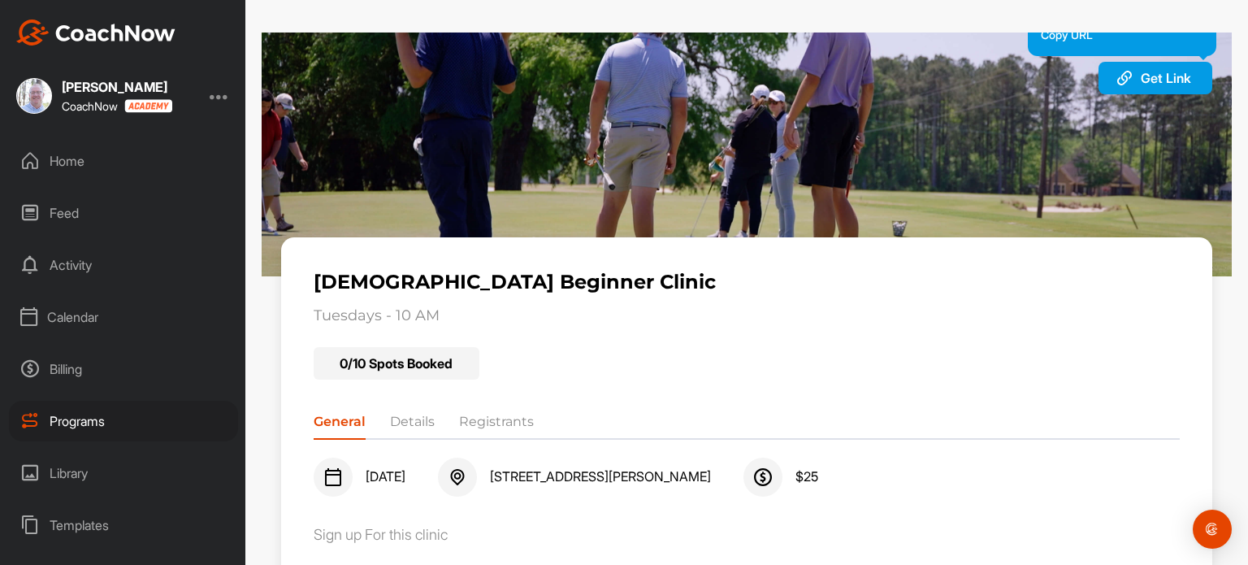
click at [1141, 77] on span "Get Link" at bounding box center [1166, 78] width 50 height 16
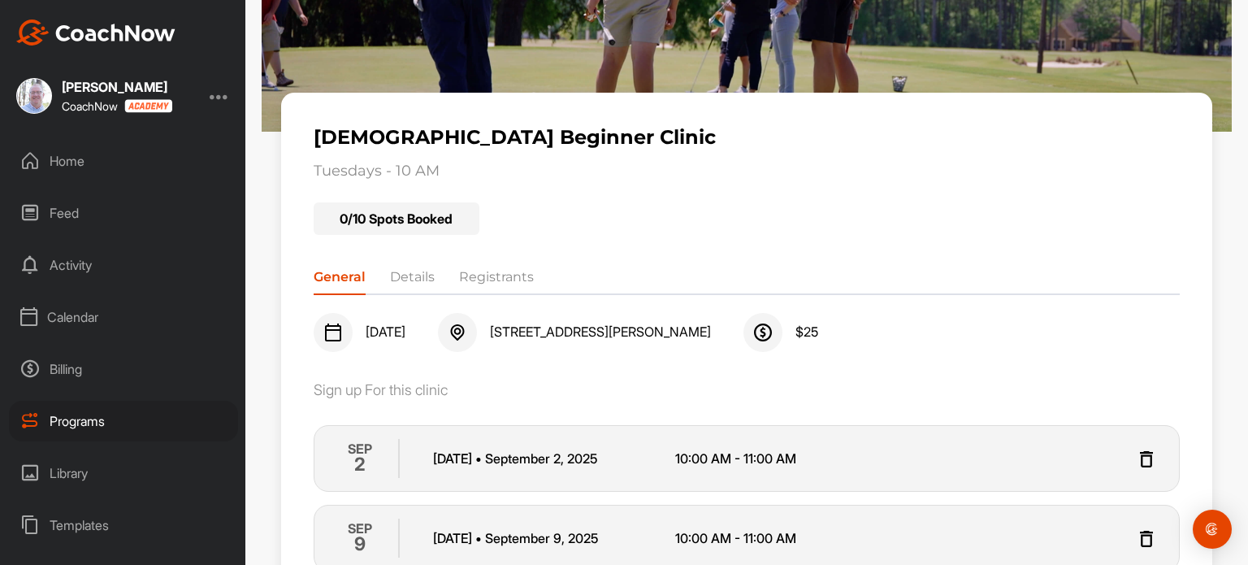
scroll to position [143, 0]
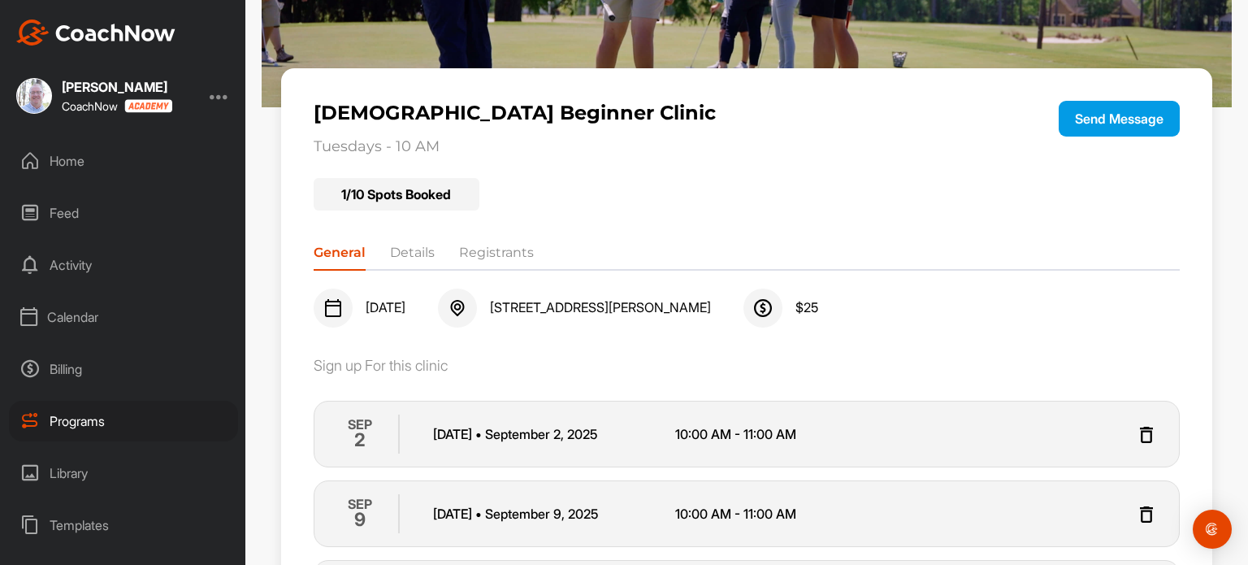
scroll to position [163, 0]
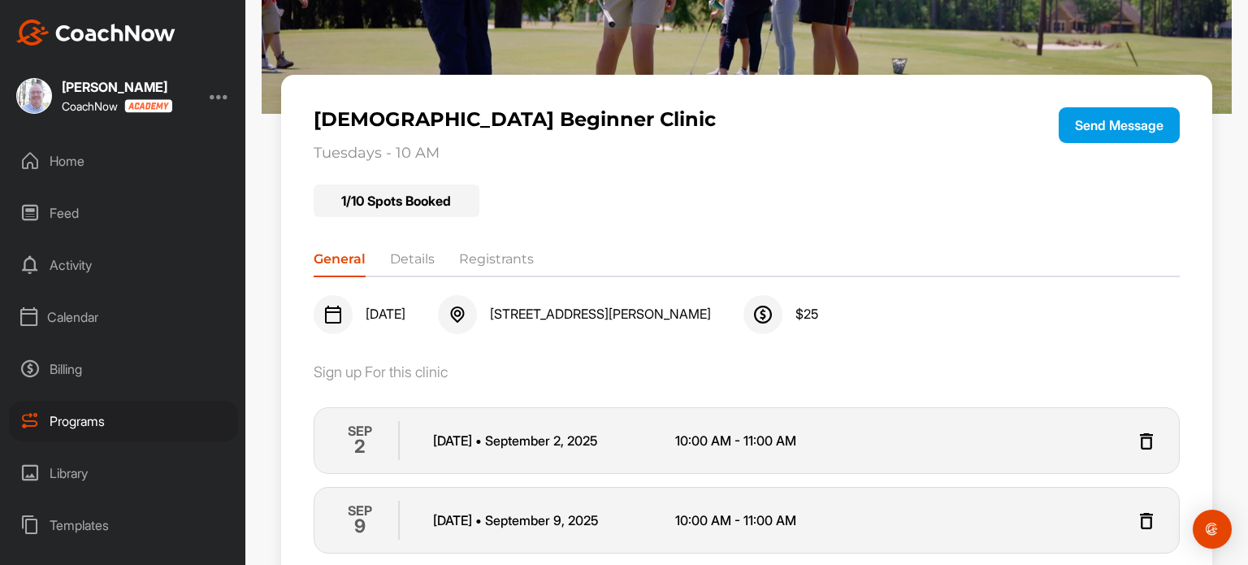
click at [471, 440] on p "Tuesday • September 2 , 2025" at bounding box center [553, 441] width 241 height 20
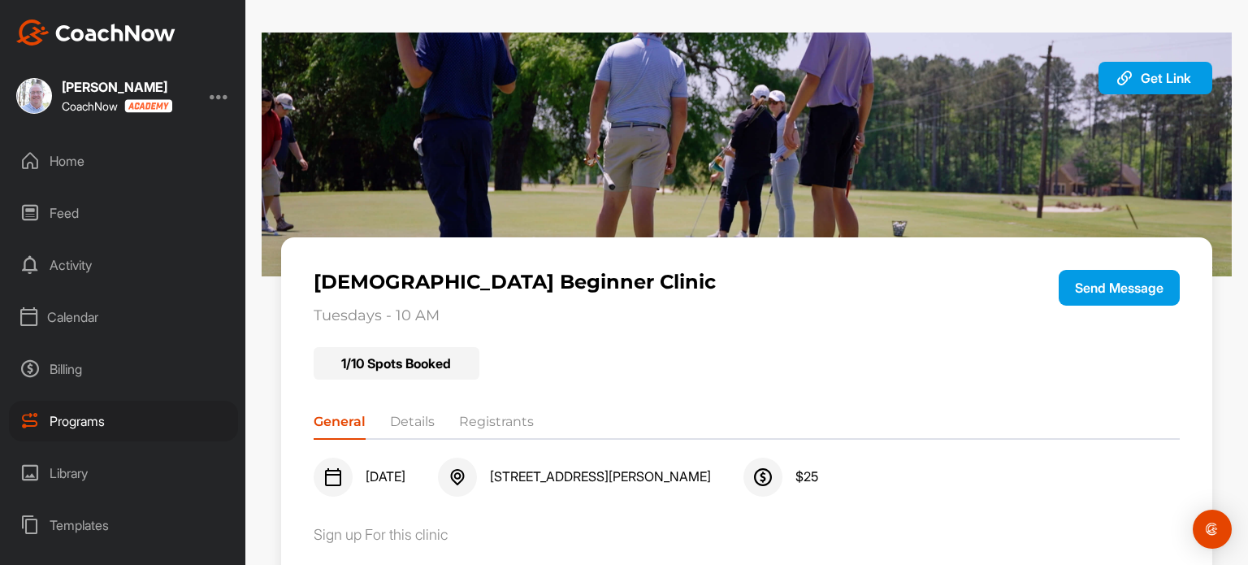
scroll to position [0, 0]
click at [54, 424] on div "Programs" at bounding box center [123, 421] width 229 height 41
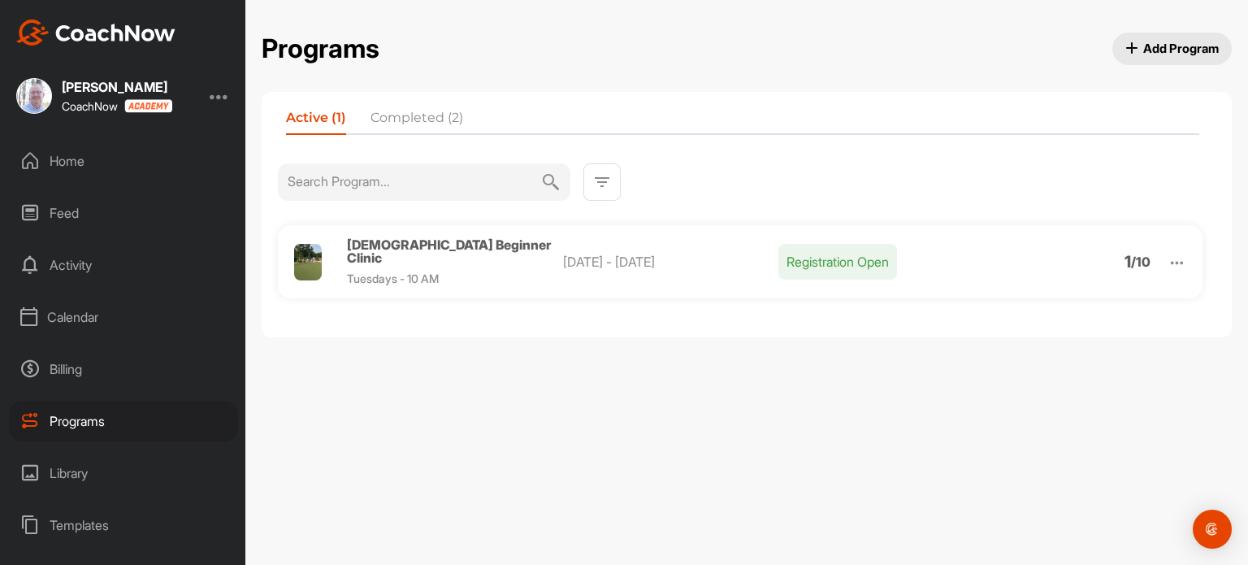
click at [1177, 263] on img at bounding box center [1177, 263] width 19 height 19
click at [1017, 306] on li "View" at bounding box center [1084, 305] width 200 height 26
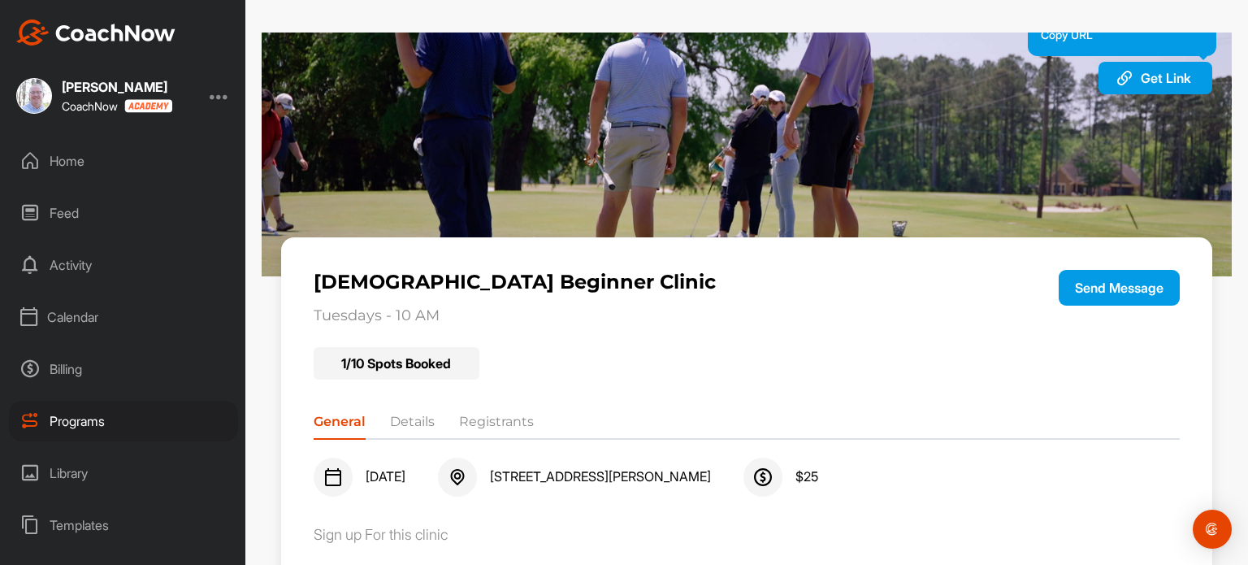
click at [1143, 80] on span "Get Link" at bounding box center [1166, 78] width 50 height 16
click at [63, 409] on div "Programs" at bounding box center [123, 421] width 229 height 41
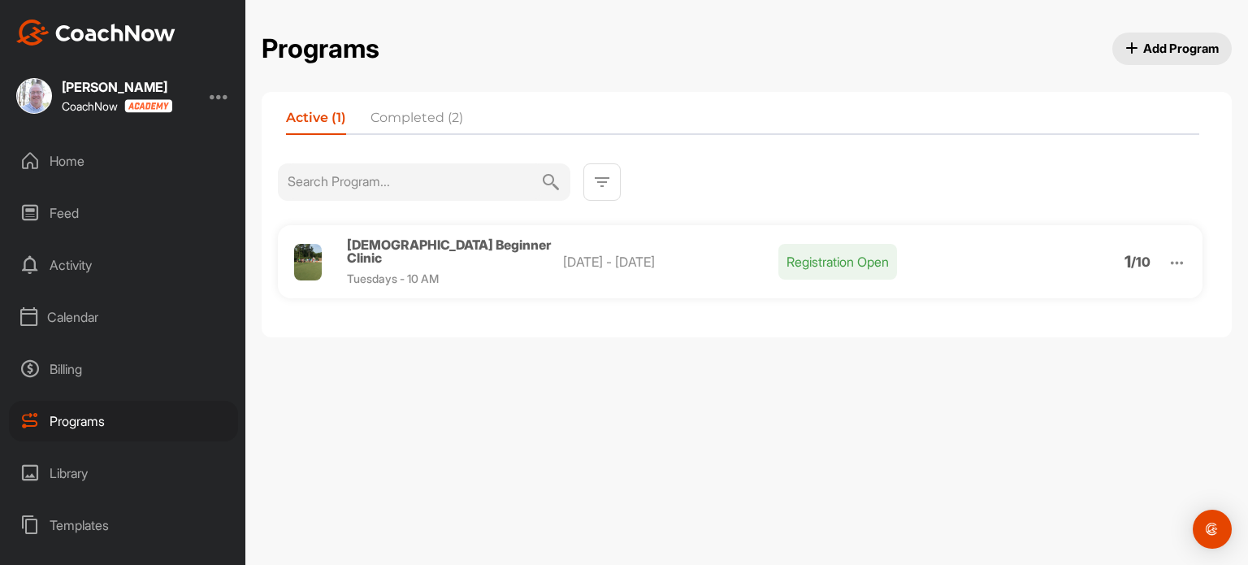
click at [1183, 254] on img at bounding box center [1177, 263] width 19 height 19
click at [1043, 335] on li "Edit" at bounding box center [1084, 347] width 200 height 26
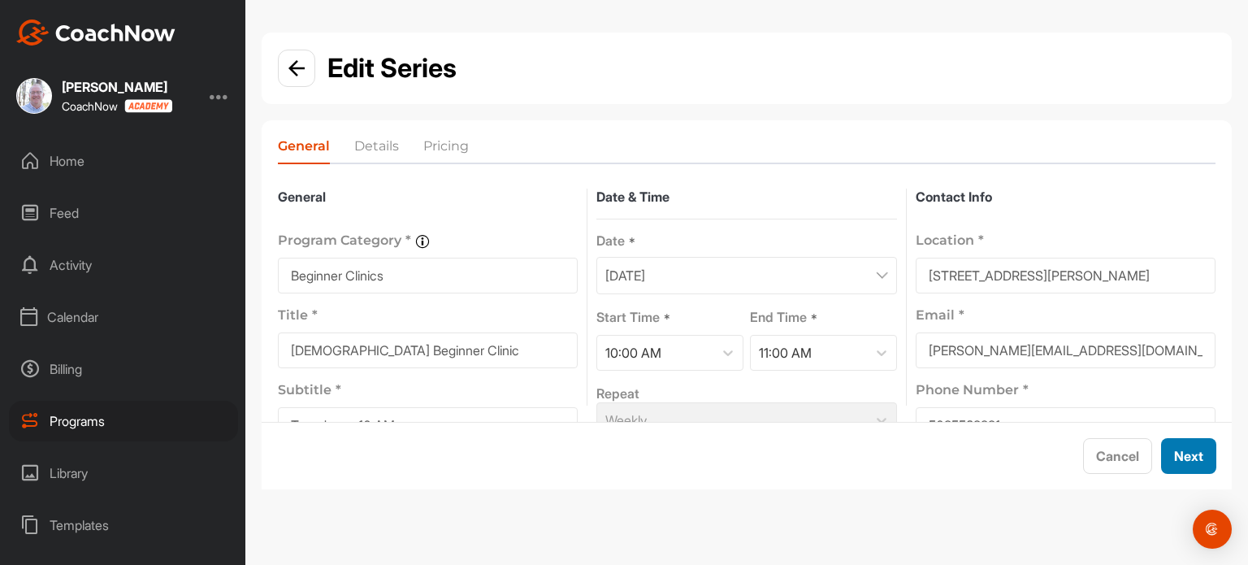
click at [1185, 460] on button "Next" at bounding box center [1188, 456] width 55 height 36
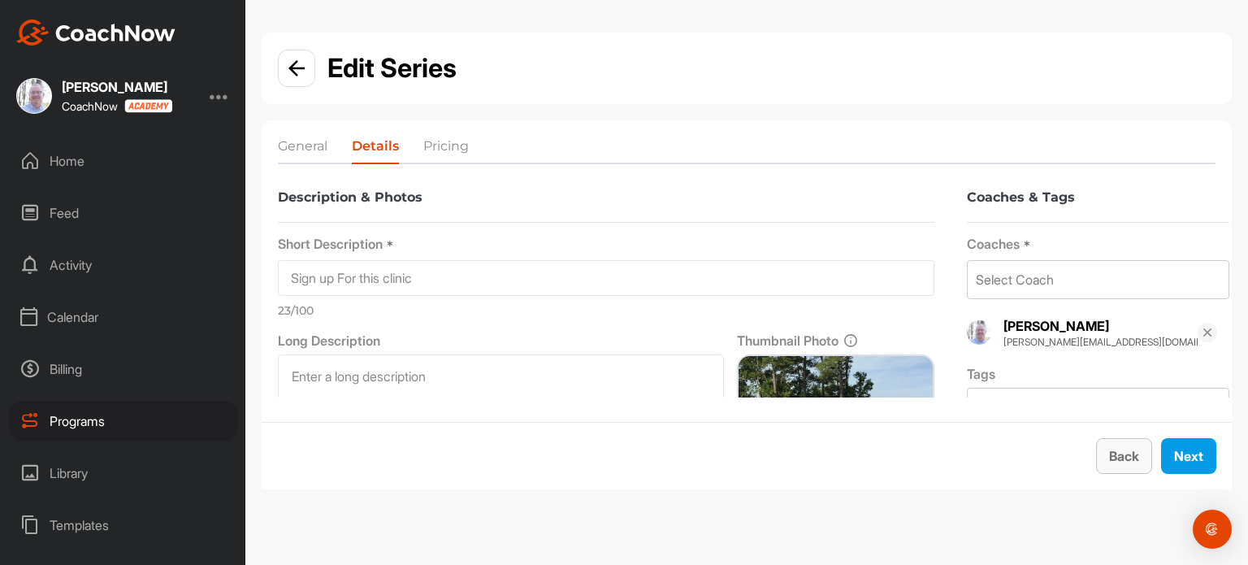
click at [1116, 461] on button "Back" at bounding box center [1124, 456] width 56 height 36
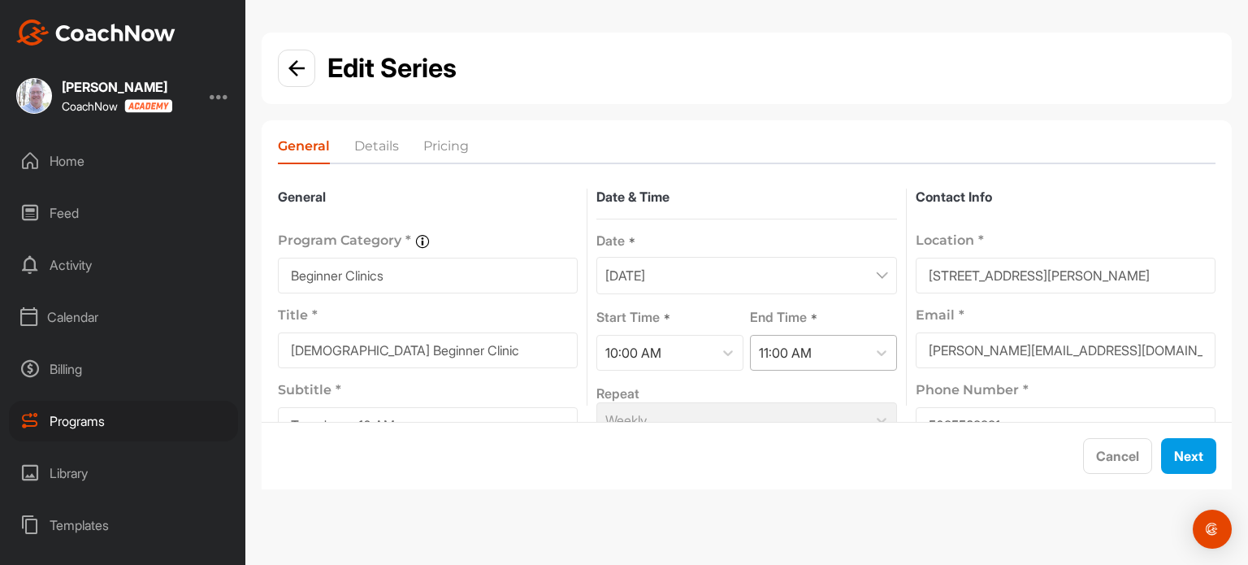
scroll to position [93, 0]
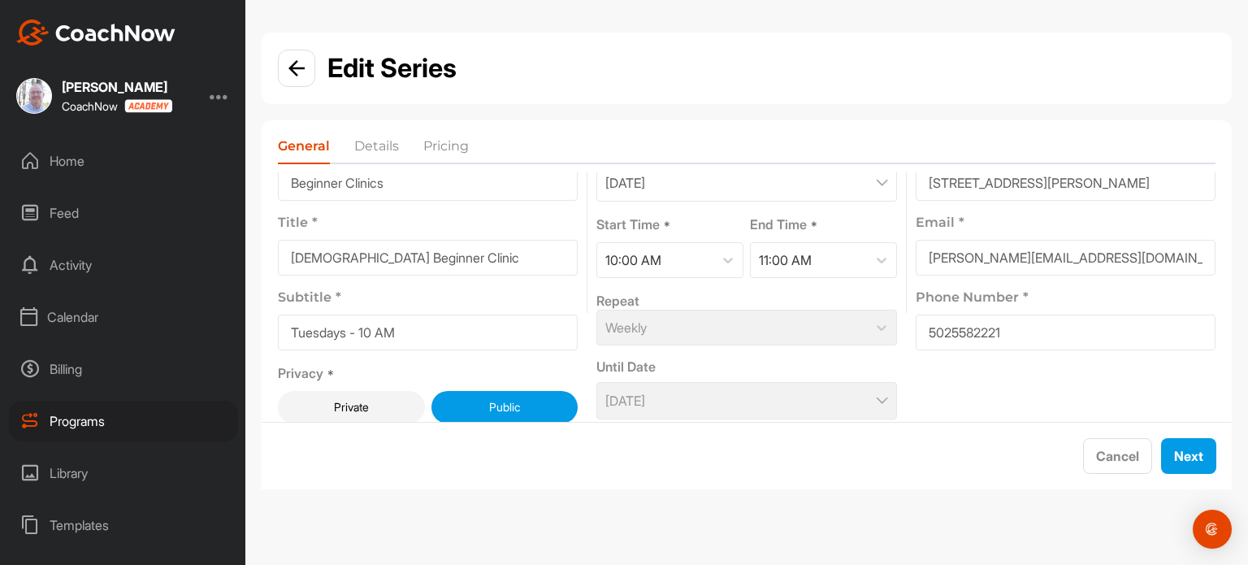
click at [736, 323] on div "Weekly" at bounding box center [746, 328] width 300 height 36
click at [60, 423] on div "Programs" at bounding box center [123, 421] width 229 height 41
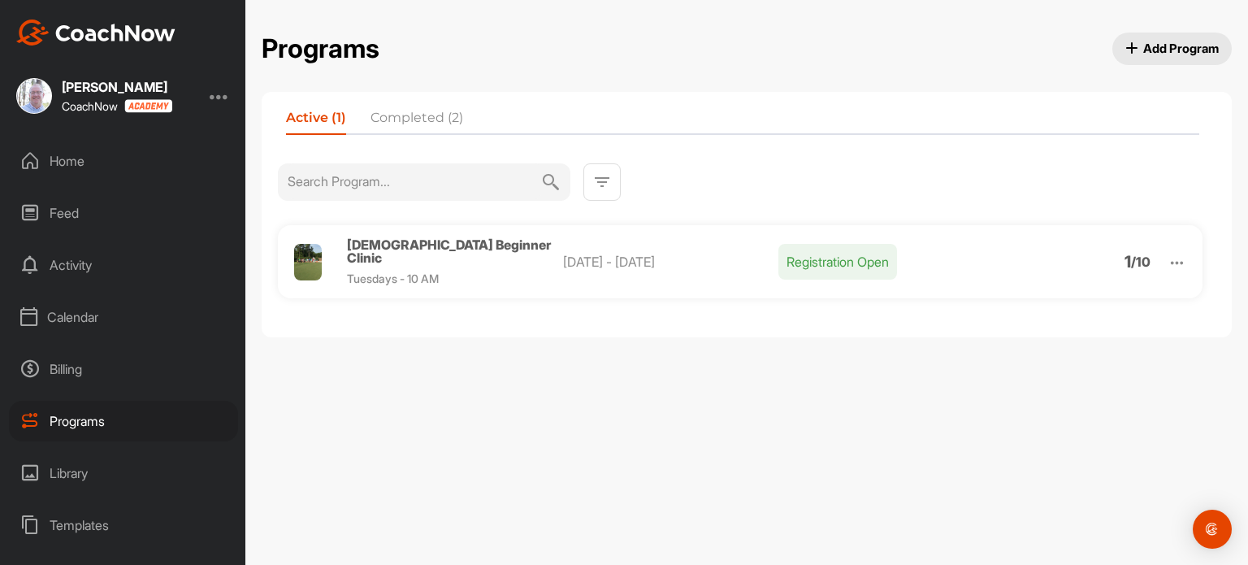
click at [219, 91] on div at bounding box center [220, 96] width 20 height 20
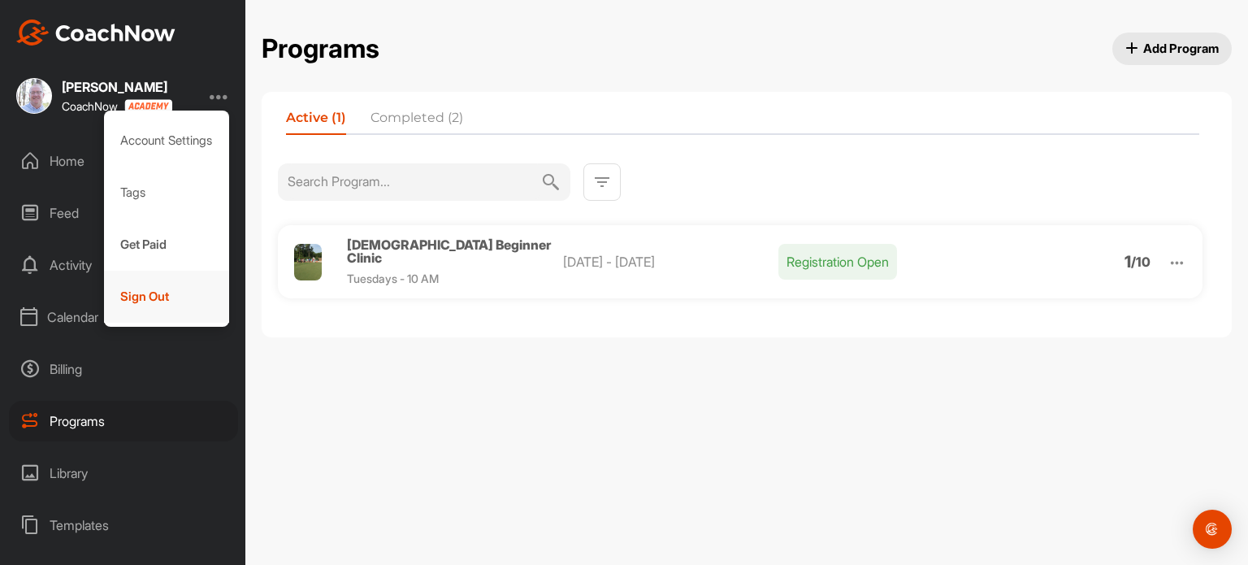
click at [162, 300] on div "Sign Out" at bounding box center [167, 297] width 126 height 52
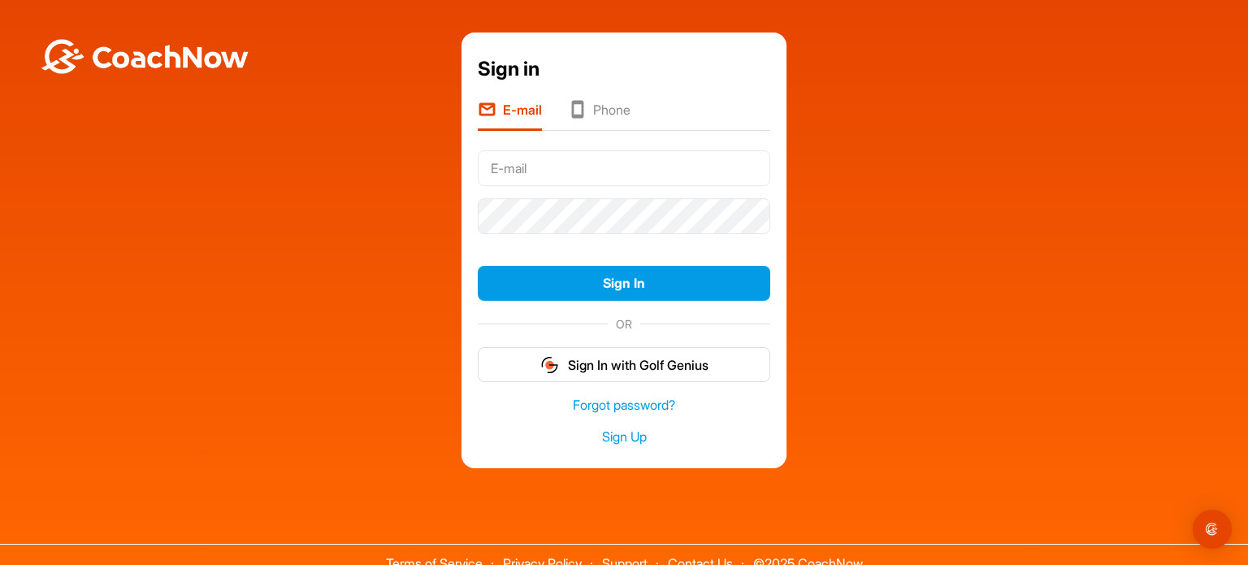
type input "[PERSON_NAME][EMAIL_ADDRESS][DOMAIN_NAME]"
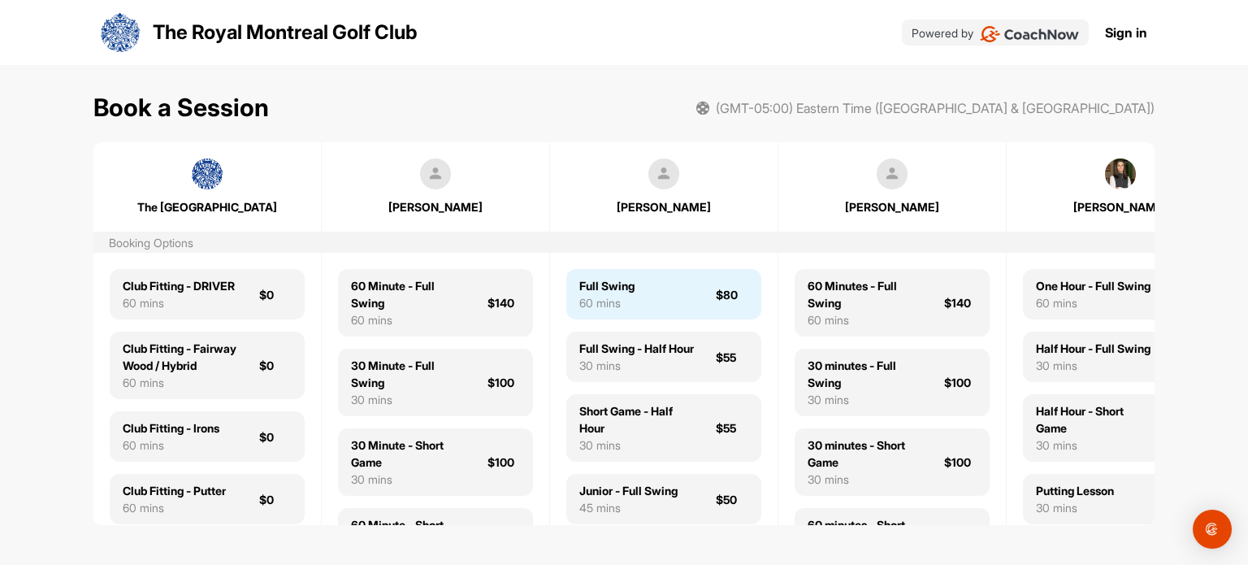
click at [652, 284] on div "Full Swing 60 mins $80" at bounding box center [663, 294] width 195 height 50
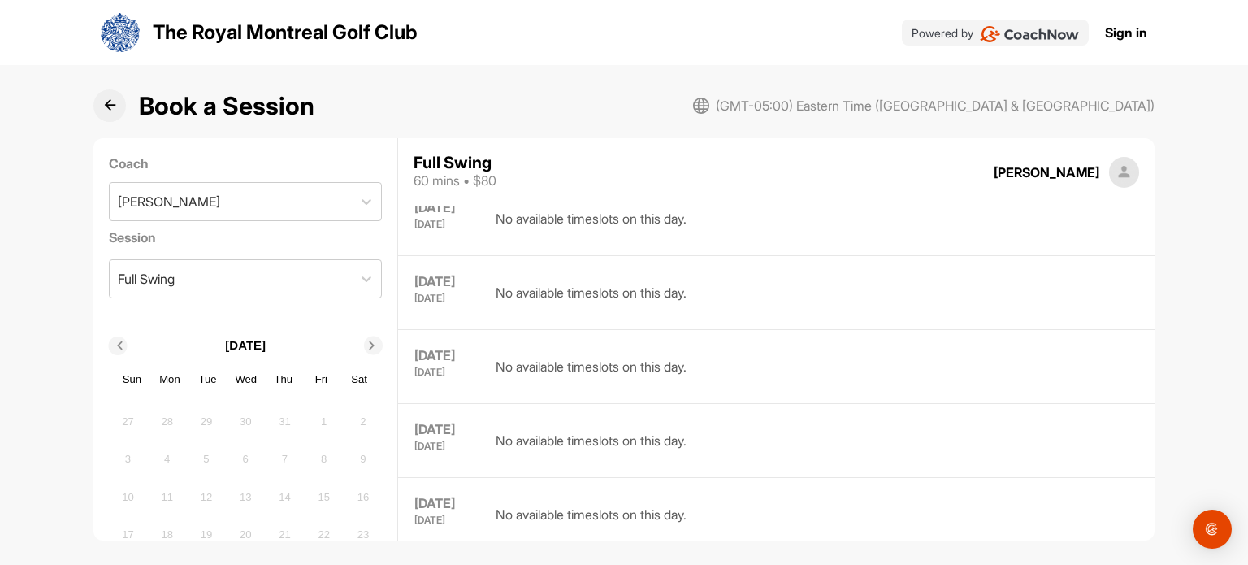
scroll to position [112, 0]
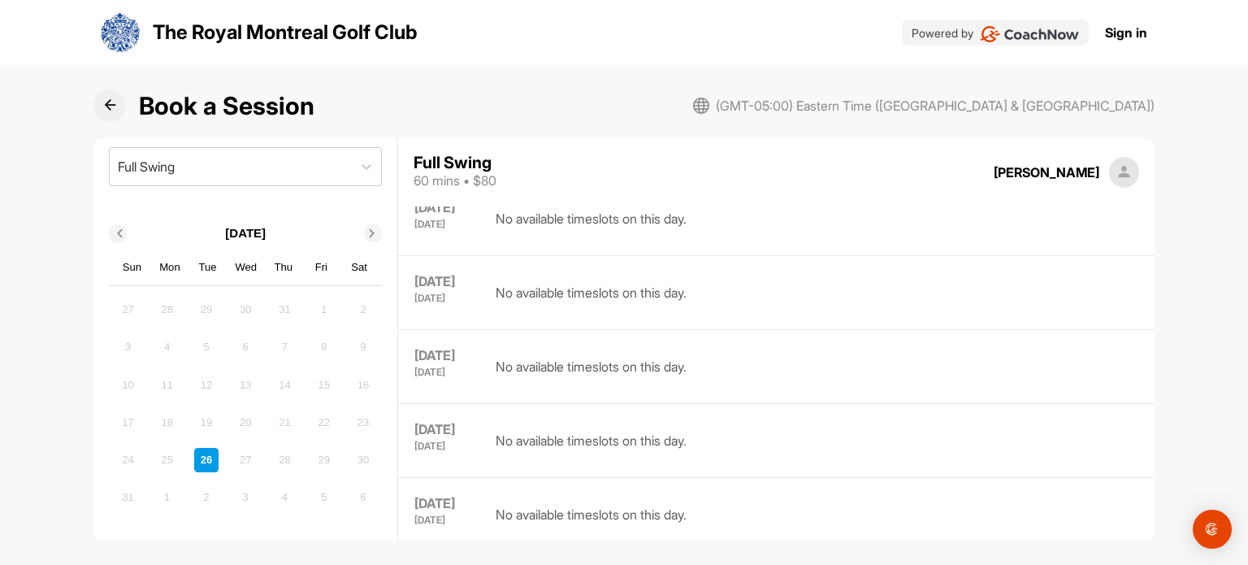
click at [368, 230] on icon at bounding box center [372, 234] width 8 height 8
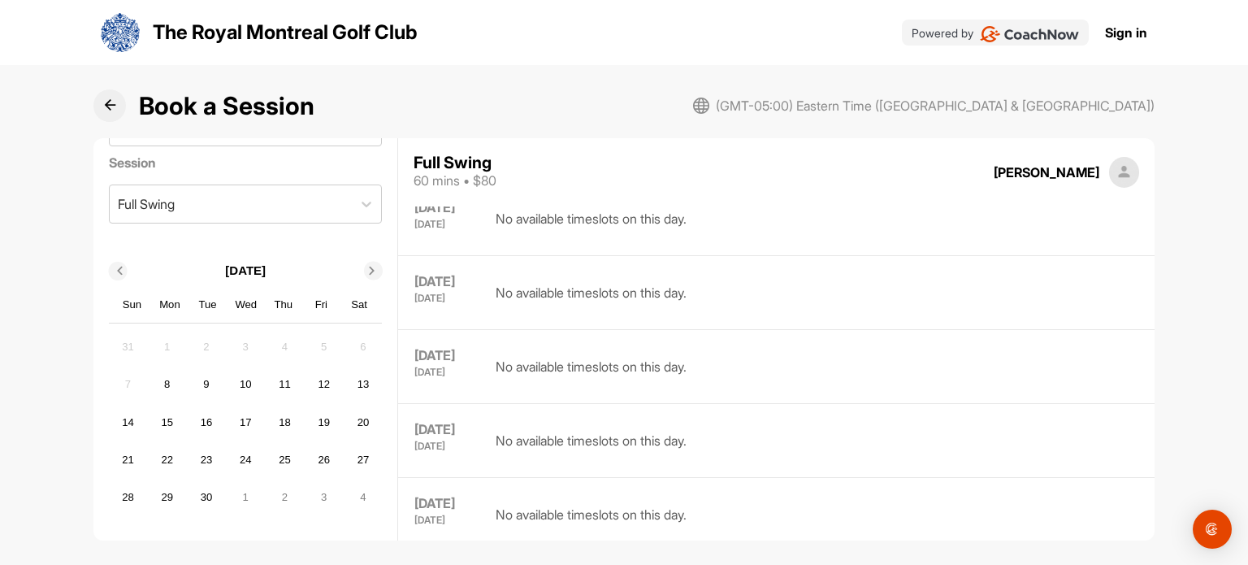
scroll to position [75, 0]
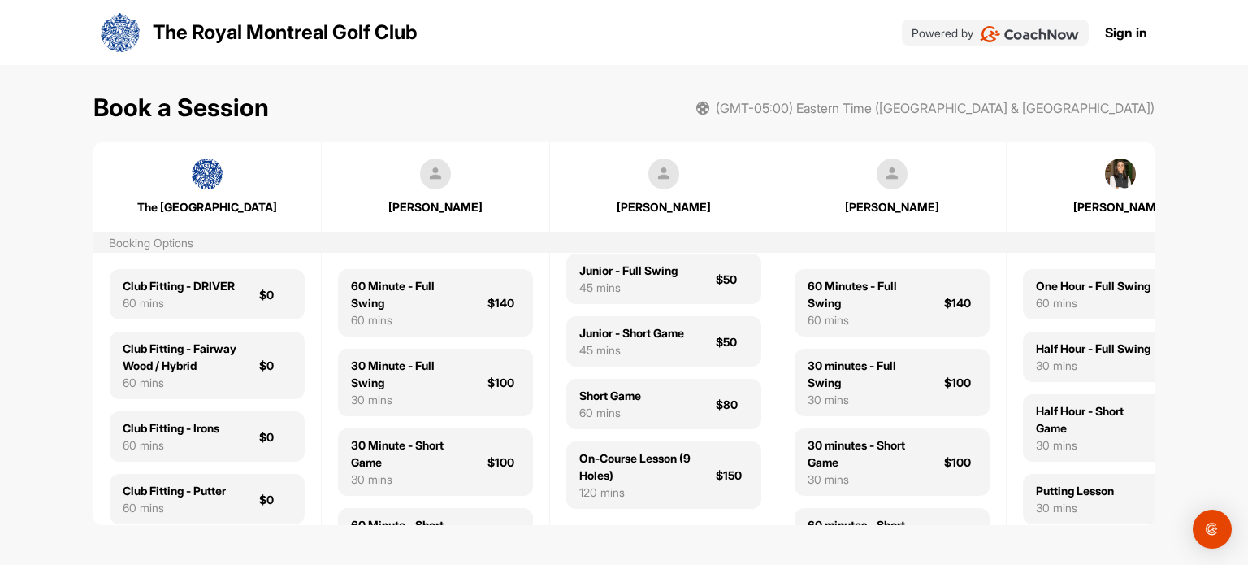
scroll to position [254, 0]
click at [1066, 357] on div "Half Hour - Full Swing" at bounding box center [1093, 348] width 115 height 17
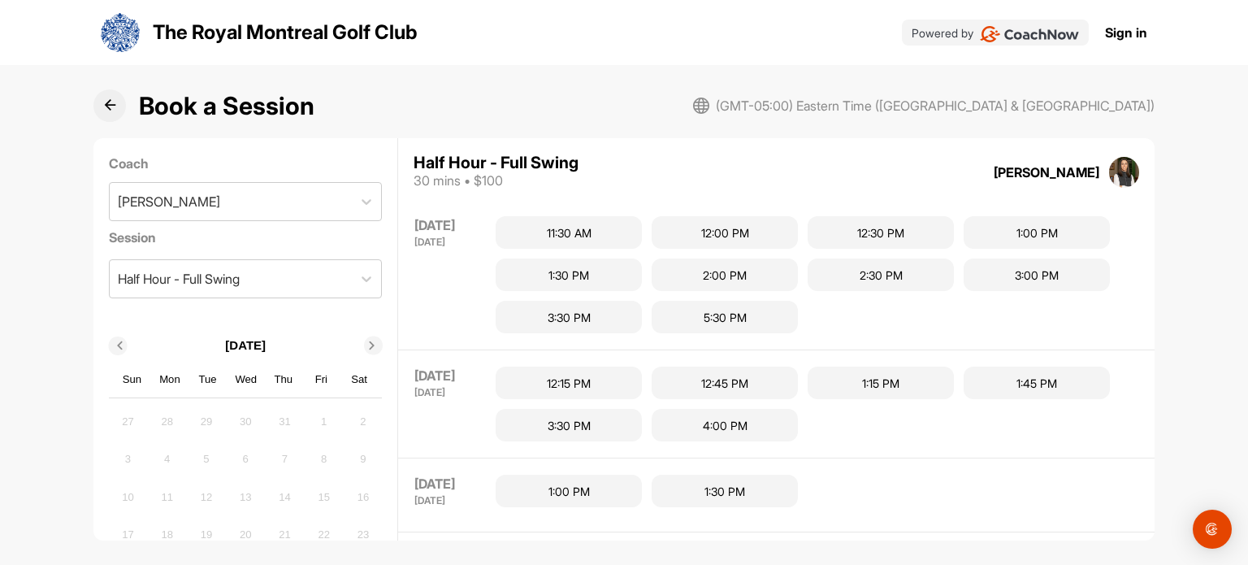
scroll to position [112, 0]
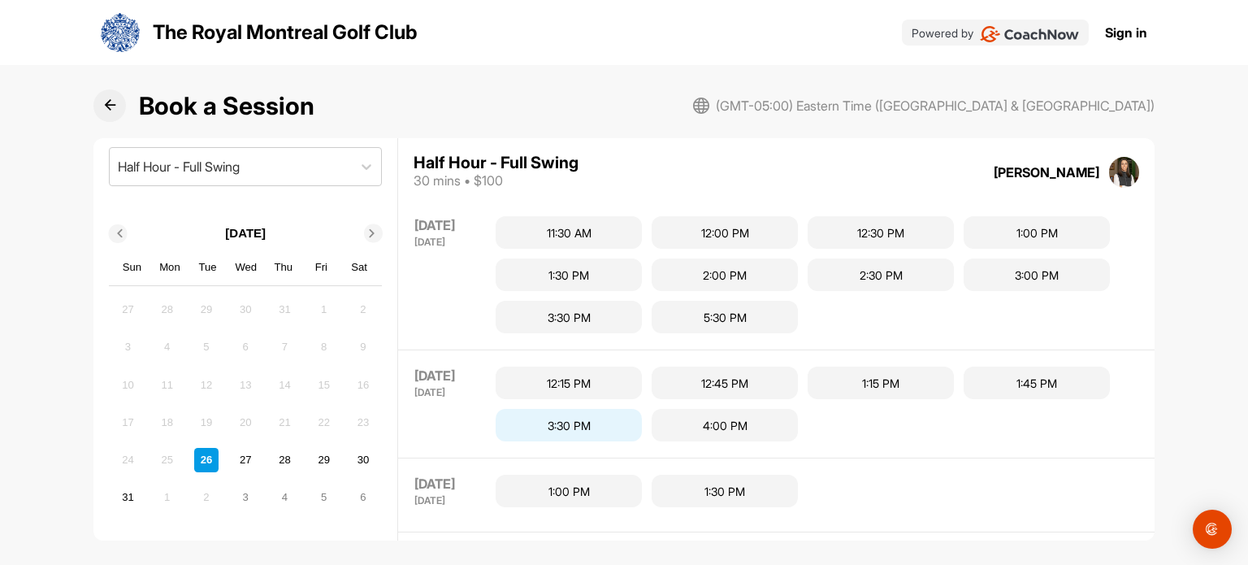
click at [561, 427] on div "3:30 PM" at bounding box center [569, 425] width 146 height 33
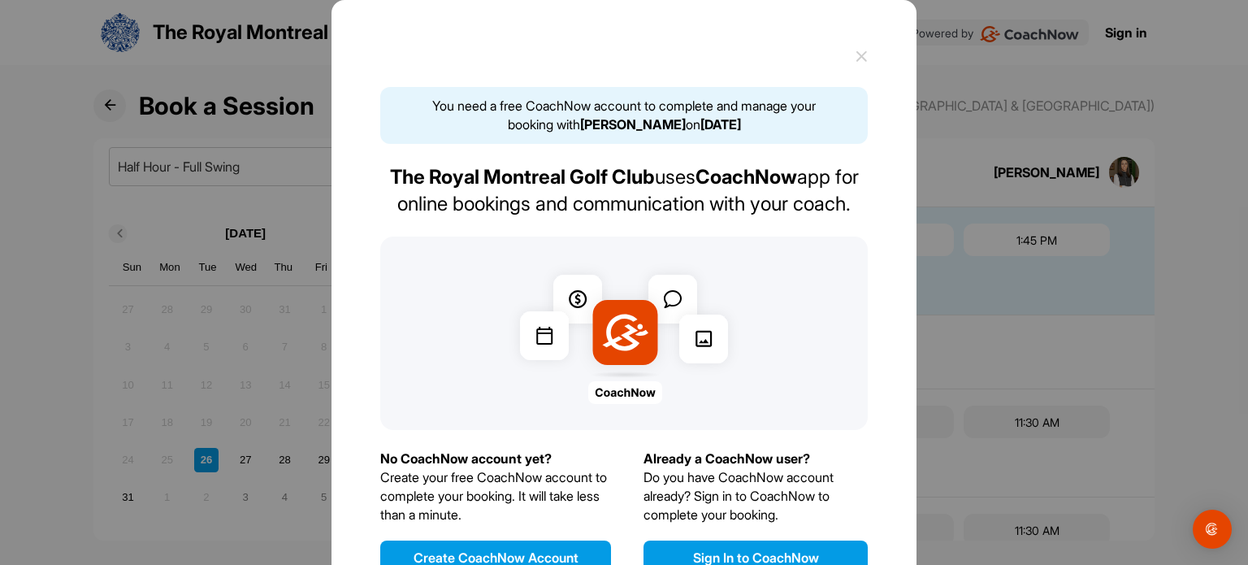
scroll to position [84, 0]
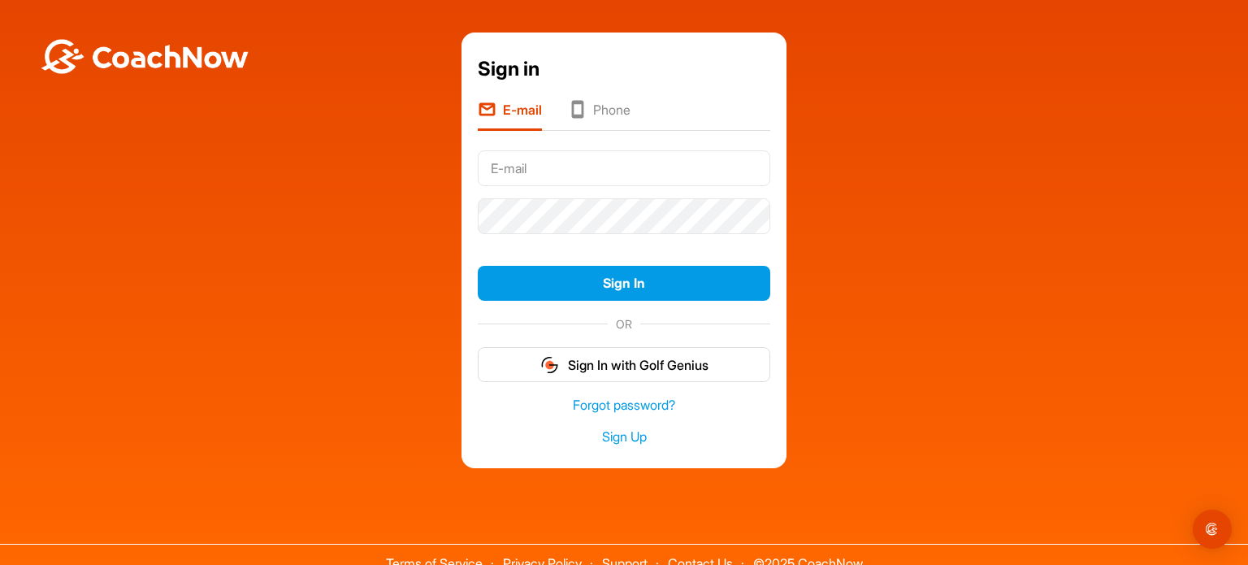
type input "[PERSON_NAME][EMAIL_ADDRESS][DOMAIN_NAME]"
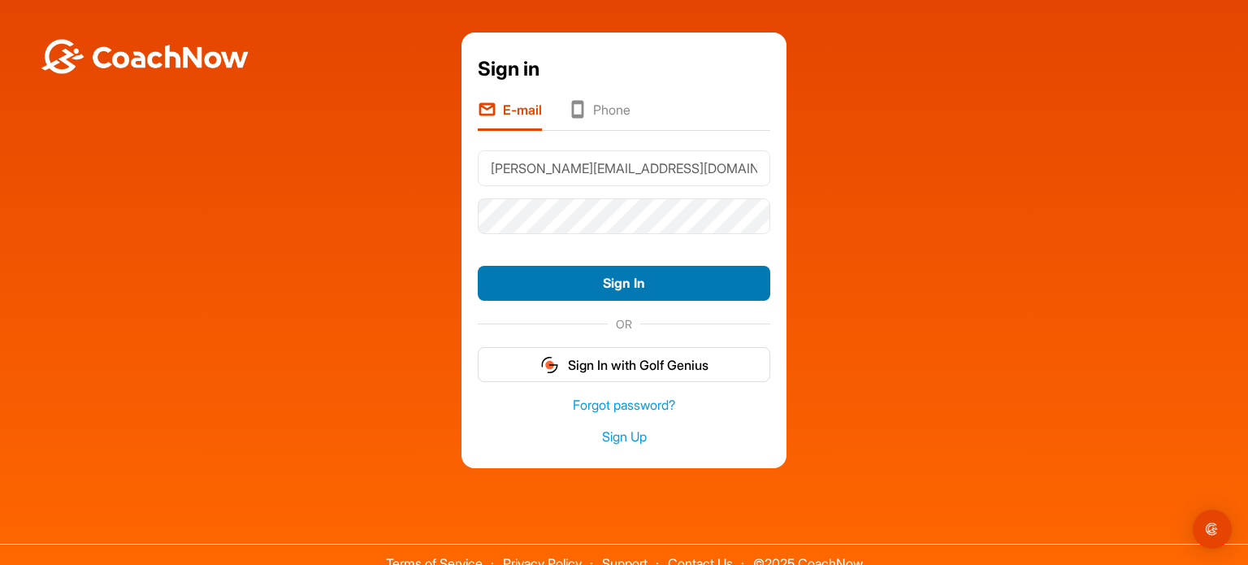
click at [557, 288] on button "Sign In" at bounding box center [624, 283] width 293 height 35
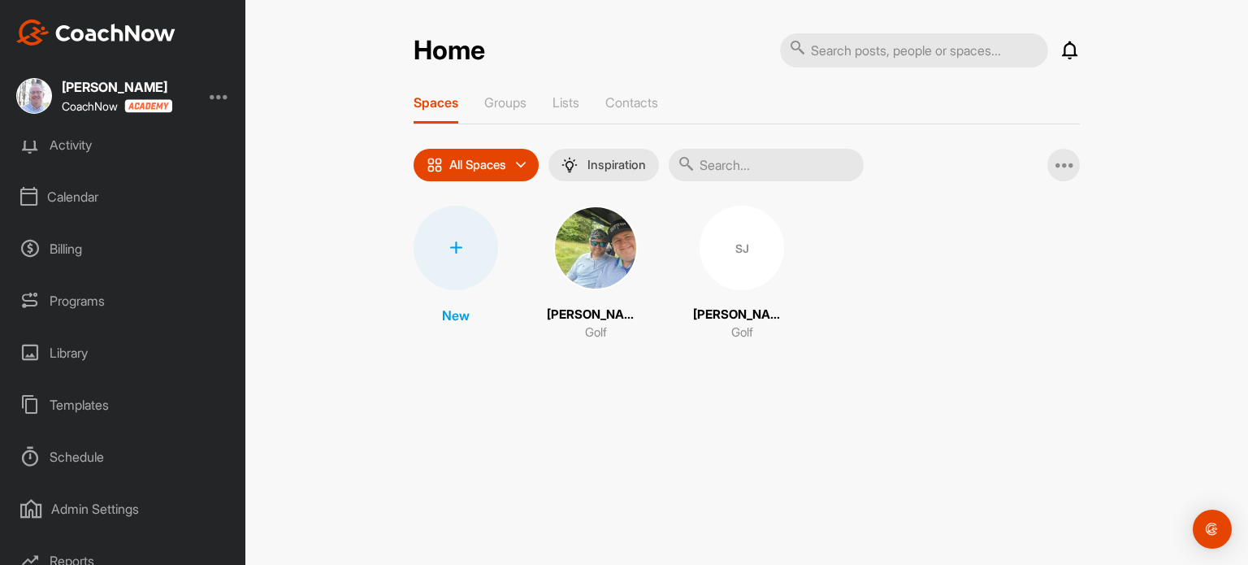
scroll to position [122, 0]
click at [84, 408] on div "Templates" at bounding box center [123, 403] width 229 height 41
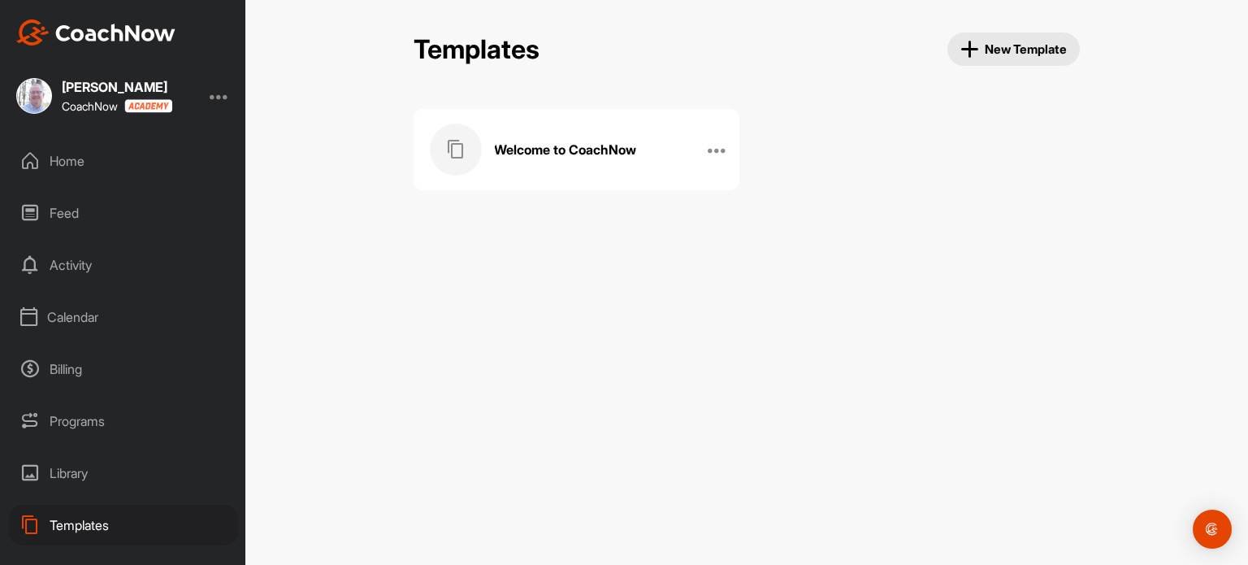
click at [78, 152] on div "Home" at bounding box center [123, 161] width 229 height 41
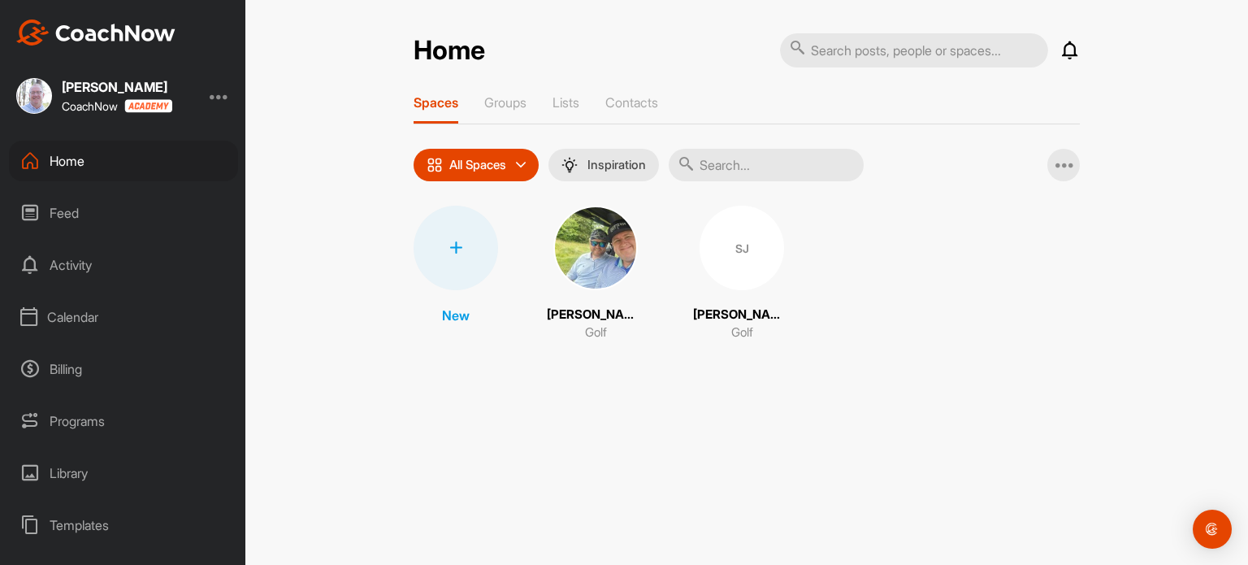
click at [452, 244] on icon at bounding box center [455, 247] width 13 height 13
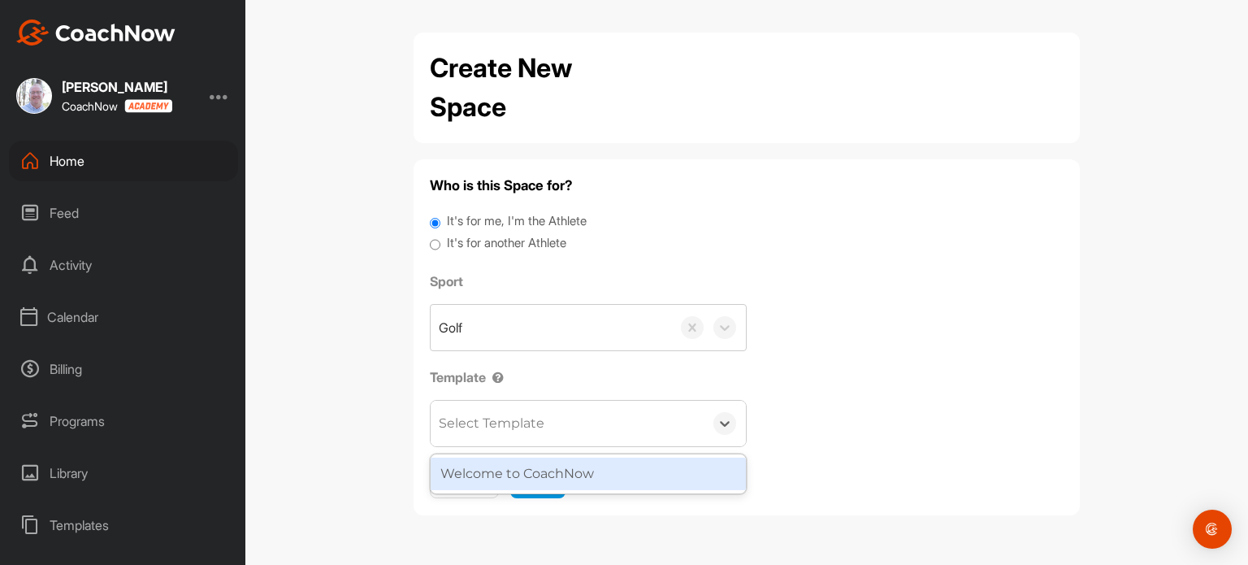
click at [508, 418] on div "Select Template" at bounding box center [492, 424] width 106 height 20
click at [744, 234] on div "It's for another Athlete" at bounding box center [747, 245] width 634 height 22
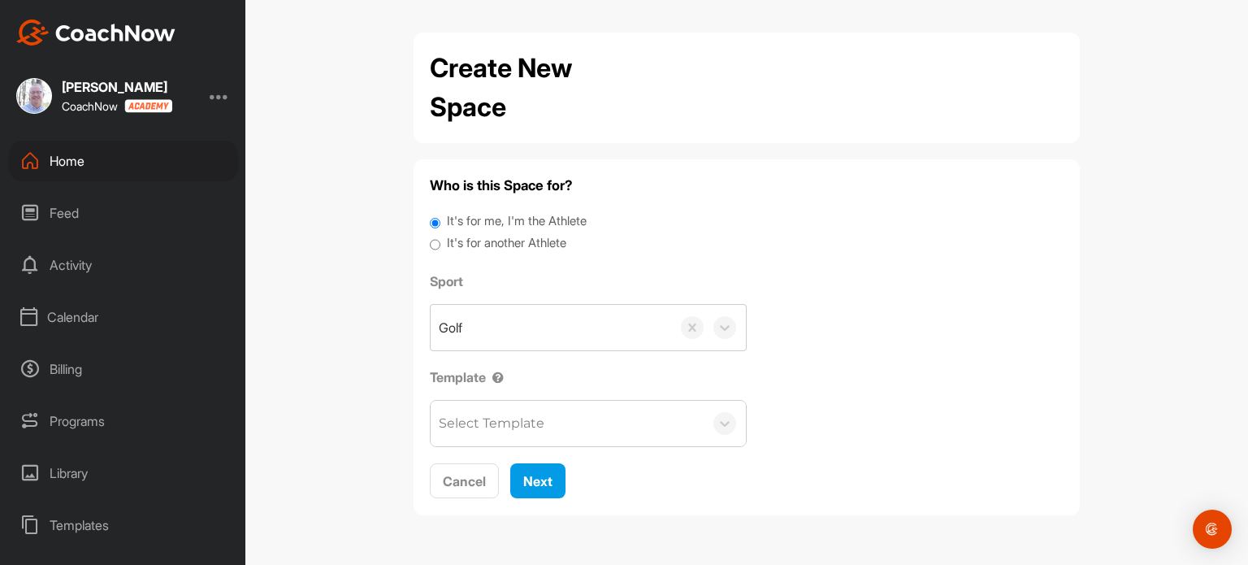
click at [89, 514] on div "Templates" at bounding box center [123, 525] width 229 height 41
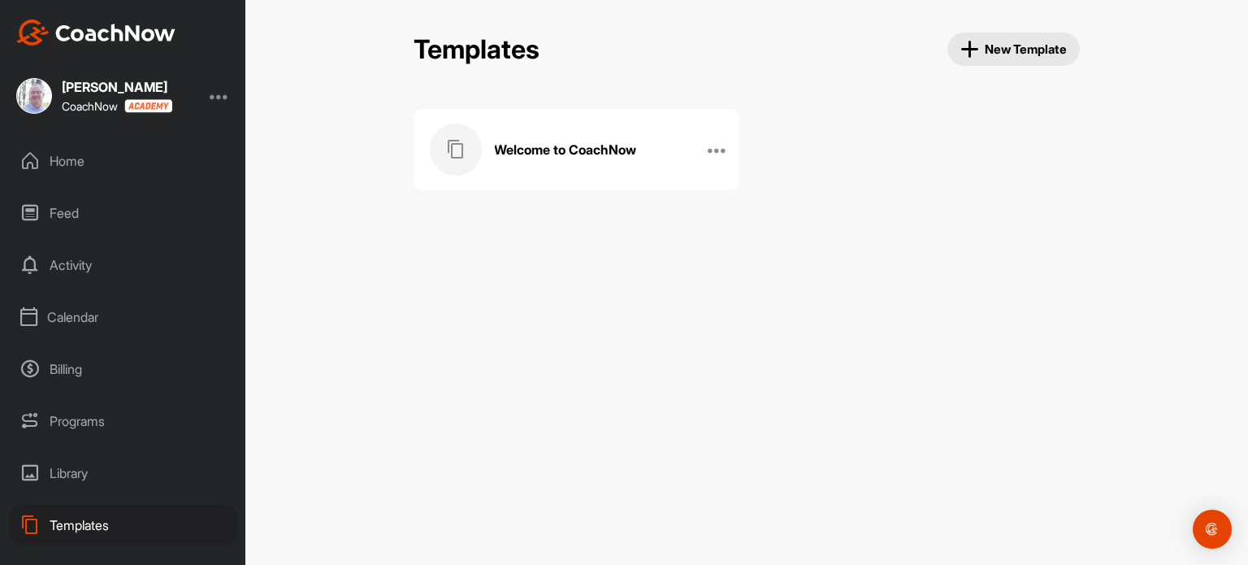
click at [1021, 47] on span "New Template" at bounding box center [1013, 49] width 107 height 19
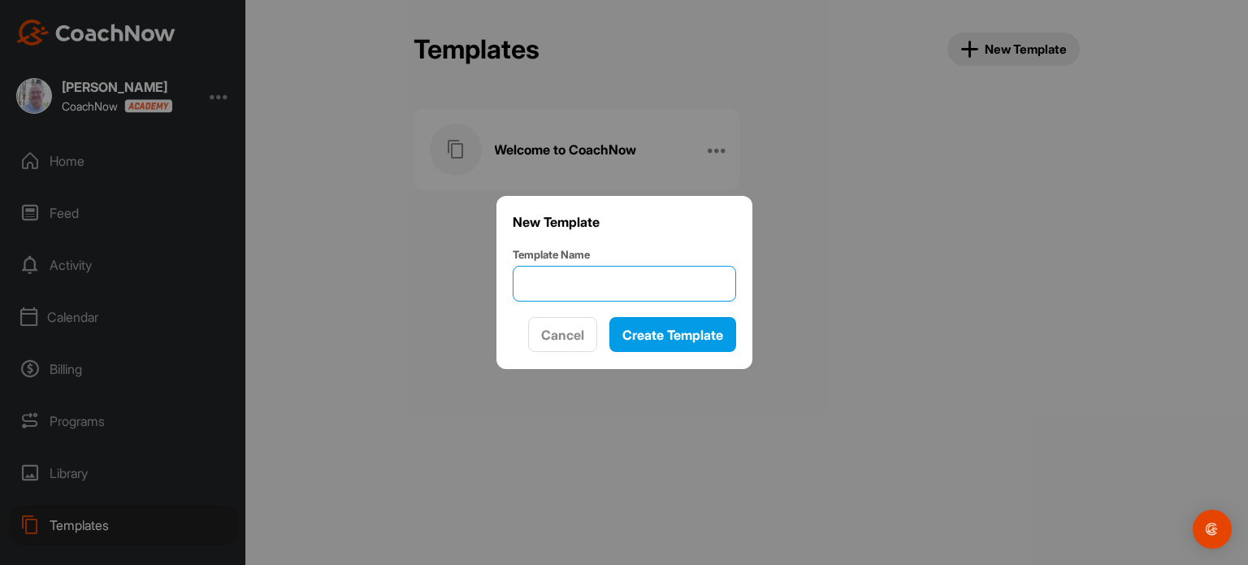
click at [575, 285] on input "Template Name" at bounding box center [624, 284] width 223 height 36
type input "New Drill"
click at [627, 327] on span "Create Template" at bounding box center [672, 335] width 101 height 16
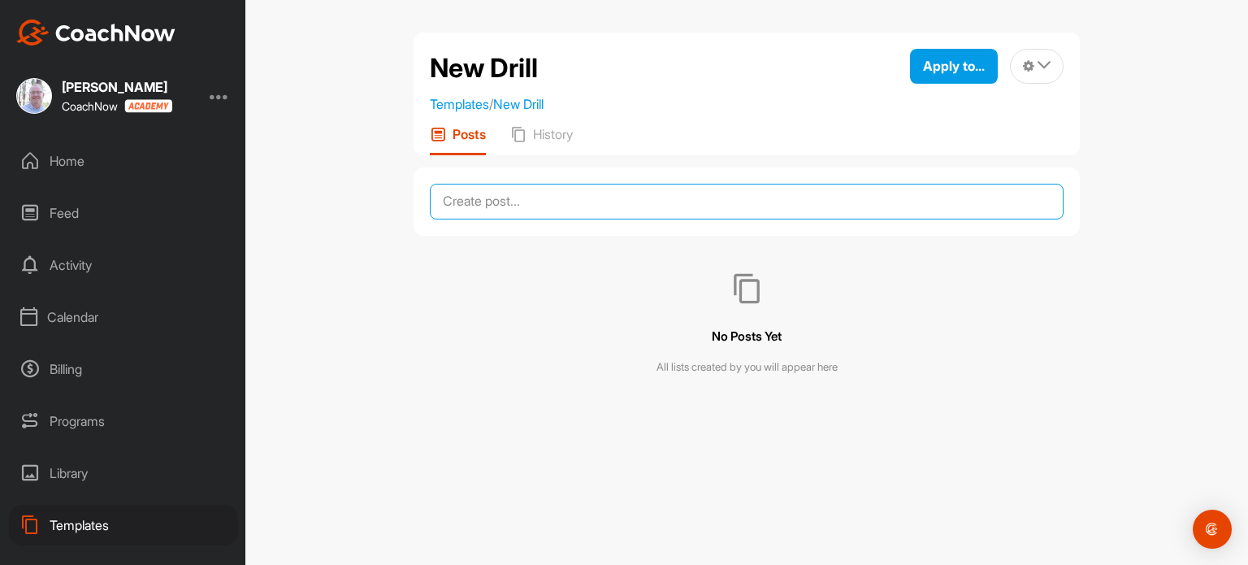
click at [534, 190] on textarea at bounding box center [747, 202] width 634 height 36
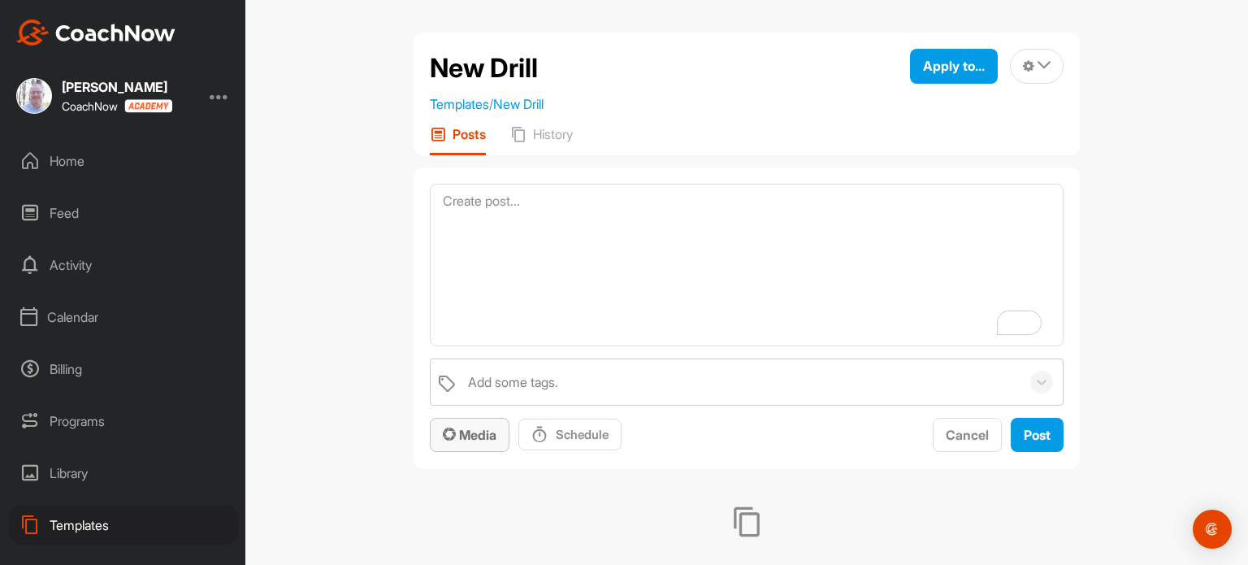
click at [462, 434] on span "Media" at bounding box center [470, 435] width 54 height 16
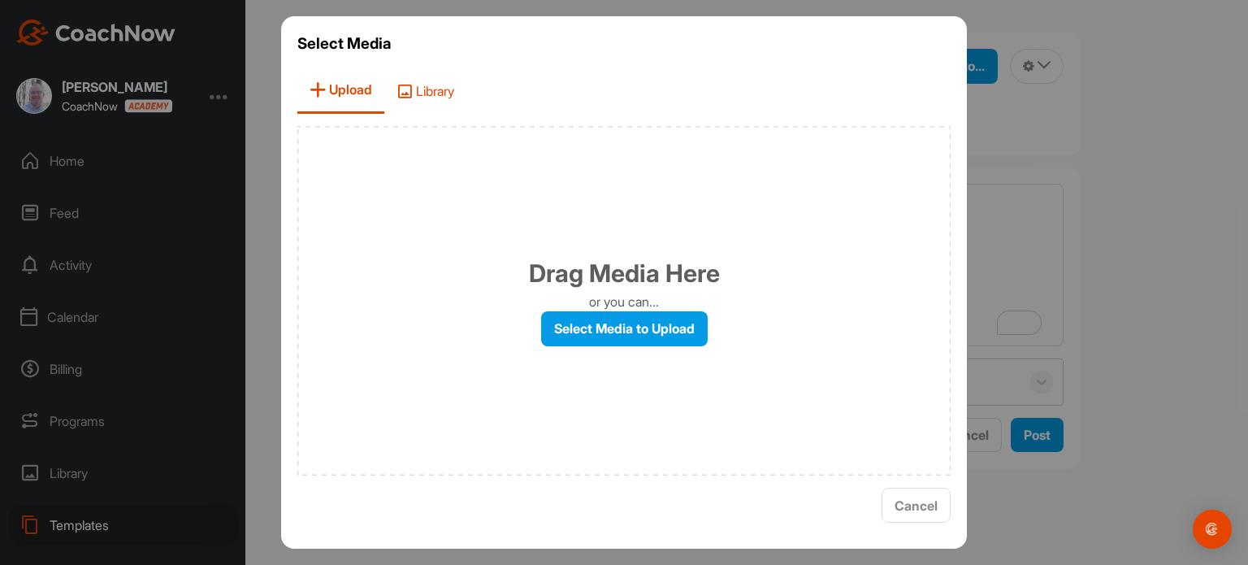
click at [441, 97] on span "Library" at bounding box center [425, 90] width 82 height 46
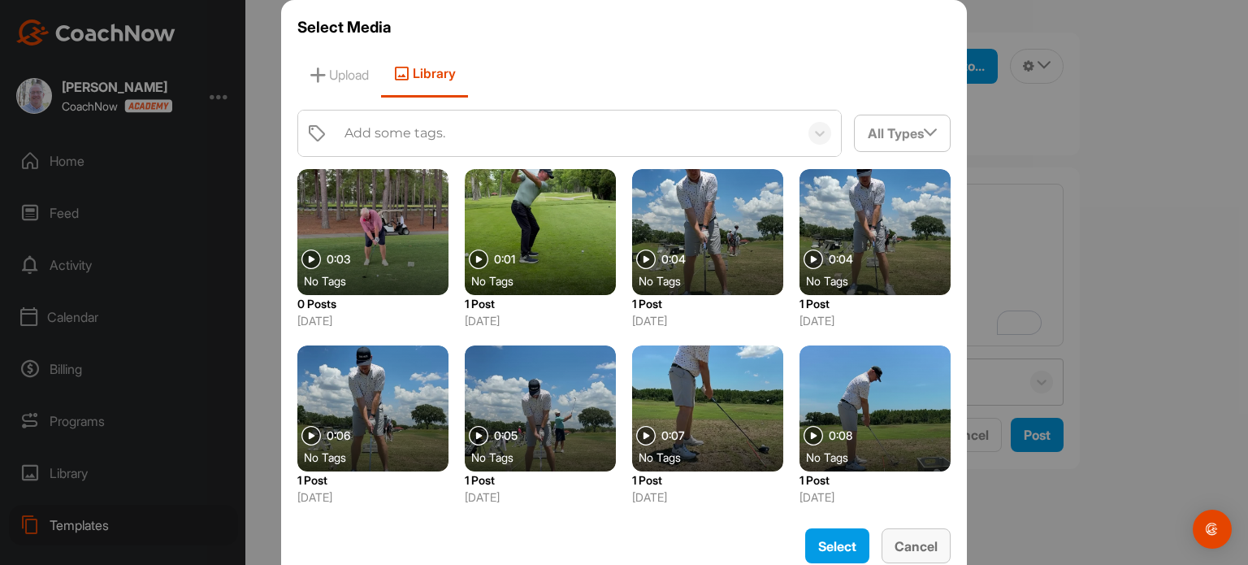
click at [896, 538] on span "Cancel" at bounding box center [916, 546] width 43 height 16
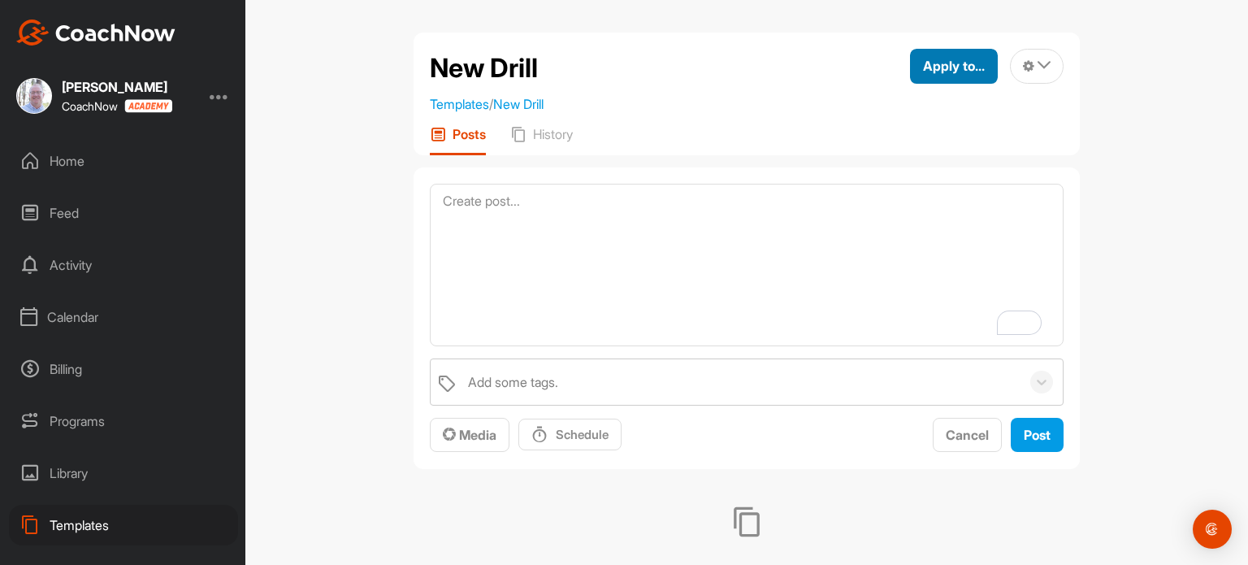
click at [979, 55] on button "Apply to..." at bounding box center [954, 66] width 88 height 35
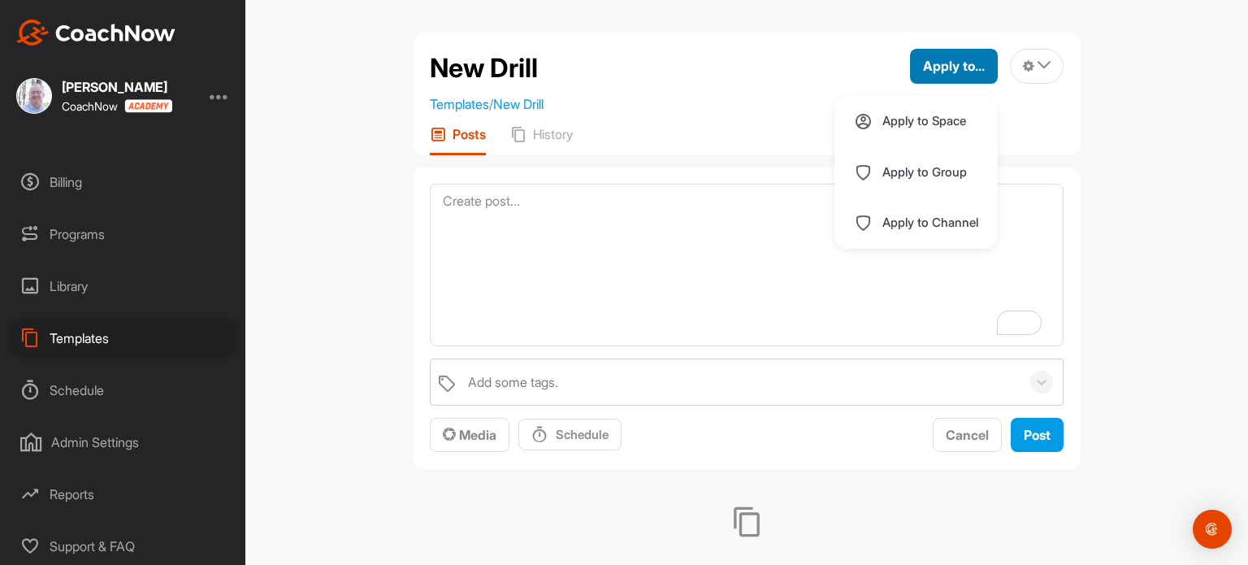
scroll to position [189, 0]
click at [76, 388] on div "Schedule" at bounding box center [123, 388] width 229 height 41
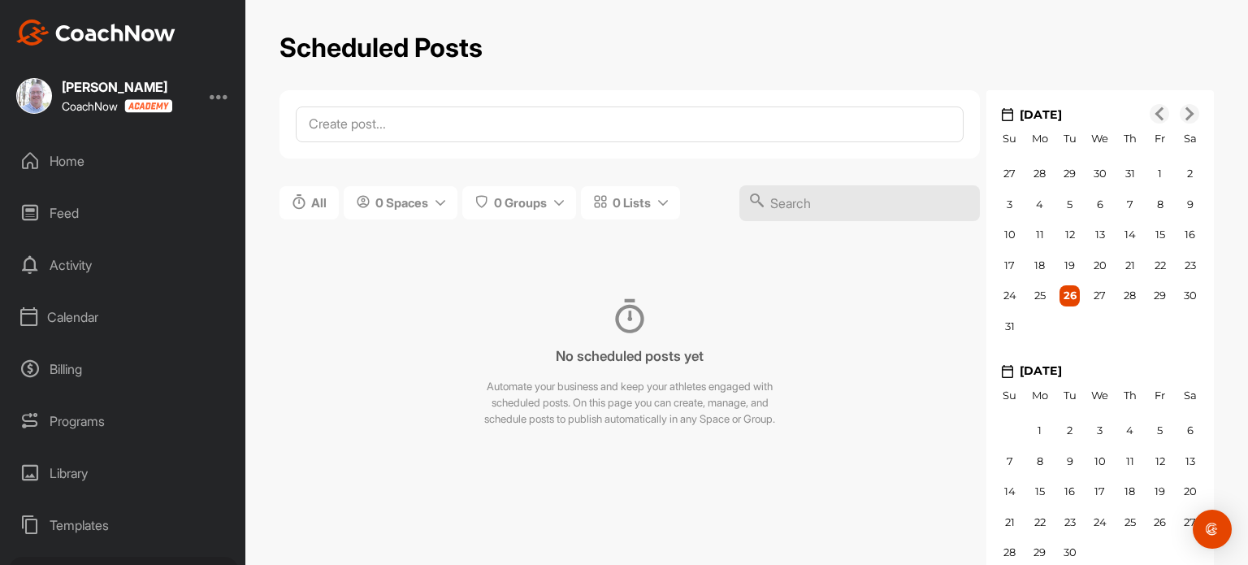
click at [61, 464] on div "Library" at bounding box center [123, 473] width 229 height 41
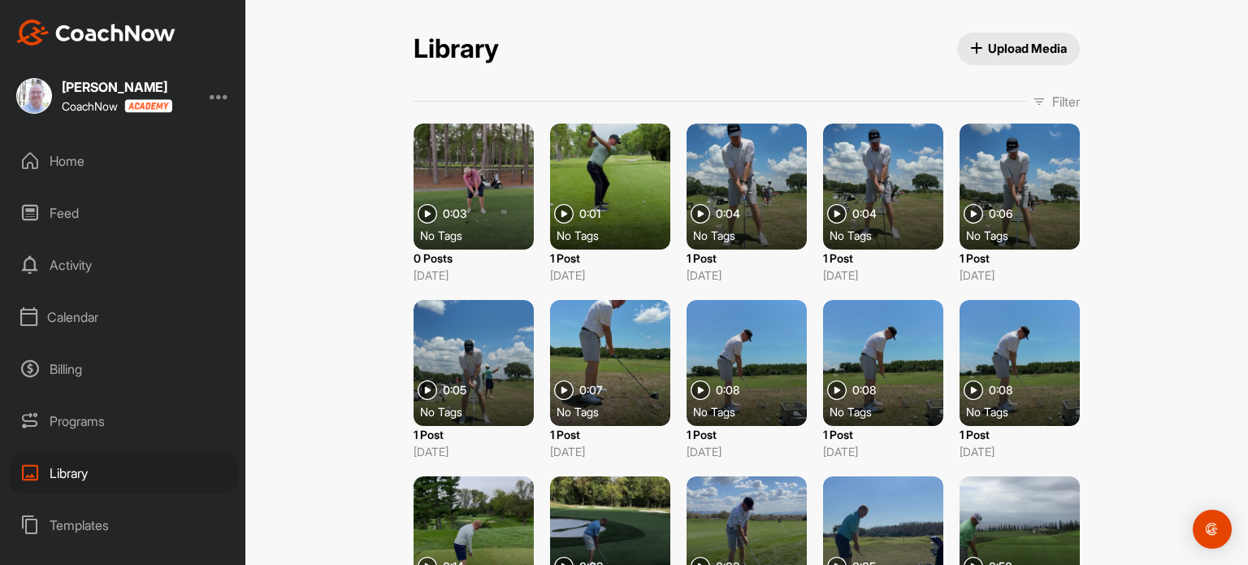
click at [80, 320] on div "Calendar" at bounding box center [123, 317] width 229 height 41
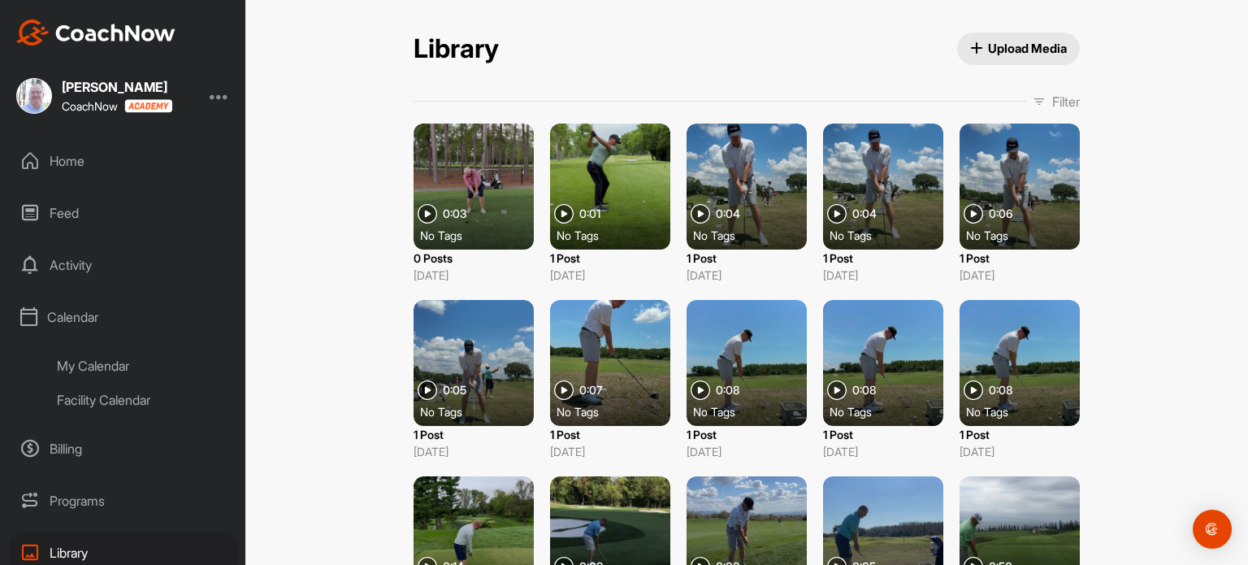
click at [92, 363] on div "My Calendar" at bounding box center [142, 366] width 193 height 34
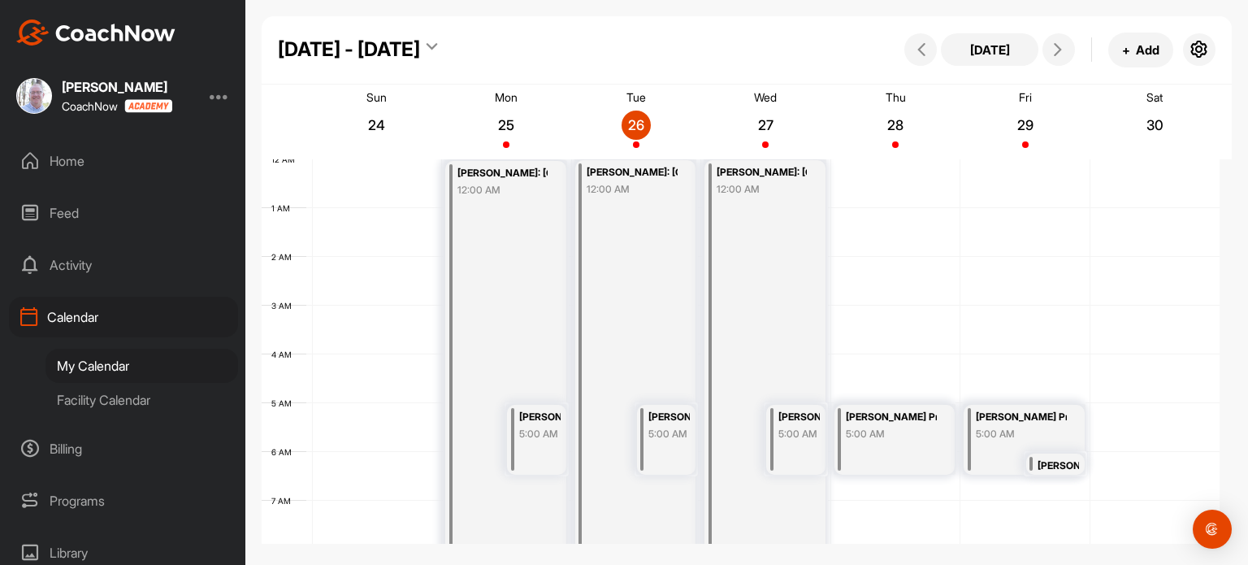
scroll to position [282, 0]
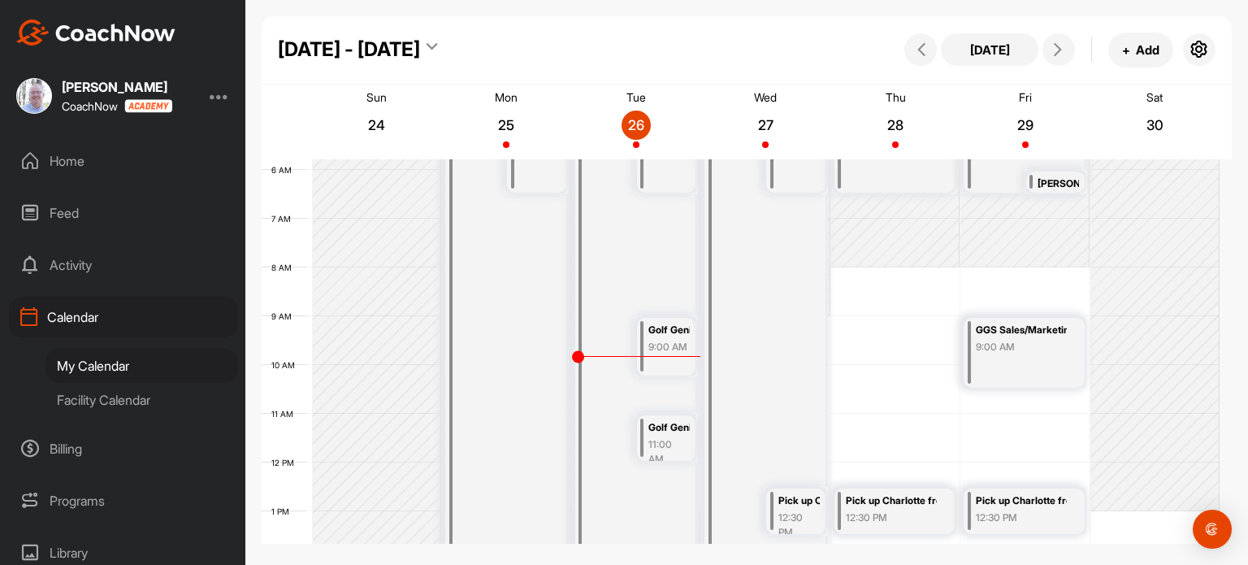
click at [101, 397] on div "Facility Calendar" at bounding box center [142, 400] width 193 height 34
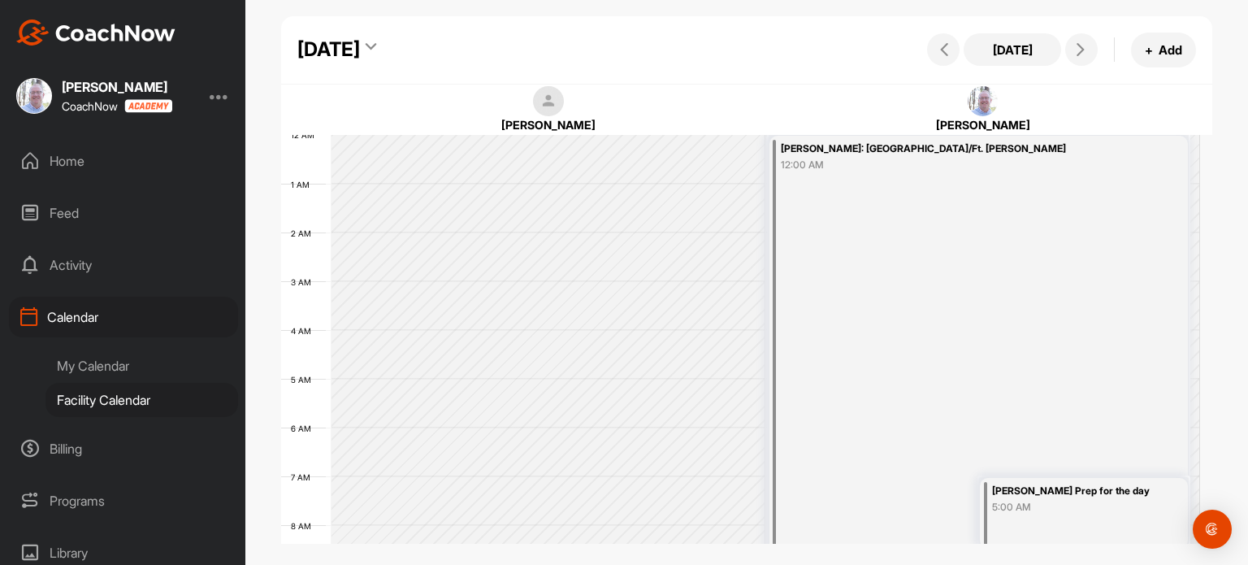
scroll to position [282, 0]
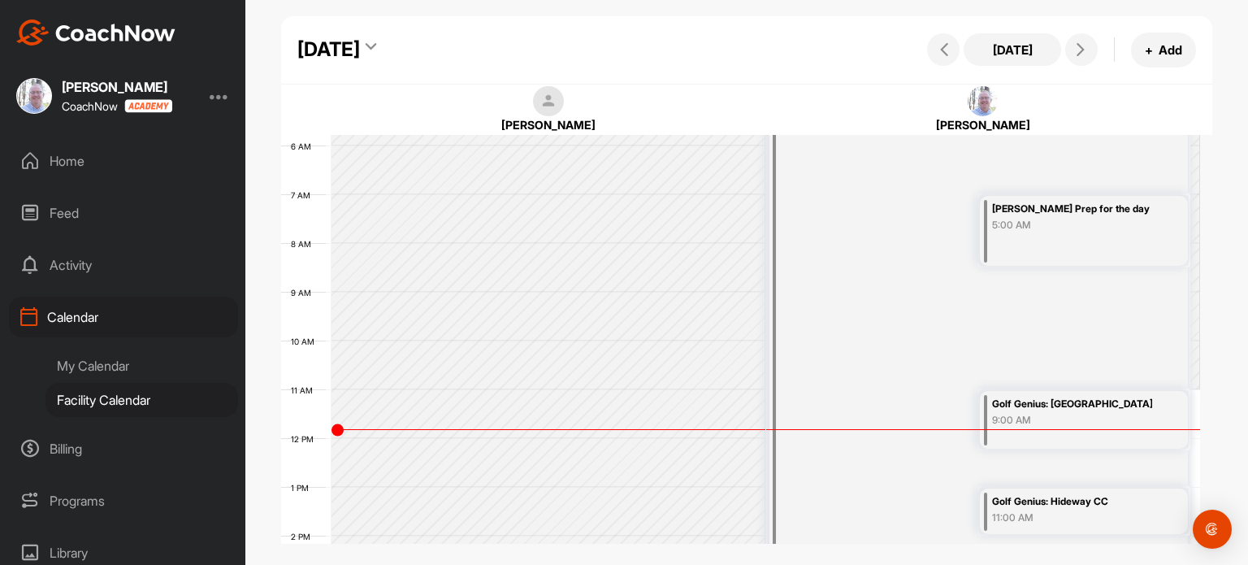
click at [110, 371] on div "My Calendar" at bounding box center [142, 366] width 193 height 34
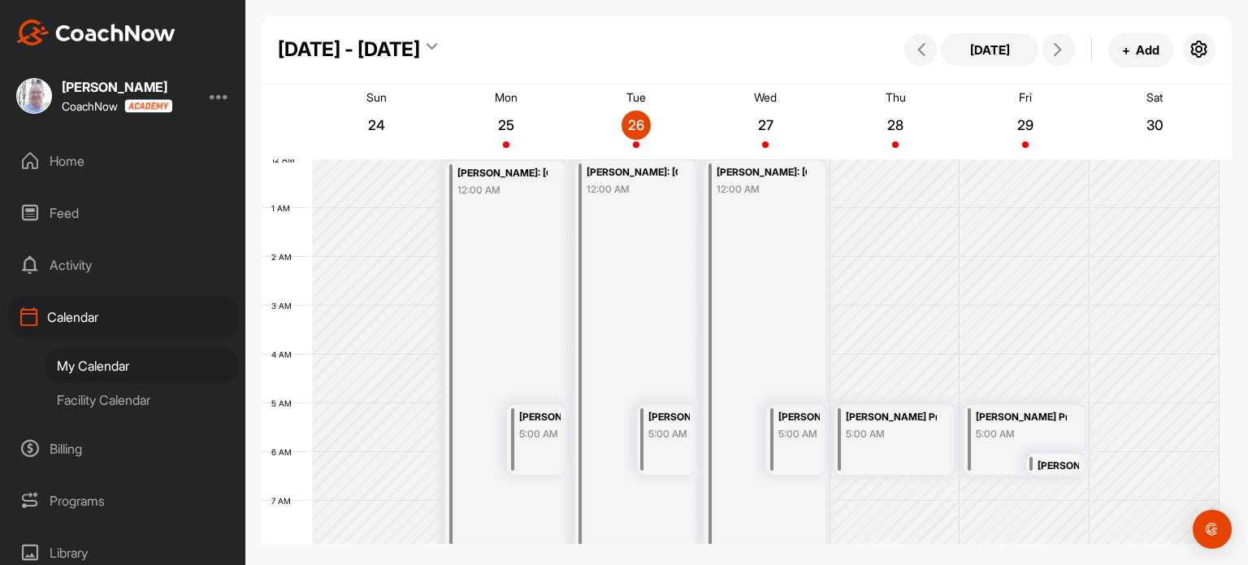
scroll to position [282, 0]
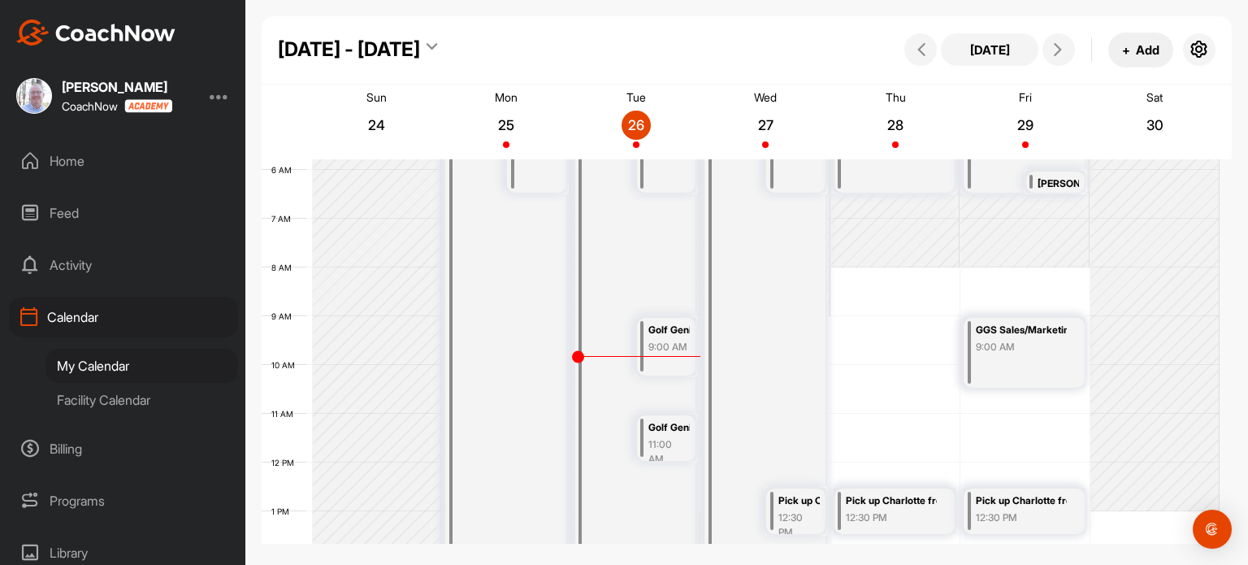
click at [1133, 46] on button "+ Add" at bounding box center [1140, 50] width 65 height 35
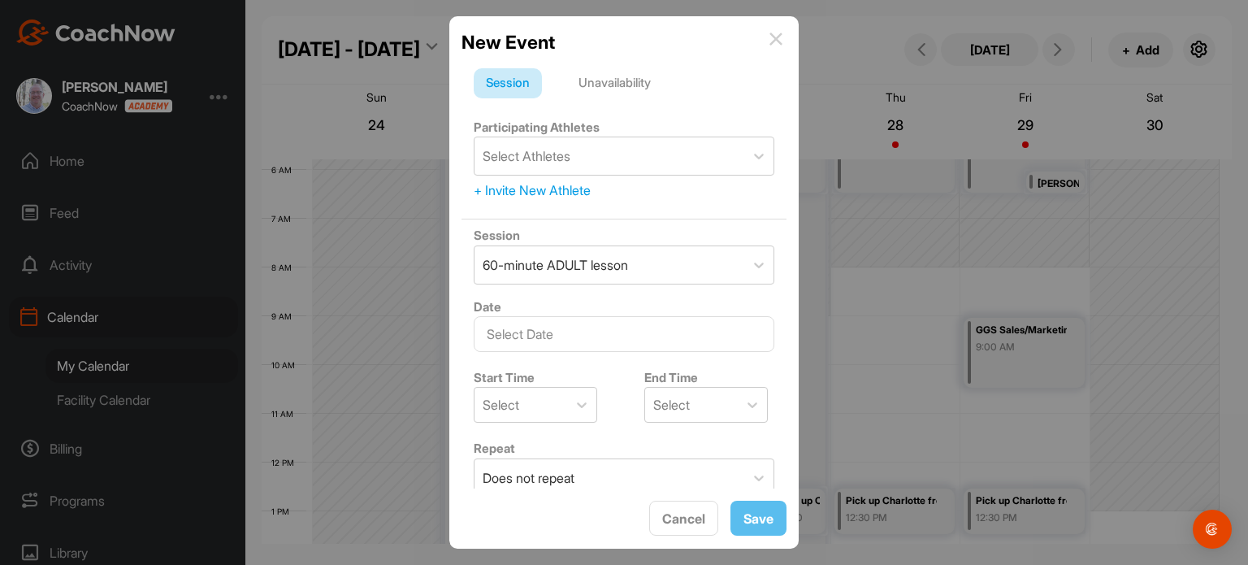
click at [619, 79] on div "Unavailability" at bounding box center [614, 83] width 97 height 31
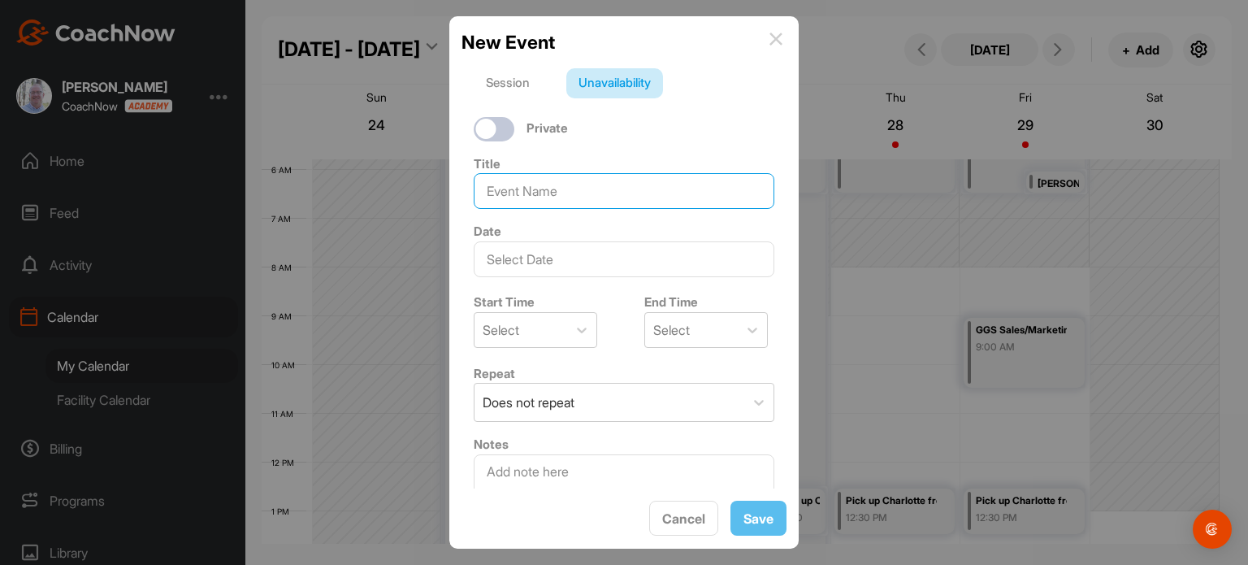
click at [558, 194] on input at bounding box center [624, 191] width 301 height 36
type input "Personal"
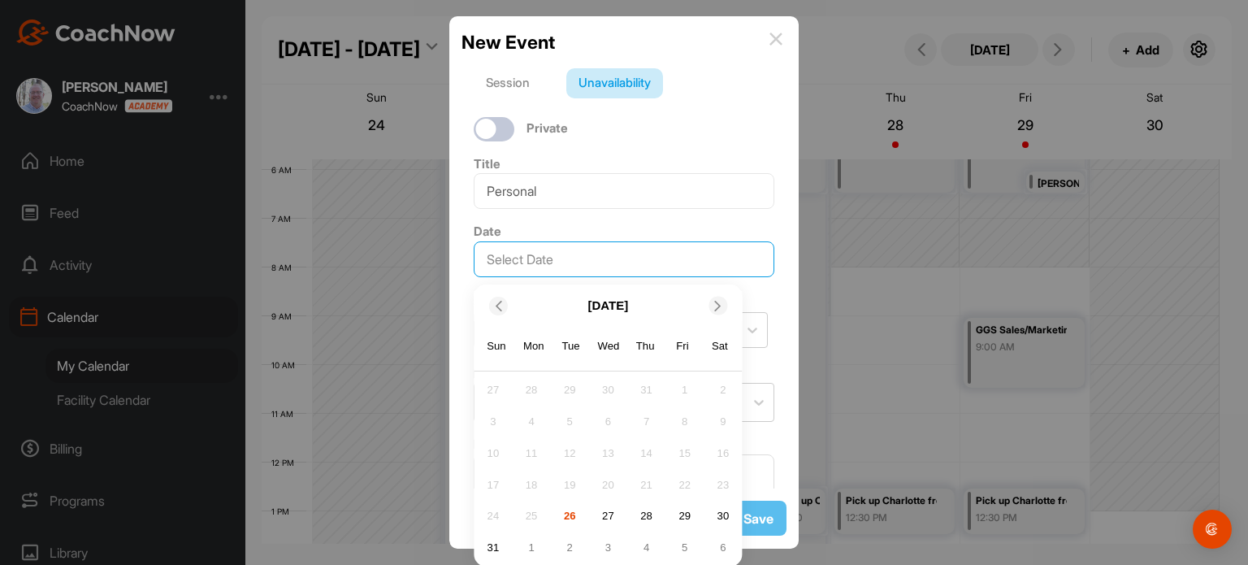
click at [531, 262] on input "text" at bounding box center [624, 259] width 301 height 36
click at [600, 514] on div "27" at bounding box center [608, 516] width 24 height 24
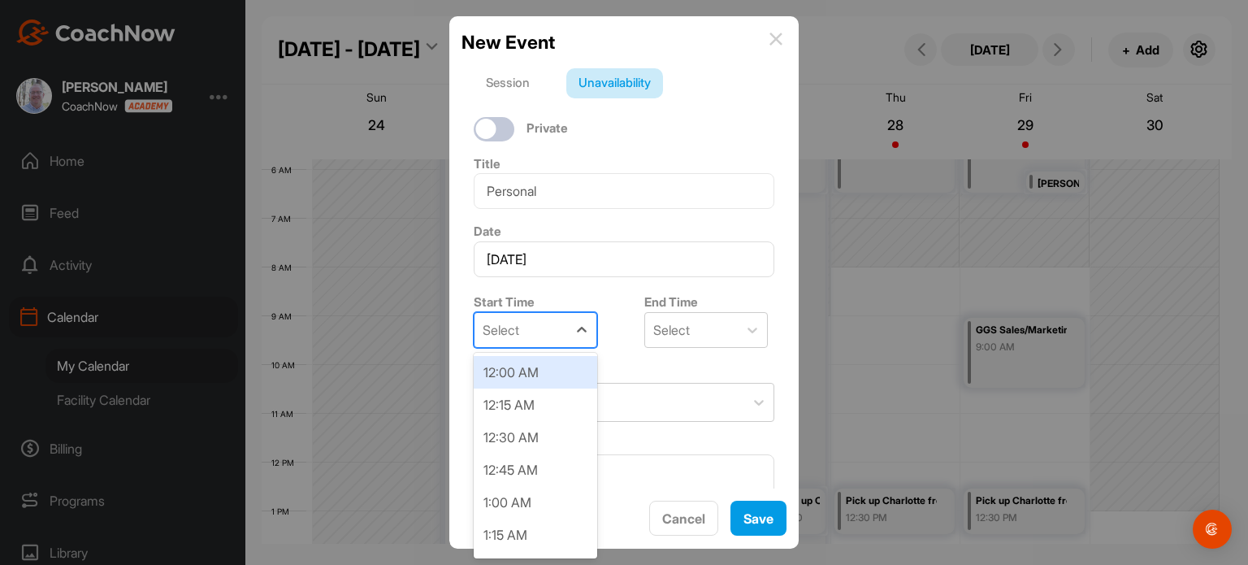
click at [529, 331] on div "Select" at bounding box center [521, 330] width 93 height 34
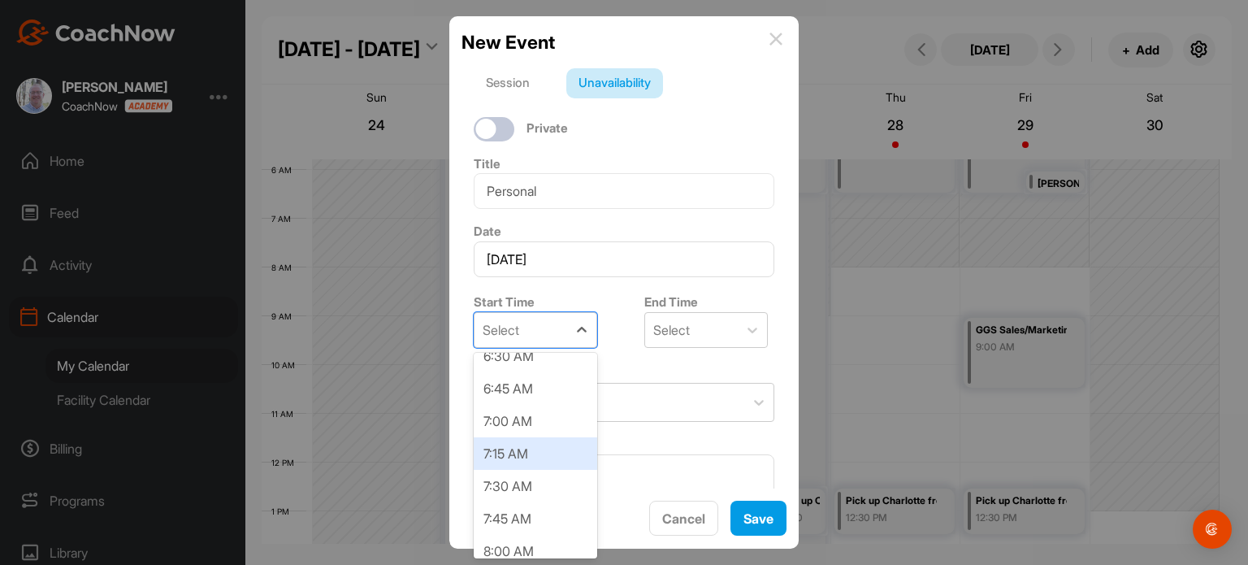
scroll to position [868, 0]
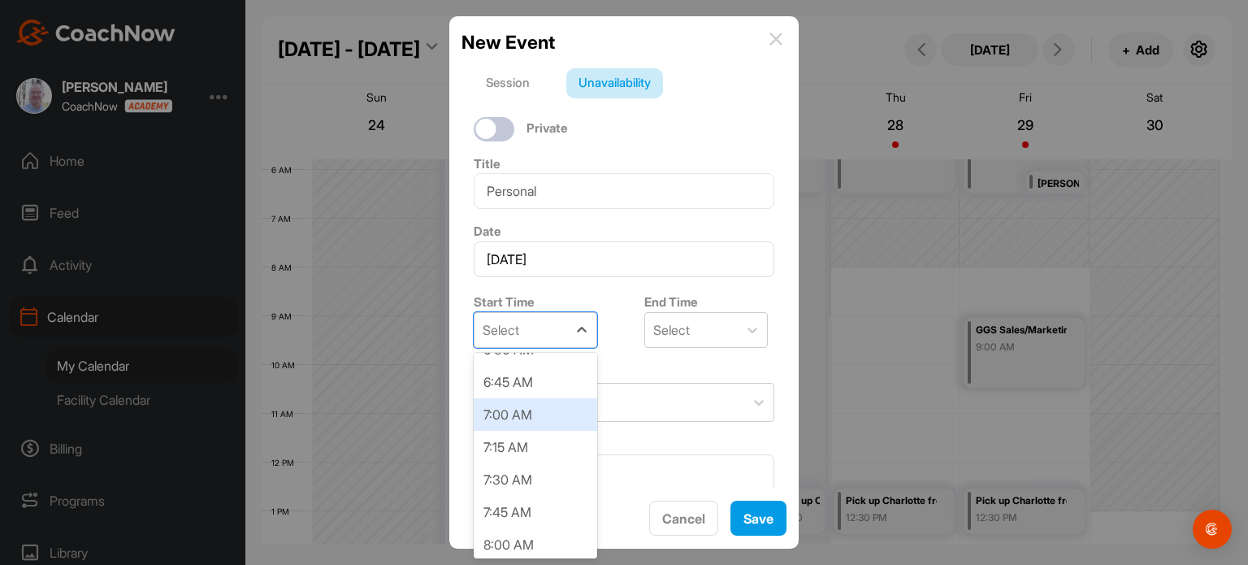
click at [525, 424] on div "7:00 AM" at bounding box center [536, 414] width 124 height 33
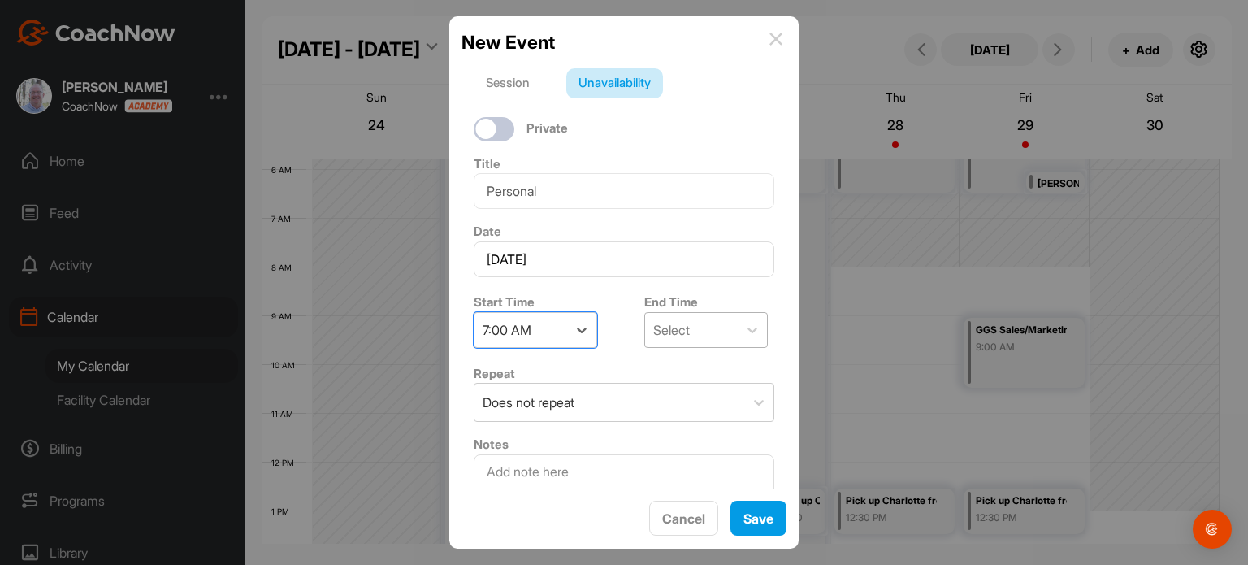
click at [673, 331] on div "Select" at bounding box center [671, 330] width 37 height 20
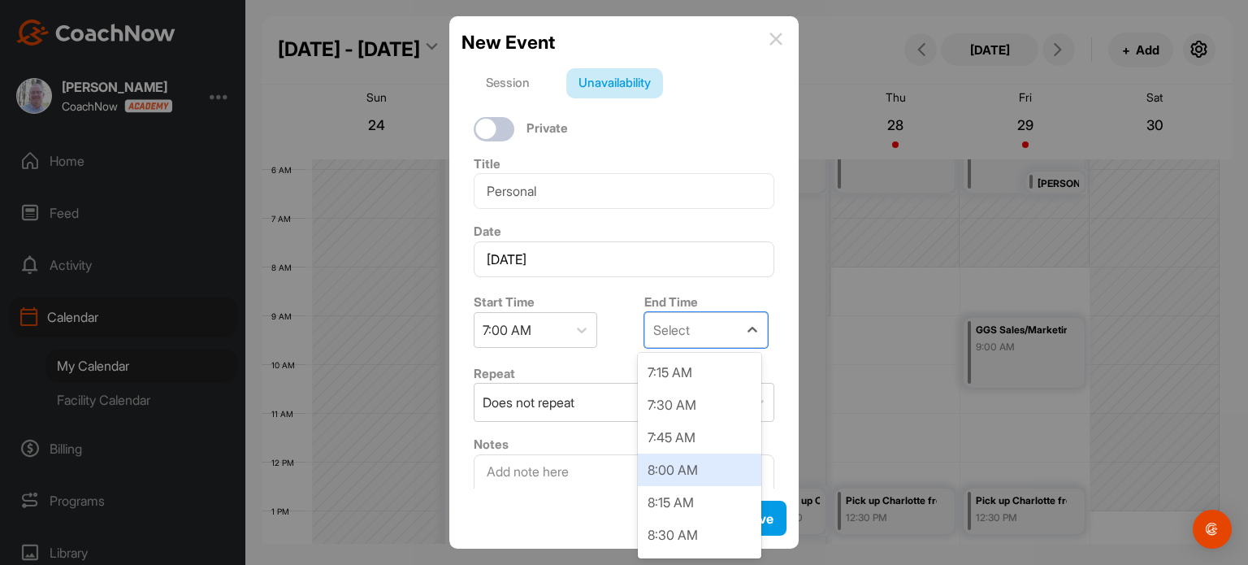
click at [674, 462] on div "8:00 AM" at bounding box center [700, 469] width 124 height 33
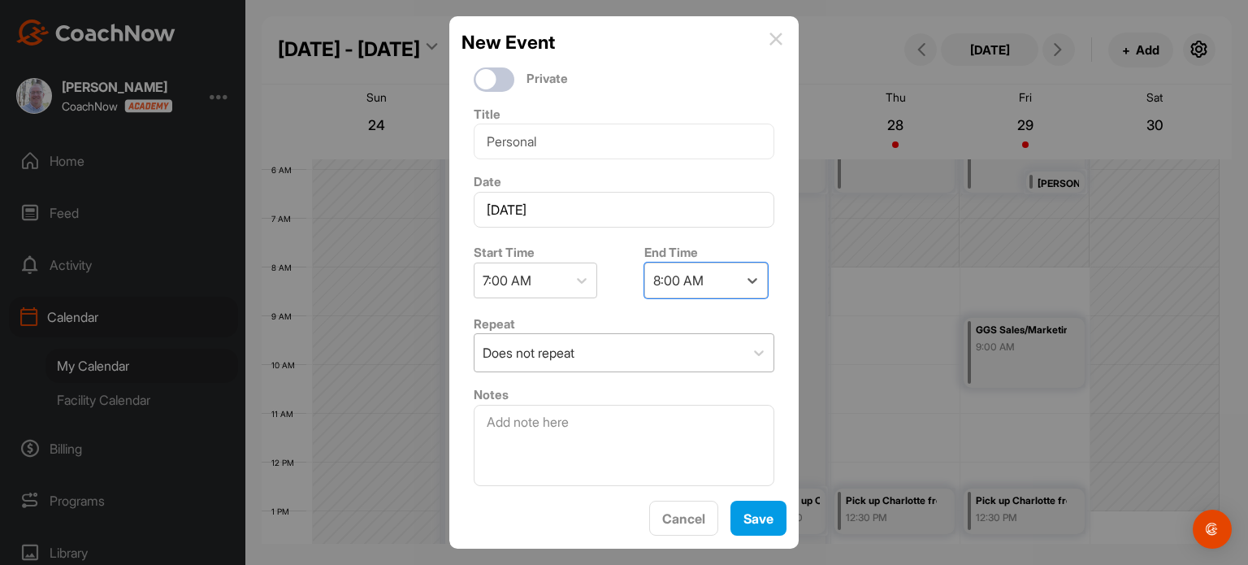
scroll to position [0, 0]
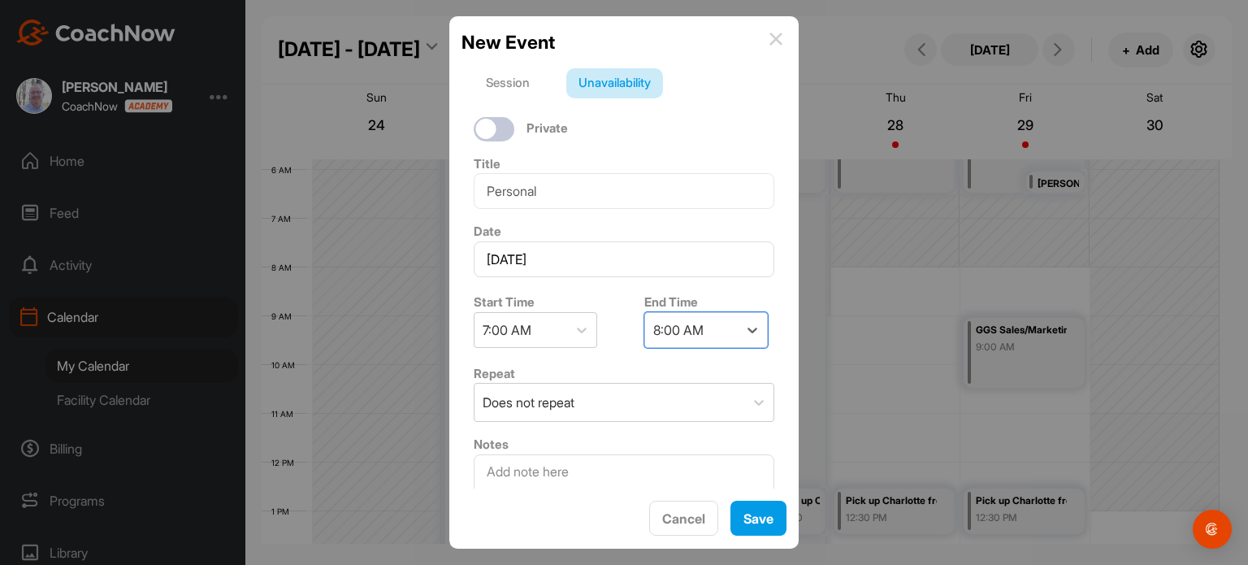
click at [501, 132] on div at bounding box center [494, 129] width 41 height 24
checkbox input "true"
click at [754, 515] on button "Save" at bounding box center [758, 518] width 56 height 35
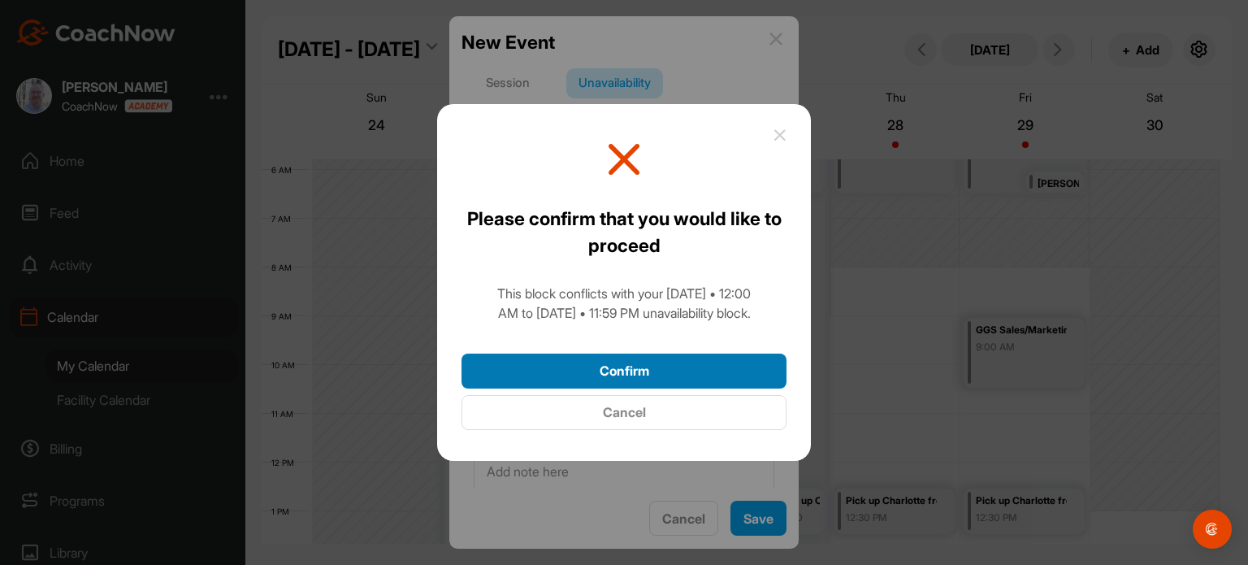
click at [647, 376] on button "Confirm" at bounding box center [624, 370] width 325 height 35
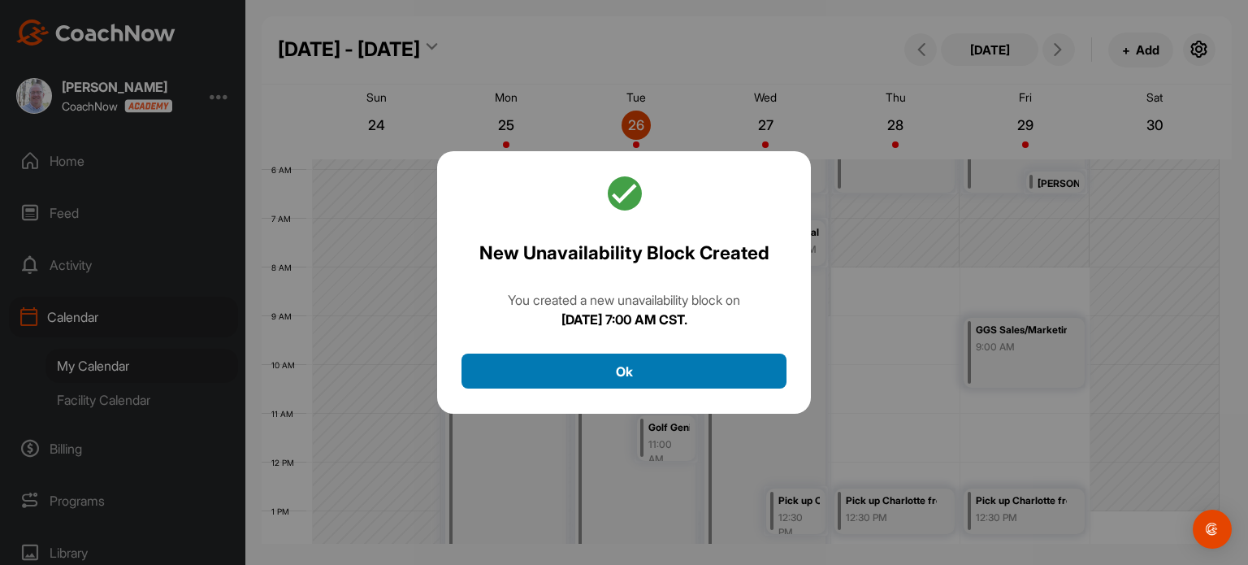
click at [647, 376] on button "Ok" at bounding box center [624, 370] width 325 height 35
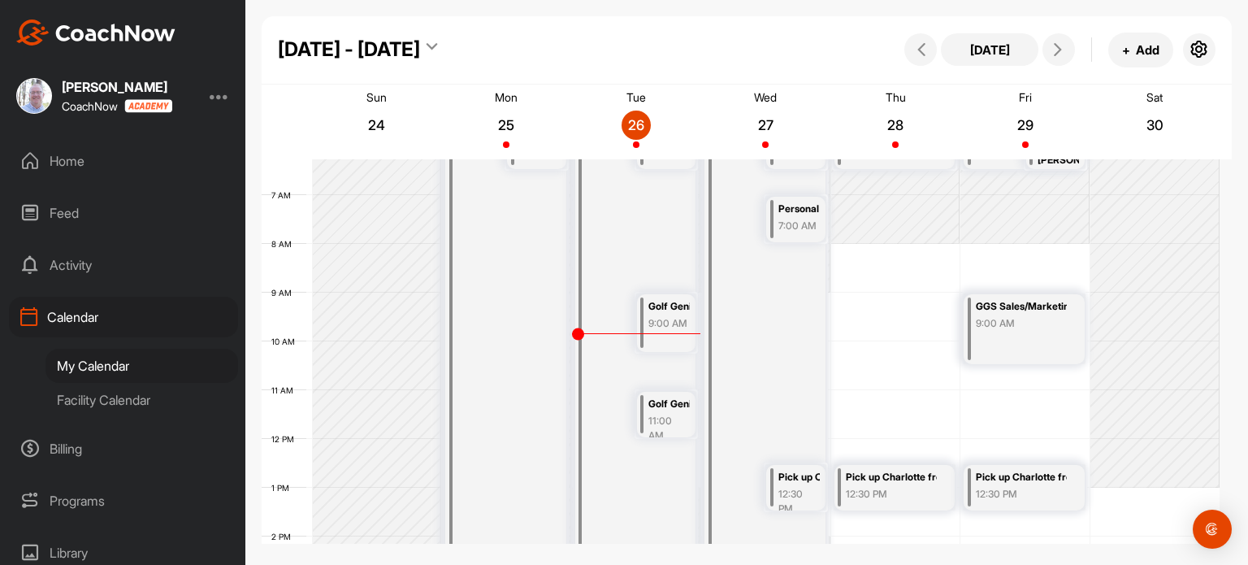
scroll to position [308, 0]
click at [796, 223] on div "7:00 AM" at bounding box center [798, 223] width 41 height 15
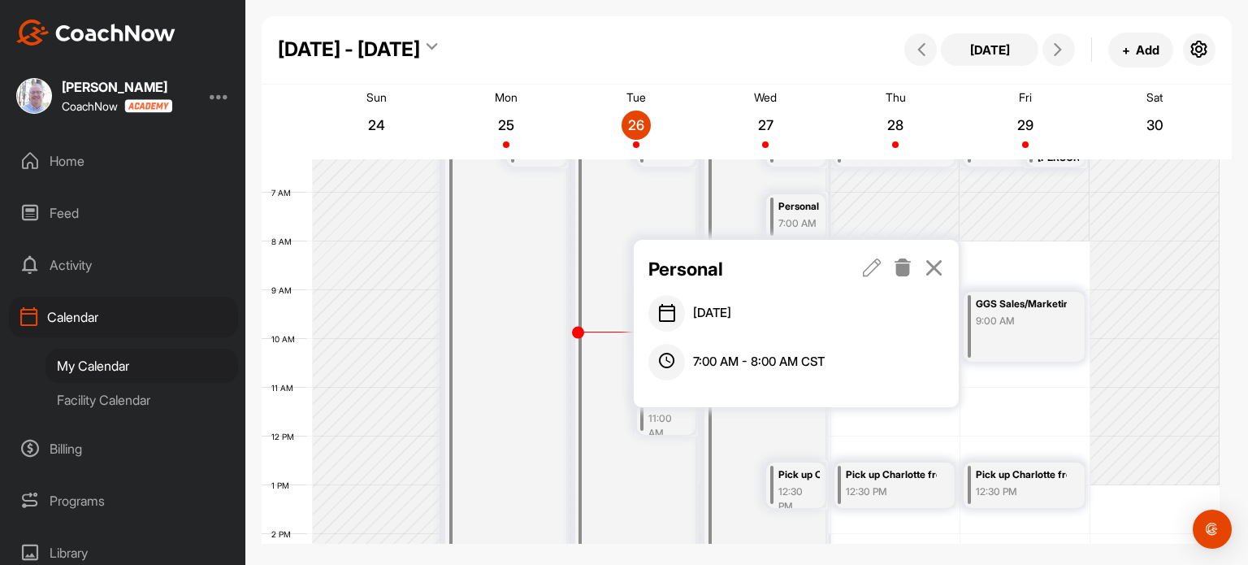
click at [903, 270] on icon at bounding box center [903, 267] width 19 height 18
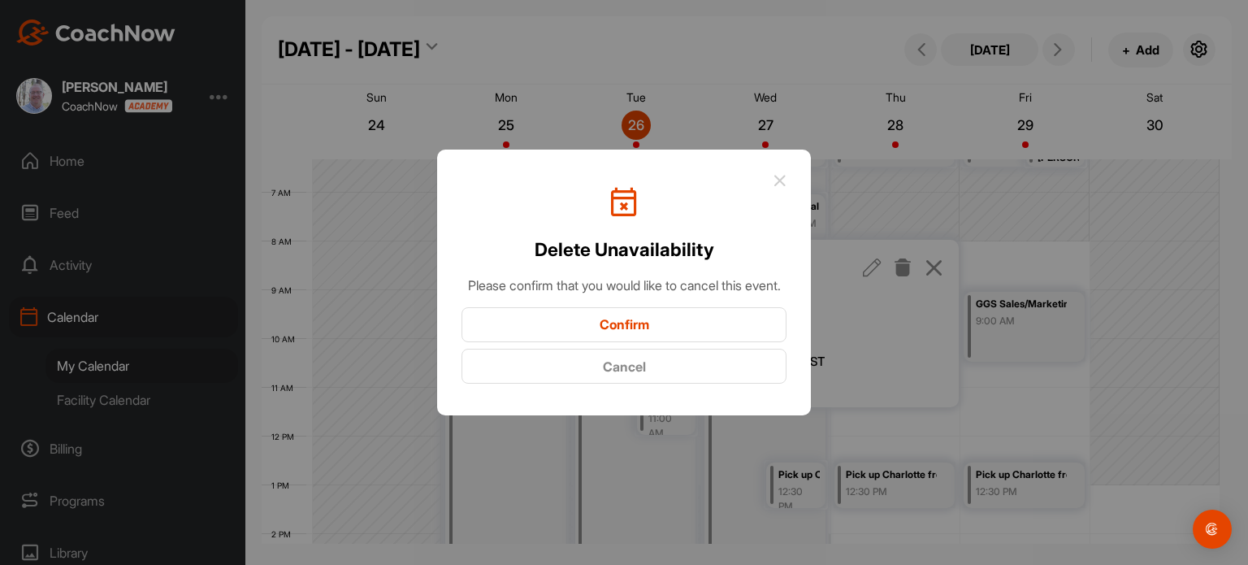
click at [650, 338] on button "Confirm" at bounding box center [624, 324] width 325 height 35
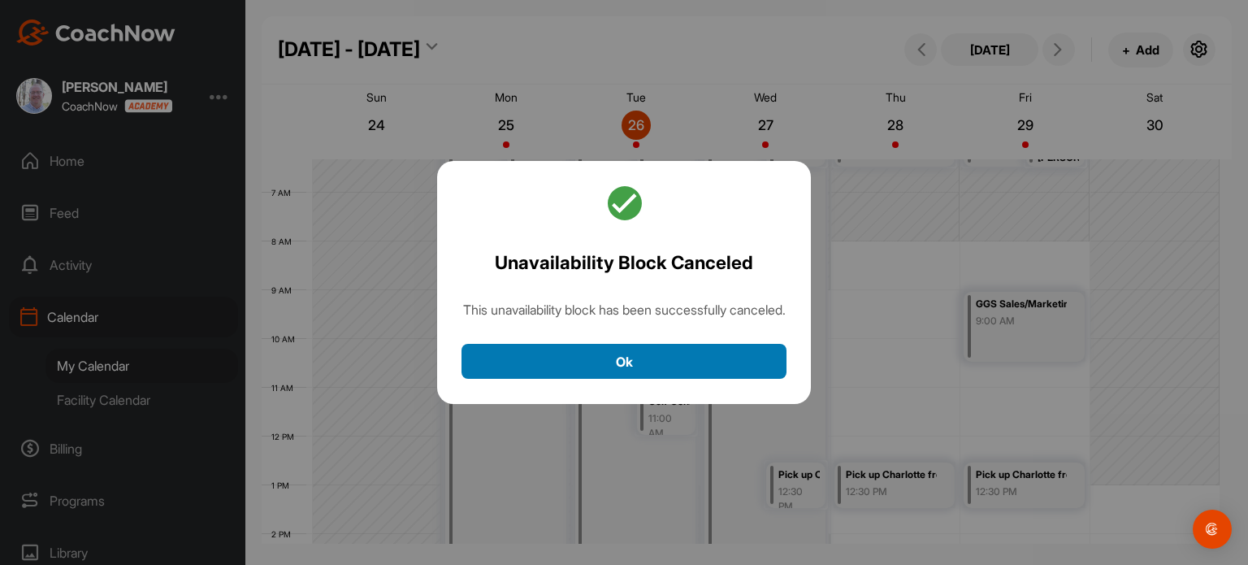
click at [656, 364] on button "Ok" at bounding box center [624, 361] width 325 height 35
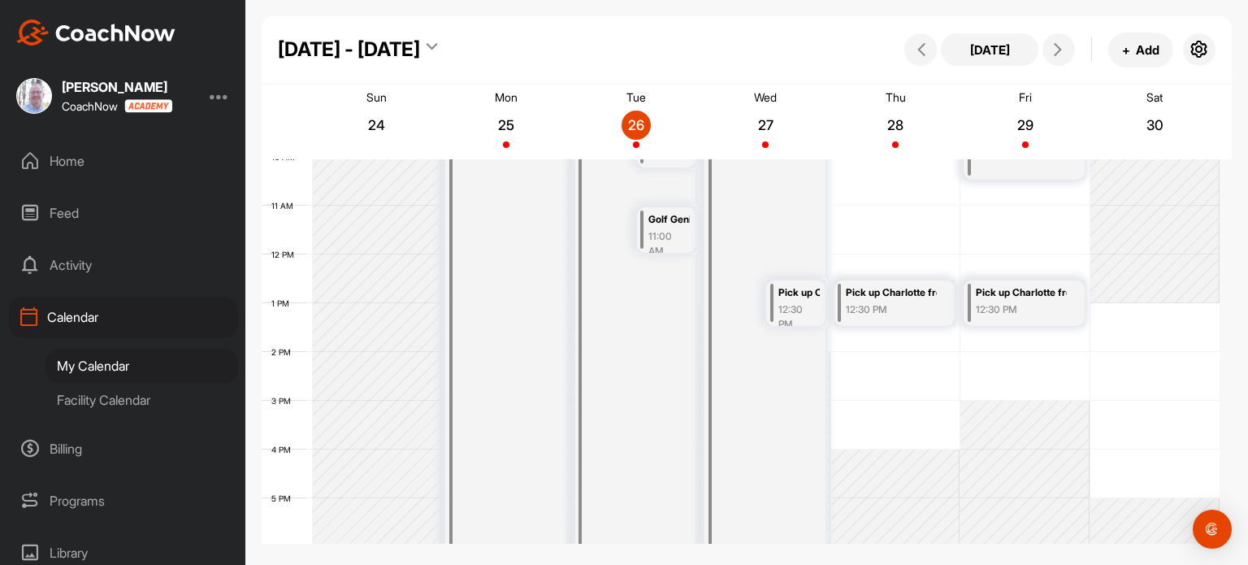
scroll to position [411, 0]
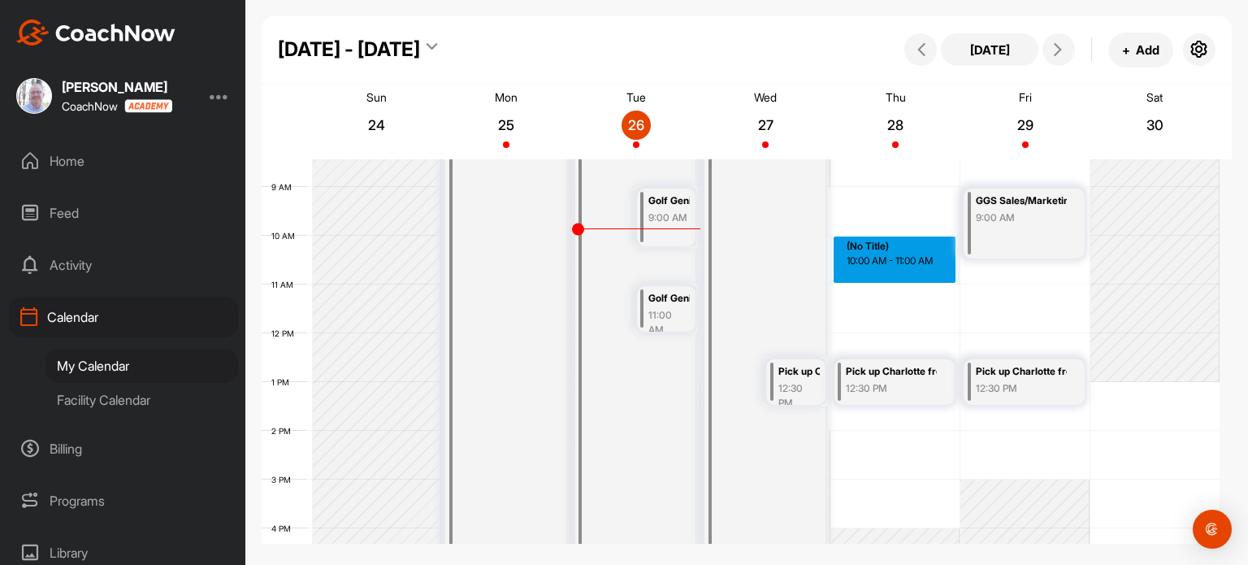
click at [869, 248] on div "12 AM 1 AM 2 AM 3 AM 4 AM 5 AM 6 AM 7 AM 8 AM 9 AM 10 AM 11 AM 12 PM 1 PM 2 PM …" at bounding box center [741, 333] width 958 height 1170
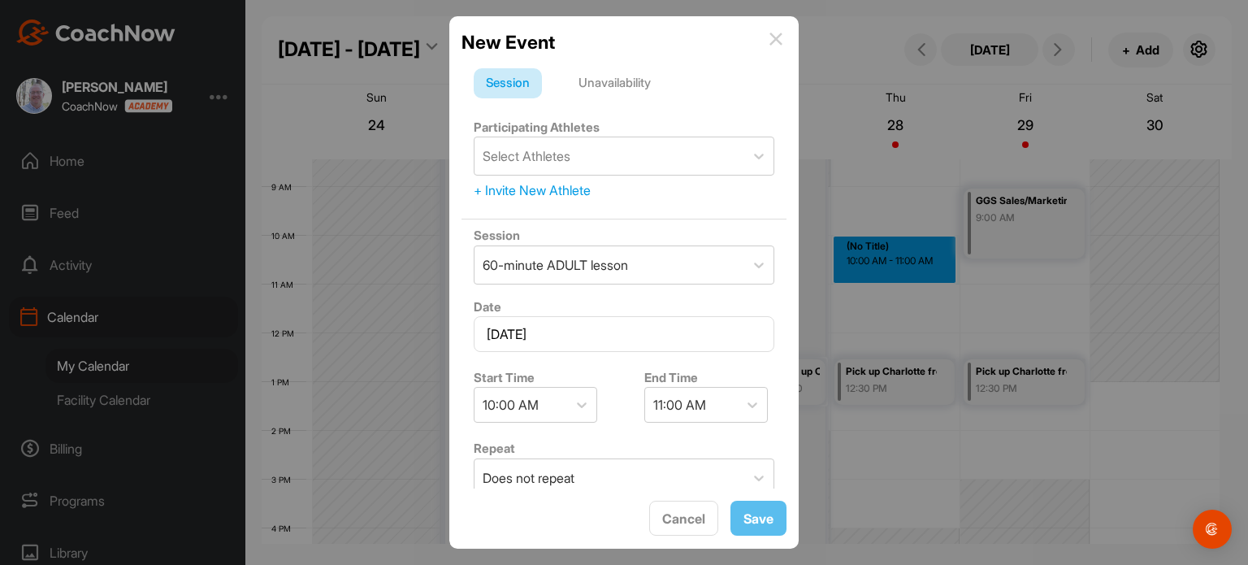
click at [635, 89] on div "Unavailability" at bounding box center [614, 83] width 97 height 31
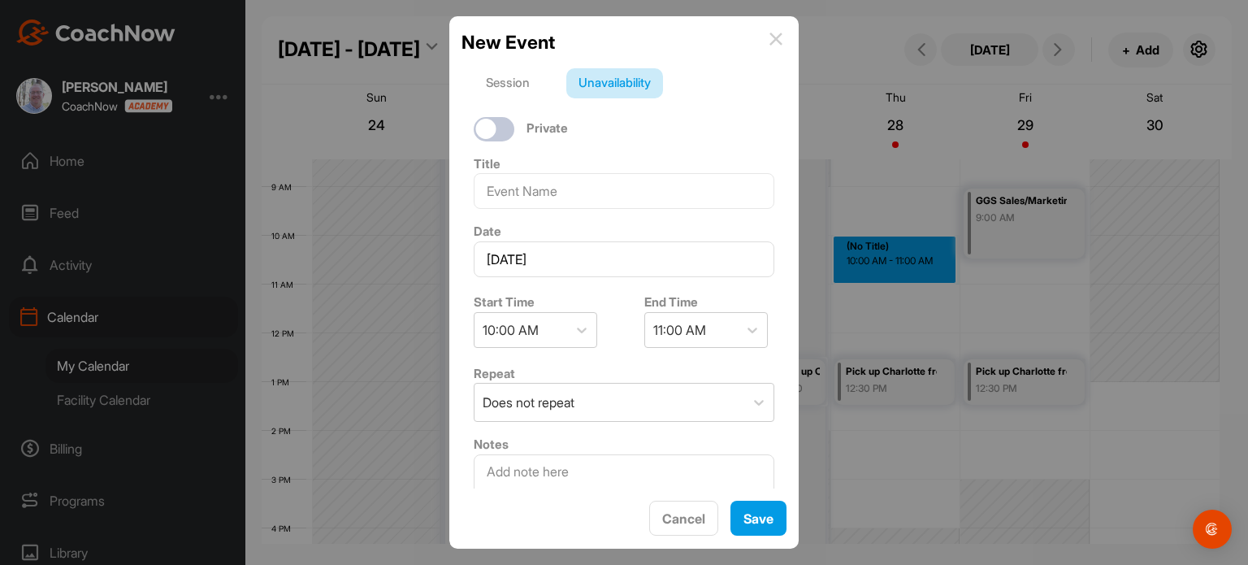
click at [533, 132] on label "Private" at bounding box center [547, 128] width 41 height 19
click at [530, 126] on label "Private" at bounding box center [547, 128] width 41 height 19
click at [497, 132] on div at bounding box center [494, 129] width 41 height 24
checkbox input "true"
click at [507, 193] on input at bounding box center [624, 191] width 301 height 36
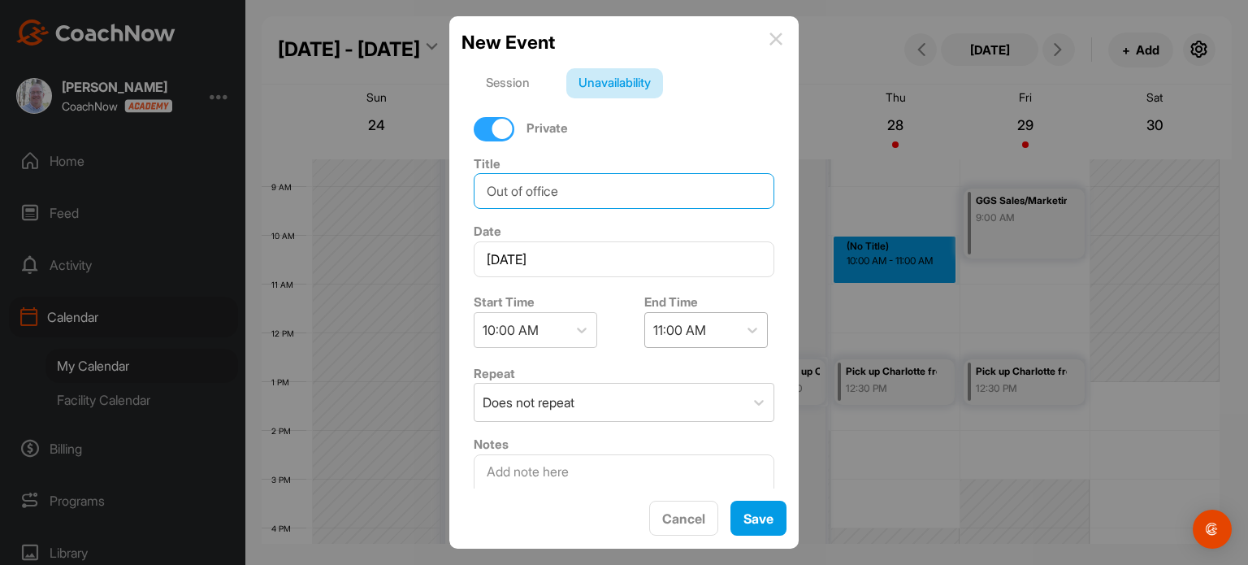
type input "Out of office"
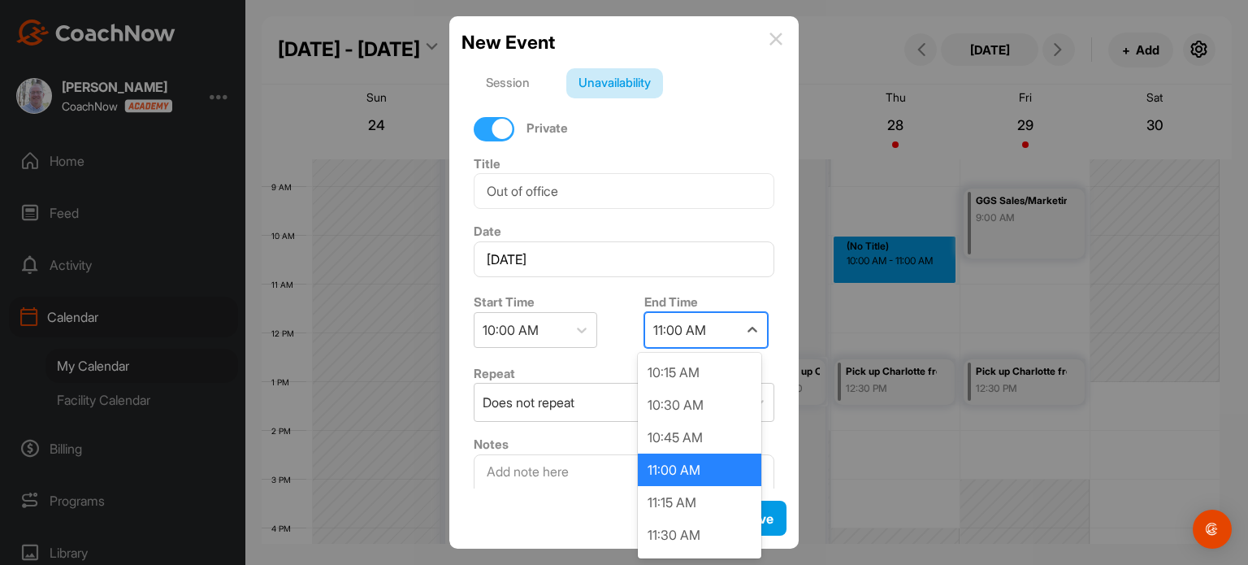
click at [699, 334] on div "11:00 AM" at bounding box center [679, 330] width 53 height 20
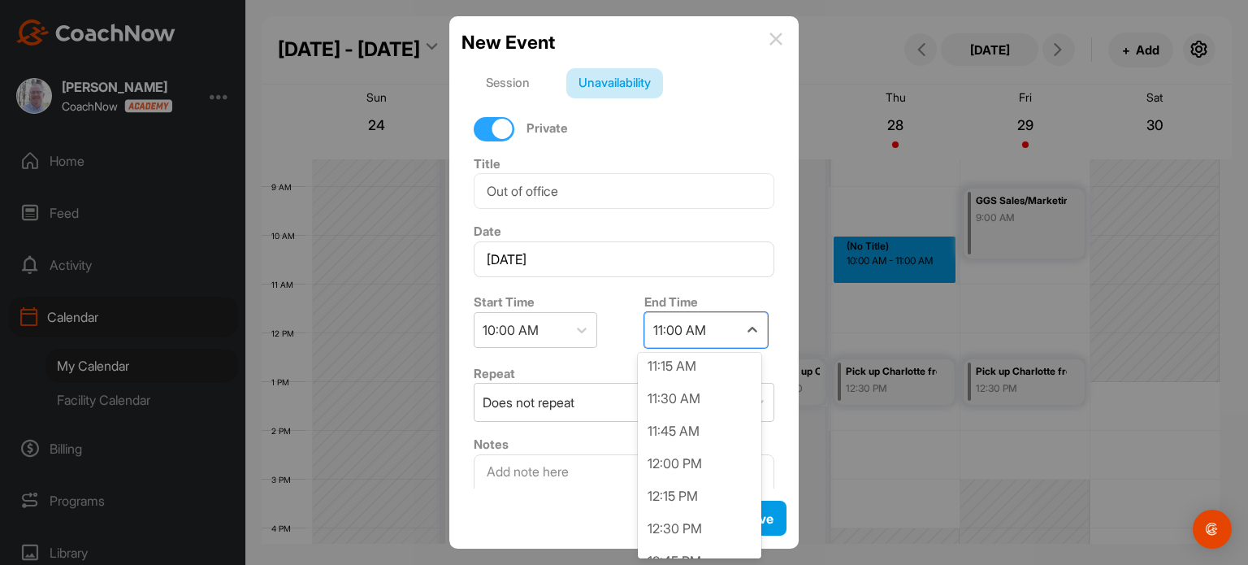
scroll to position [140, 0]
click at [687, 467] on div "12:00 PM" at bounding box center [700, 460] width 124 height 33
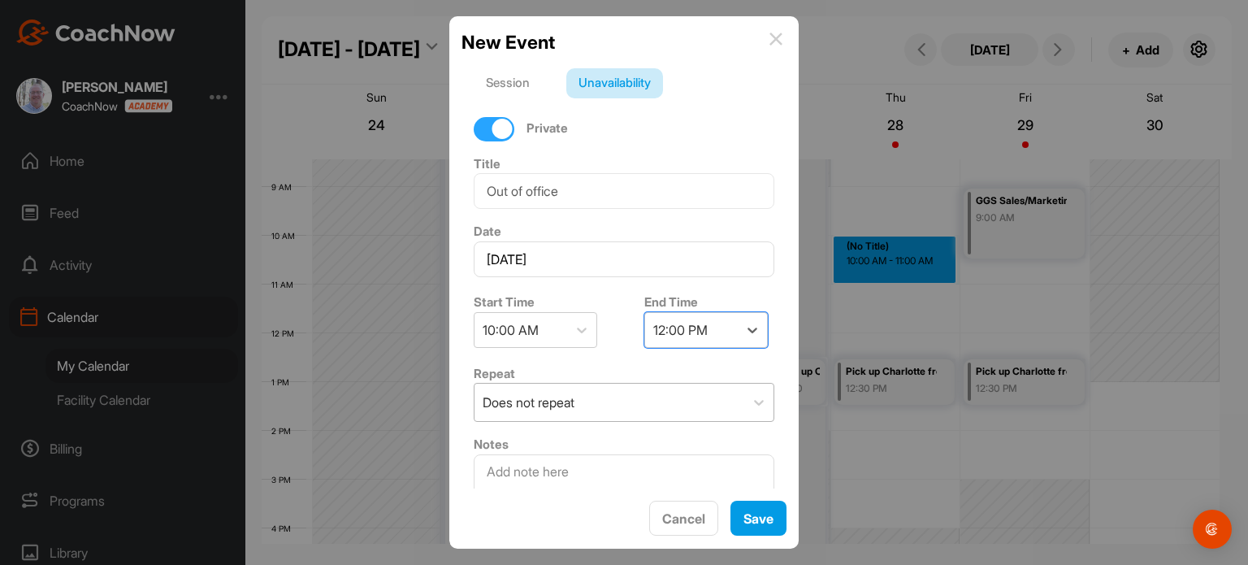
scroll to position [50, 0]
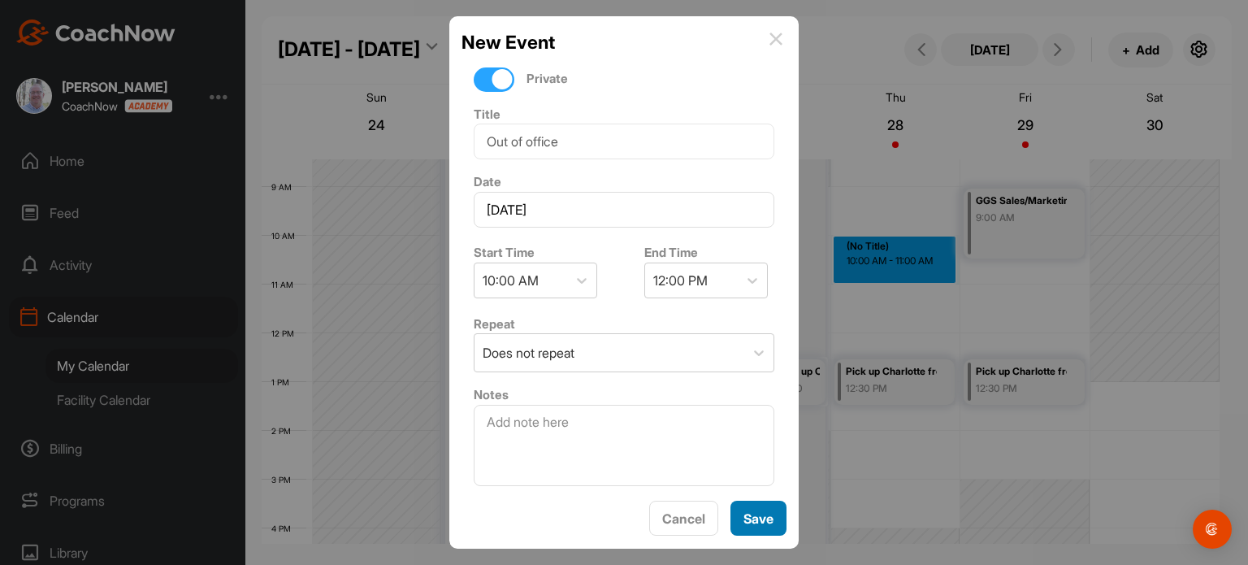
click at [754, 520] on button "Save" at bounding box center [758, 518] width 56 height 35
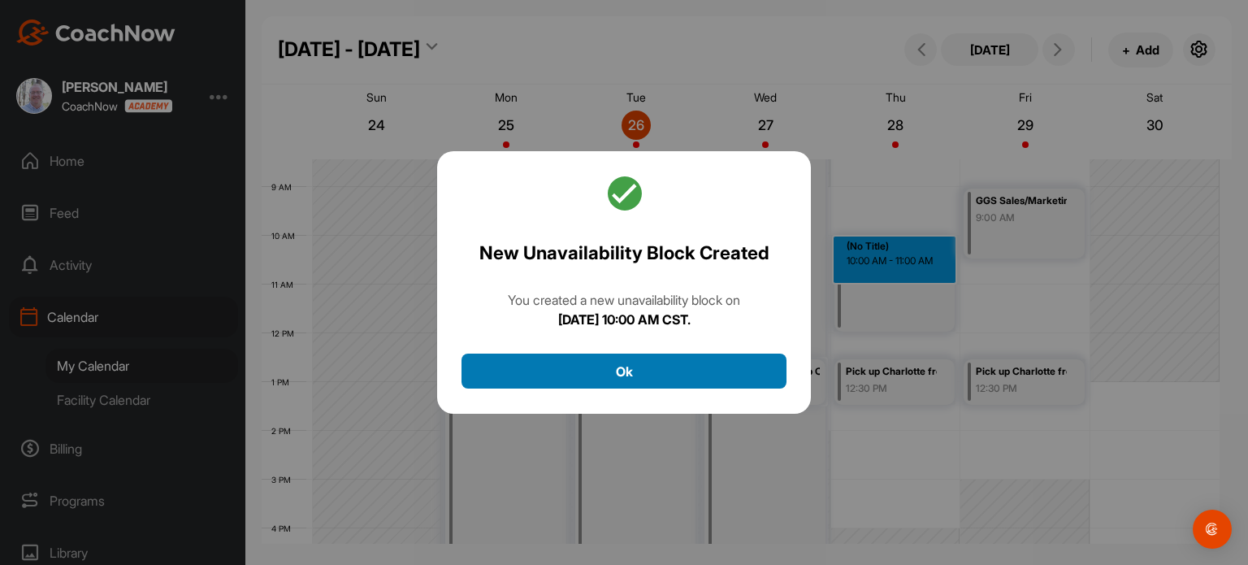
click at [634, 361] on button "Ok" at bounding box center [624, 370] width 325 height 35
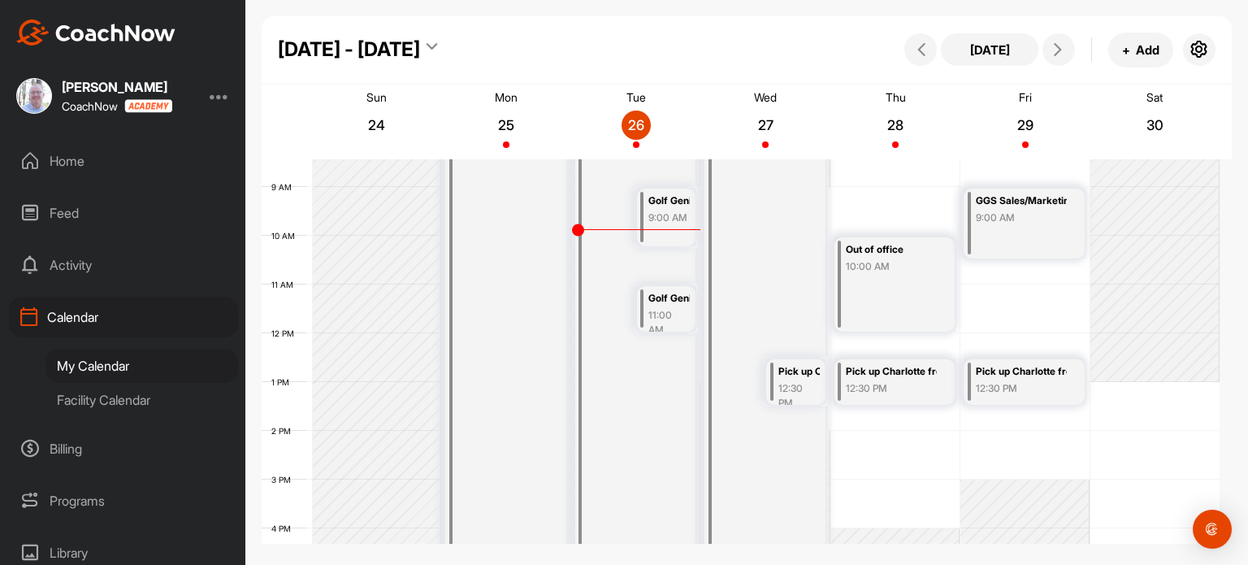
click at [909, 267] on div "10:00 AM" at bounding box center [891, 266] width 91 height 15
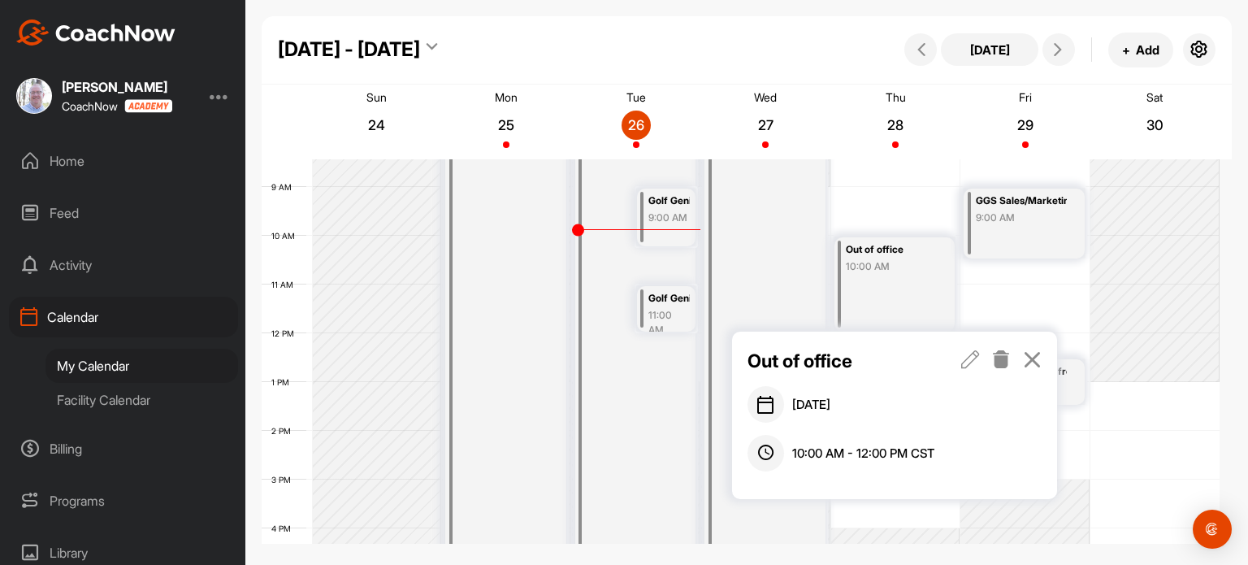
click at [973, 360] on icon at bounding box center [970, 359] width 19 height 18
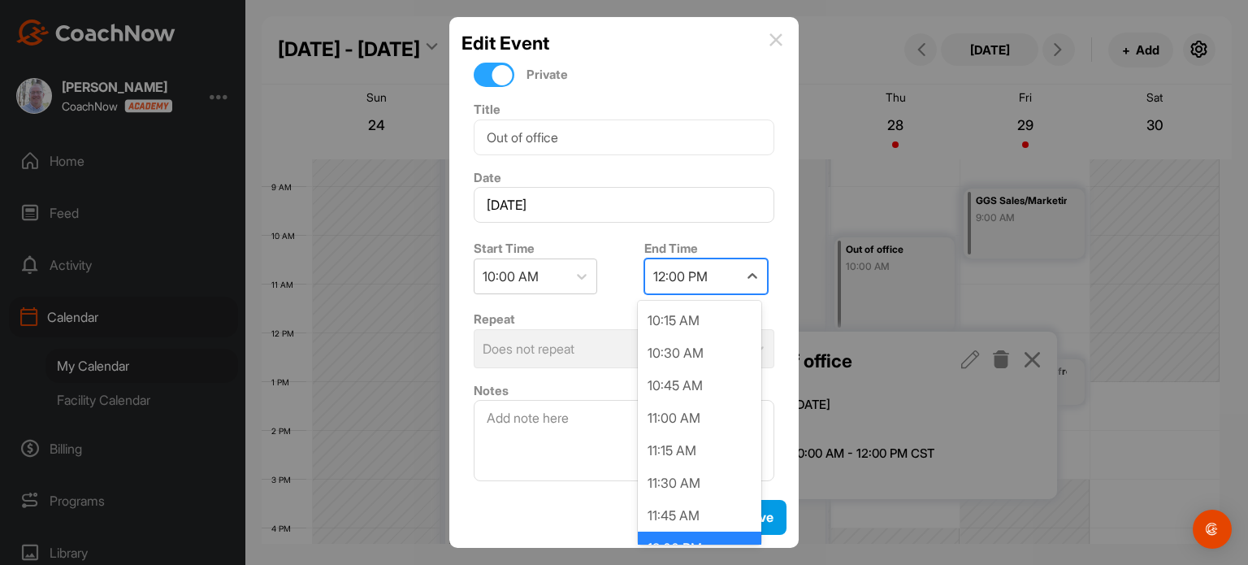
click at [657, 275] on div "12:00 PM" at bounding box center [680, 277] width 54 height 20
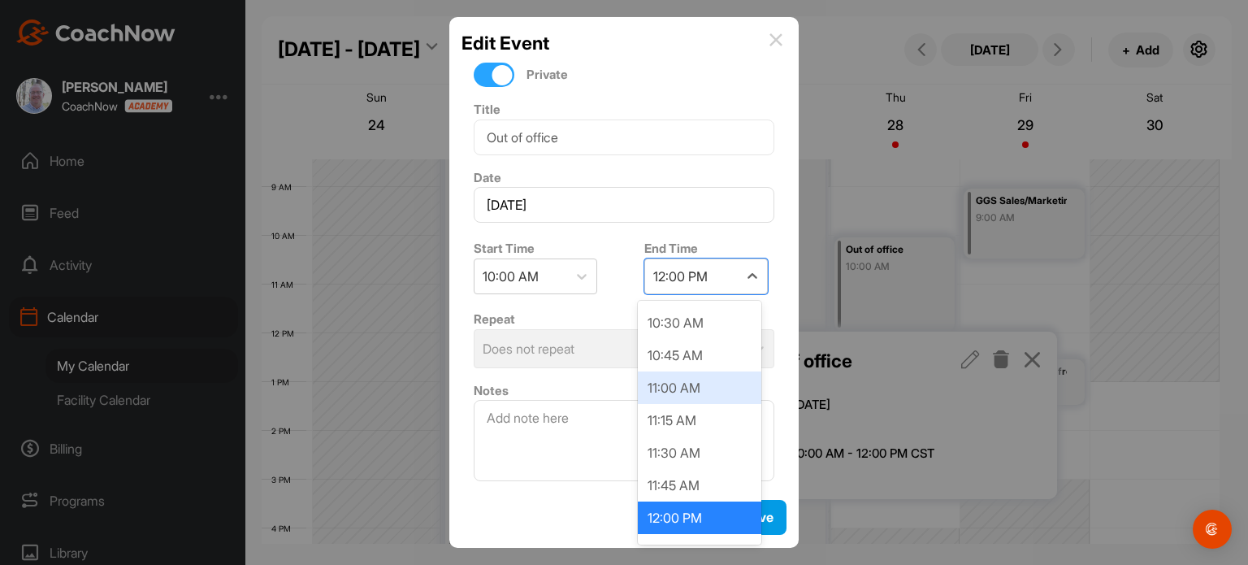
click at [672, 386] on div "11:00 AM" at bounding box center [700, 387] width 124 height 33
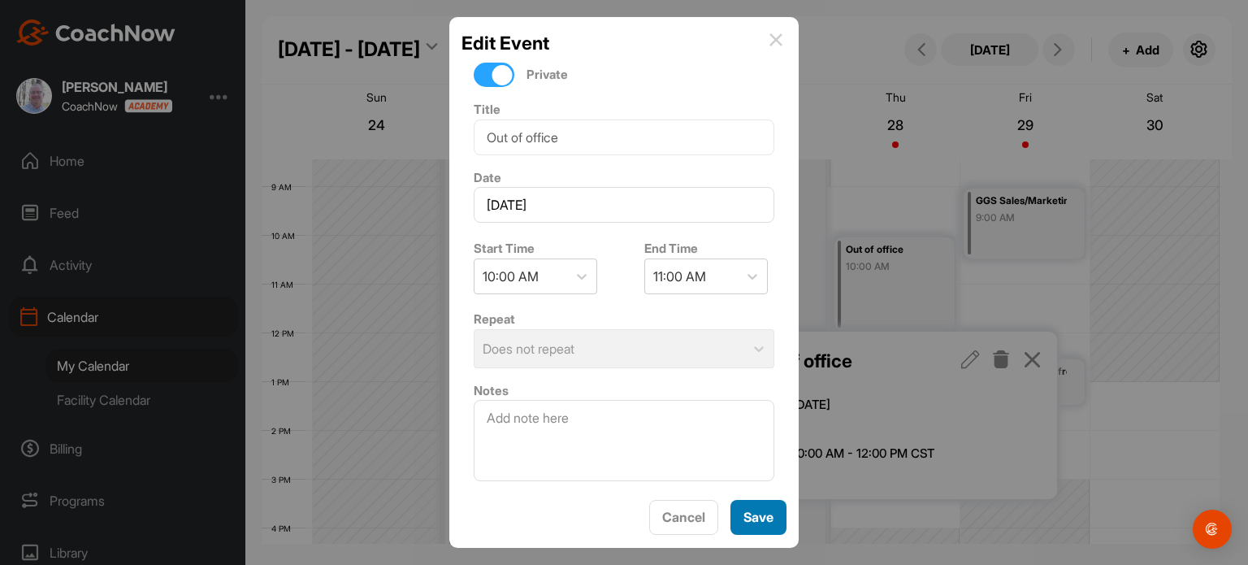
click at [773, 515] on button "Save" at bounding box center [758, 517] width 56 height 35
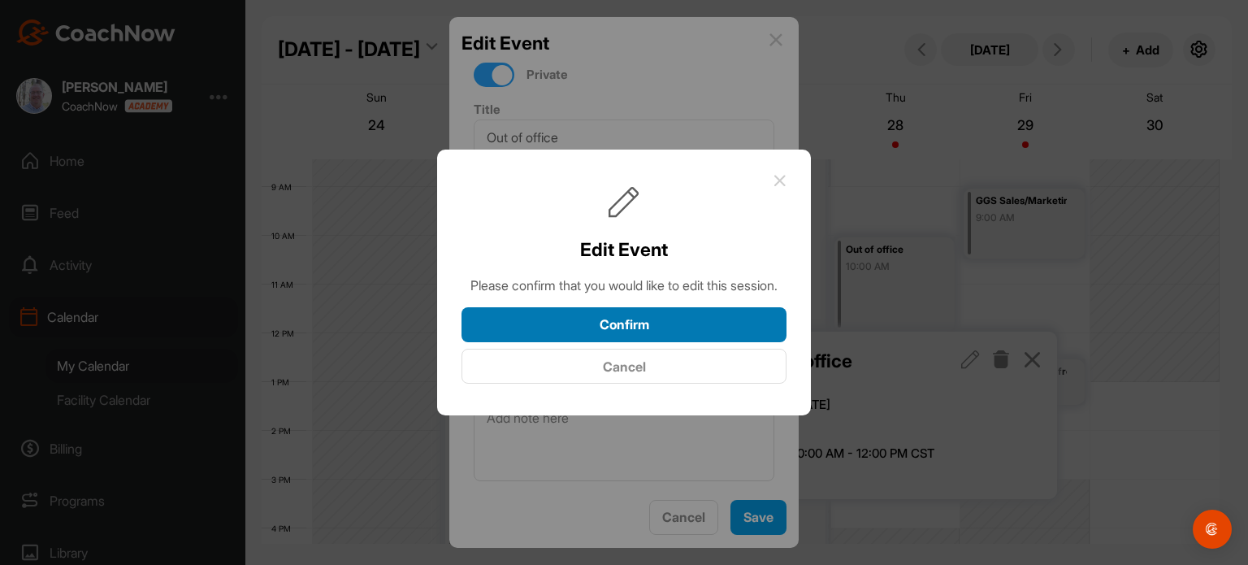
click at [712, 327] on button "Confirm" at bounding box center [624, 324] width 325 height 35
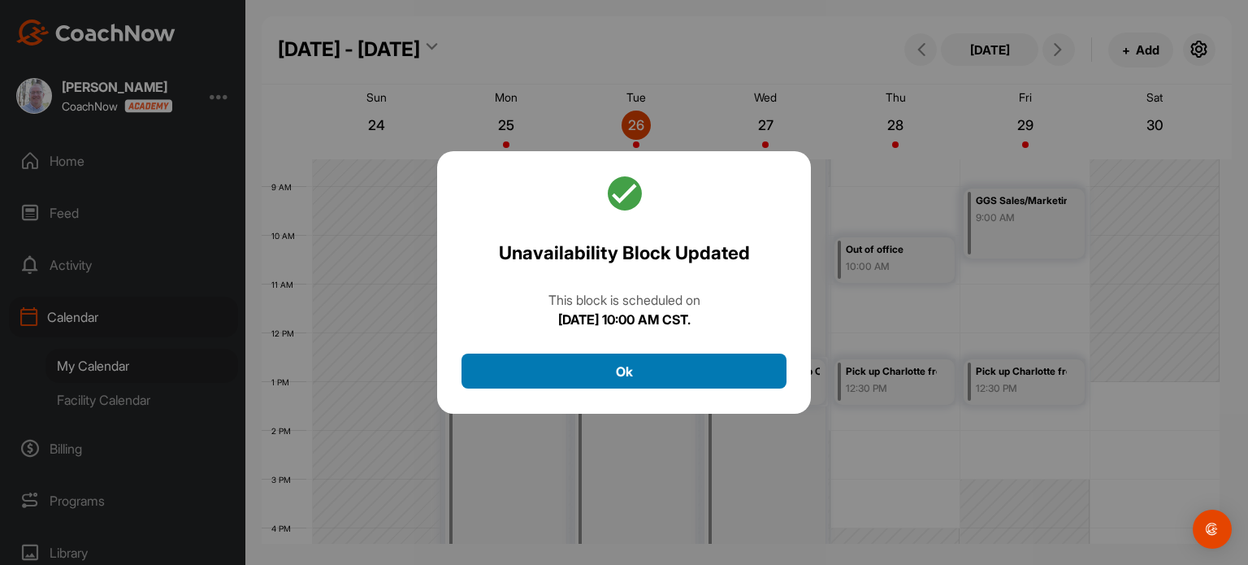
click at [709, 358] on div "Unavailability Block Updated This block is scheduled on [DATE] 10:00 AM CST. Ok" at bounding box center [624, 282] width 374 height 263
click at [721, 368] on button "Ok" at bounding box center [624, 370] width 325 height 35
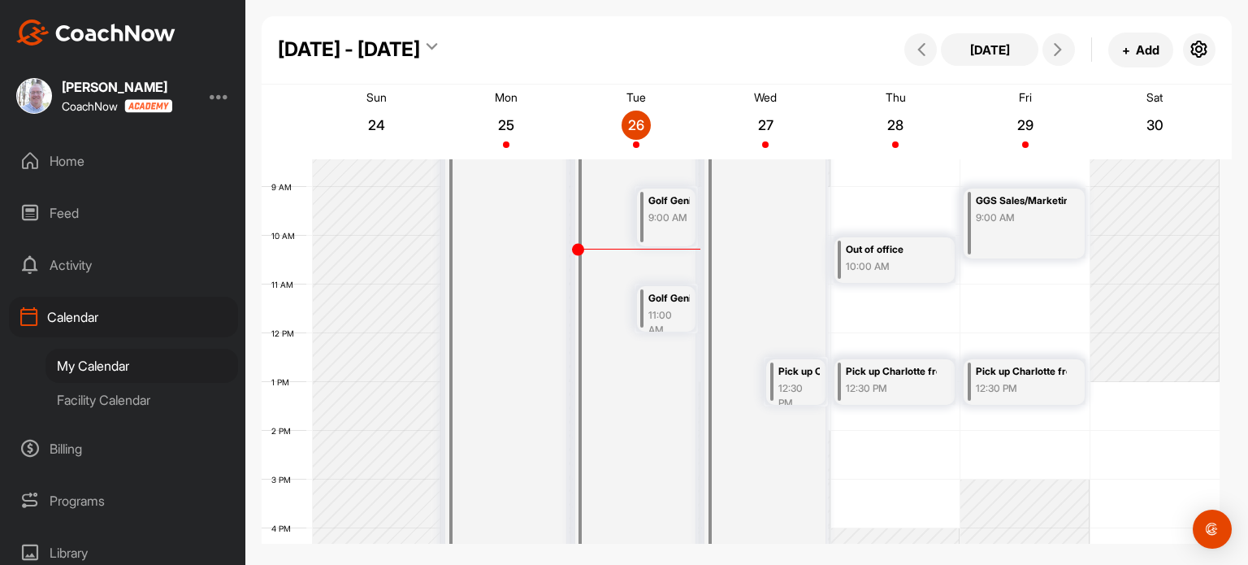
click at [216, 91] on div at bounding box center [220, 96] width 20 height 20
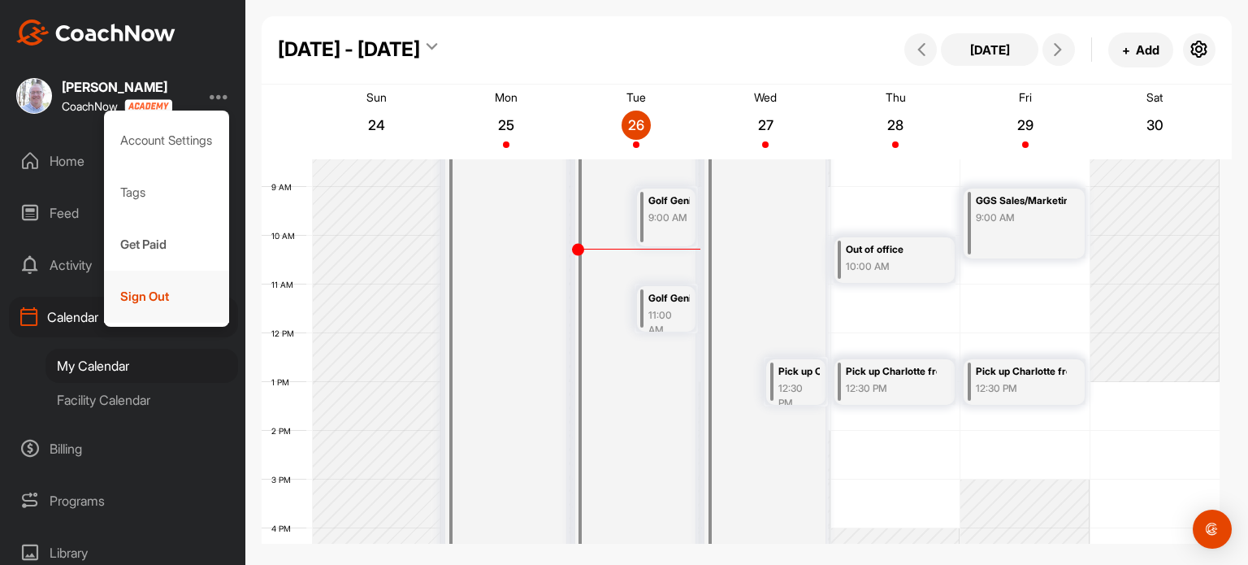
click at [142, 299] on div "Sign Out" at bounding box center [167, 297] width 126 height 52
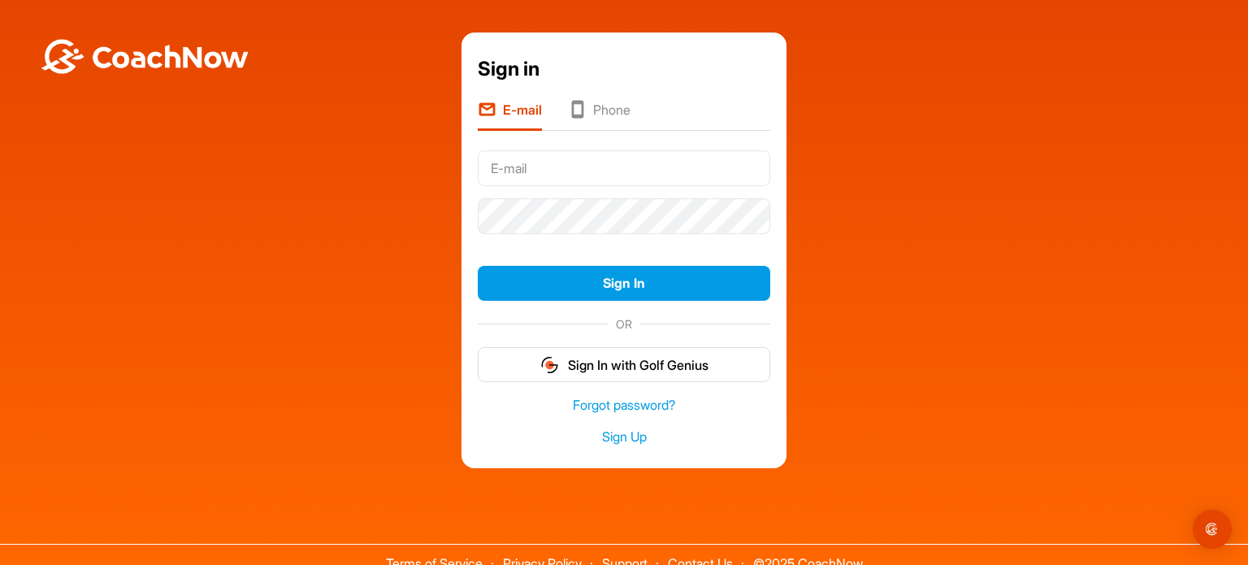
type input "[PERSON_NAME][EMAIL_ADDRESS][DOMAIN_NAME]"
